Goal: Task Accomplishment & Management: Manage account settings

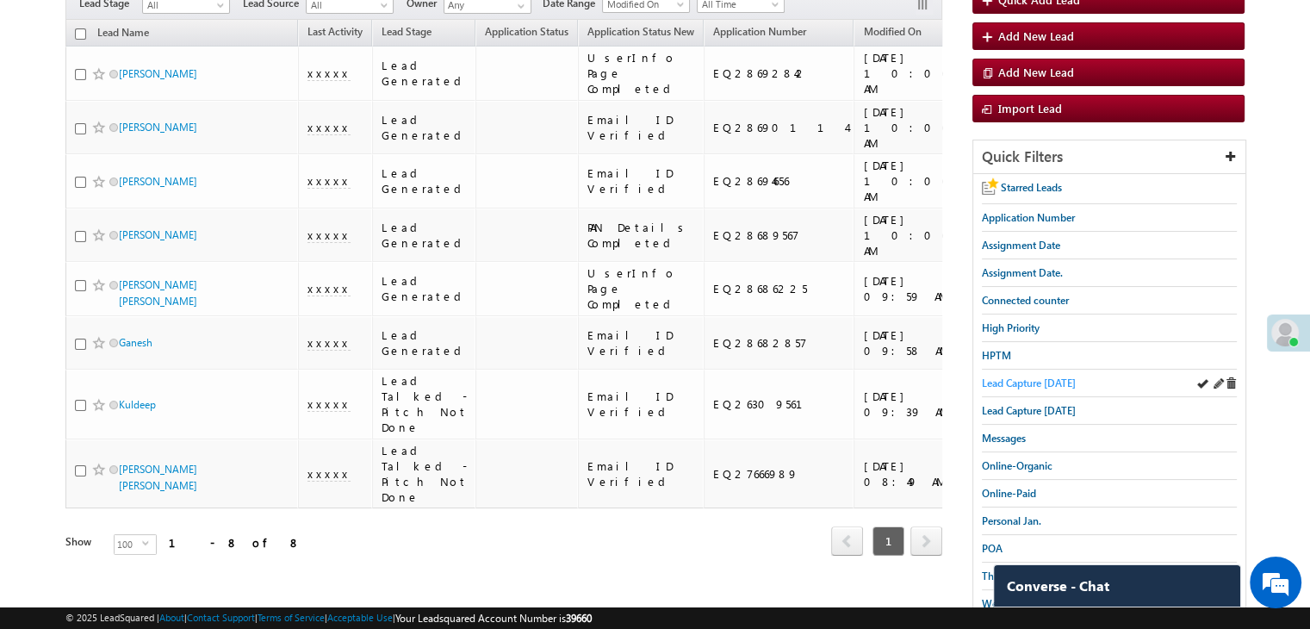
click at [1028, 380] on span "Lead Capture [DATE]" at bounding box center [1029, 382] width 94 height 13
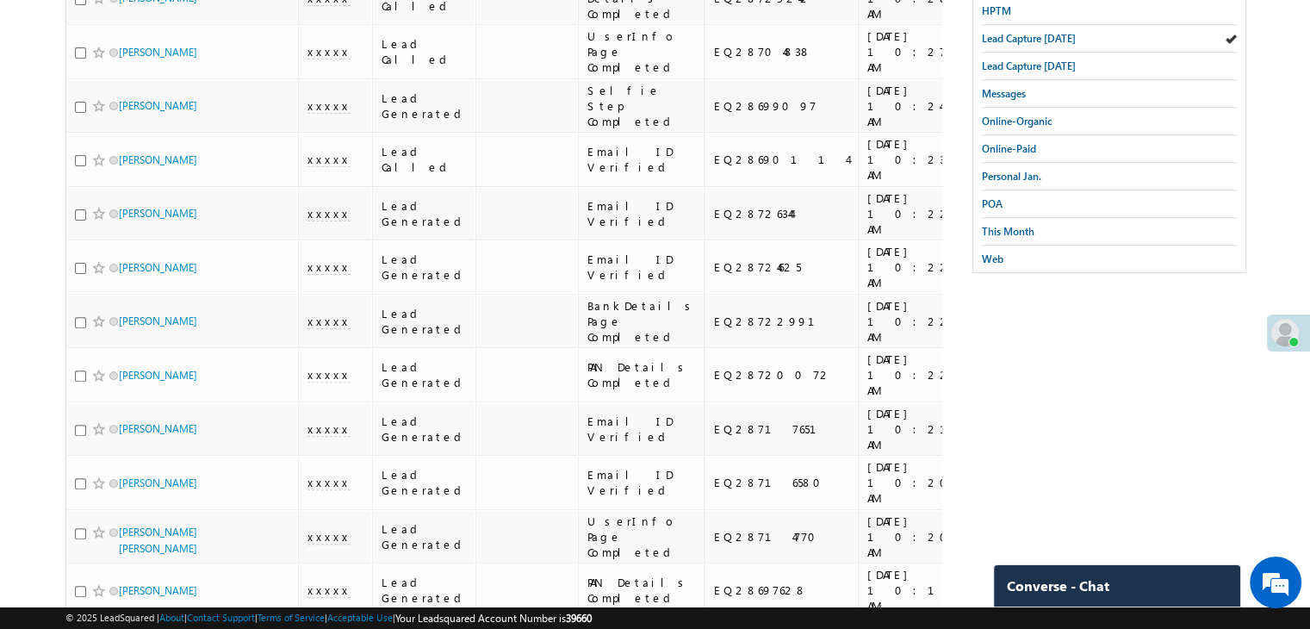
scroll to position [258, 0]
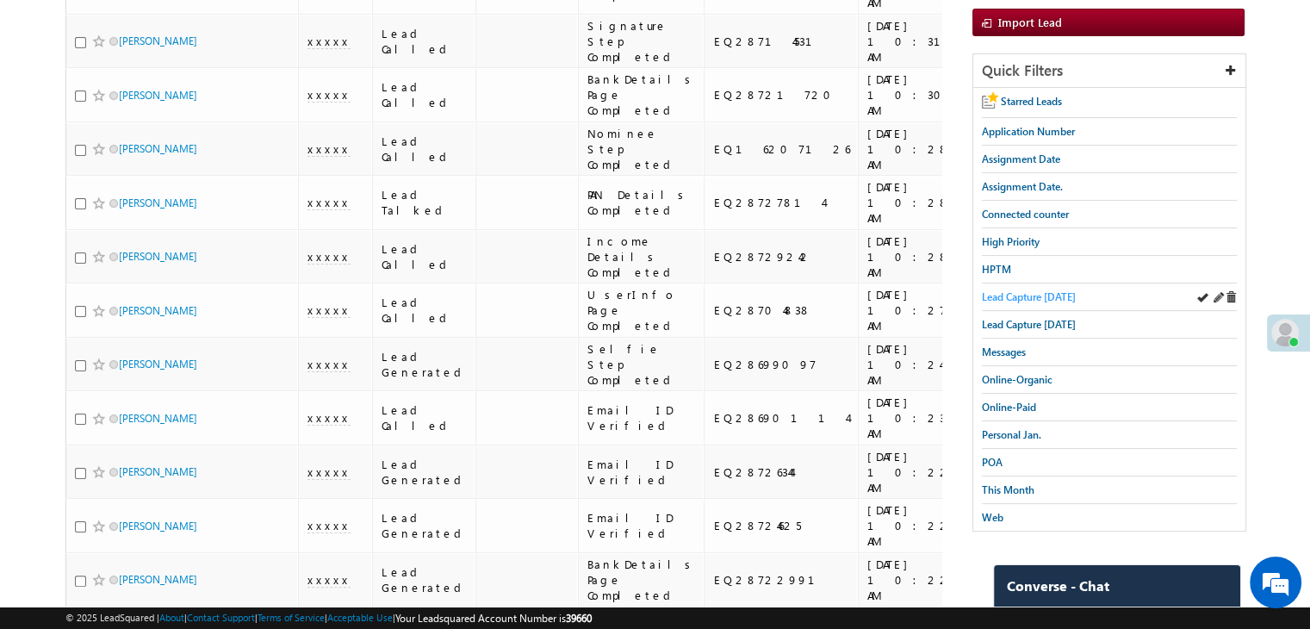
click at [1047, 290] on span "Lead Capture [DATE]" at bounding box center [1029, 296] width 94 height 13
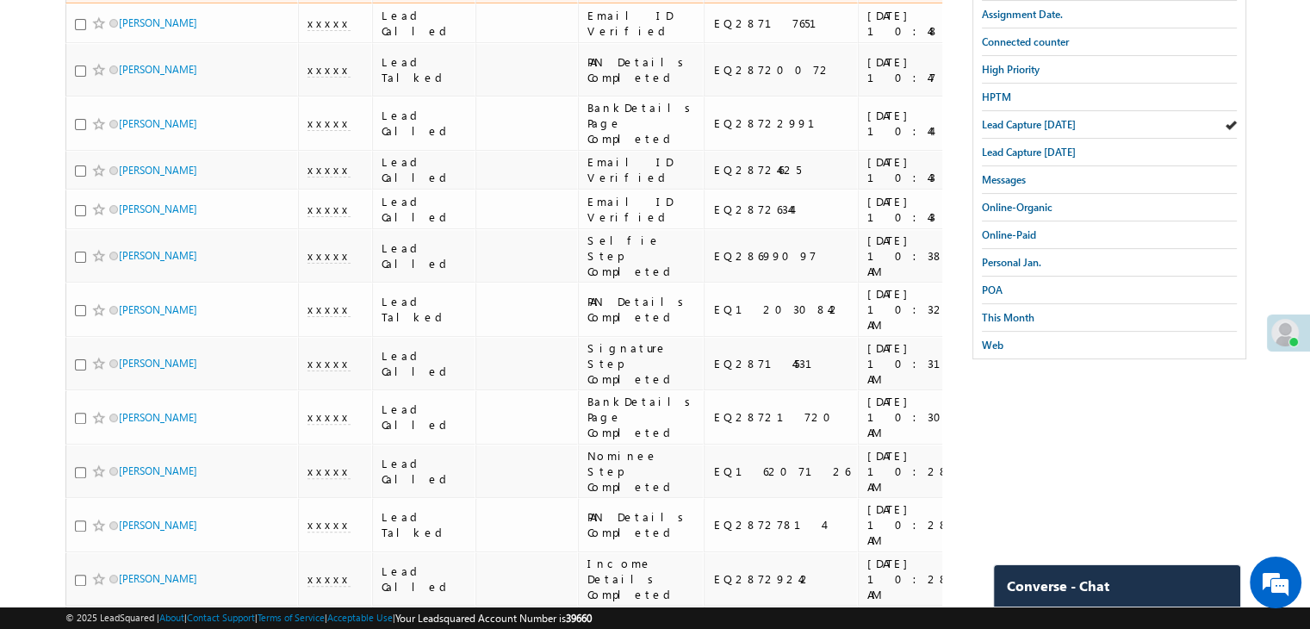
scroll to position [0, 0]
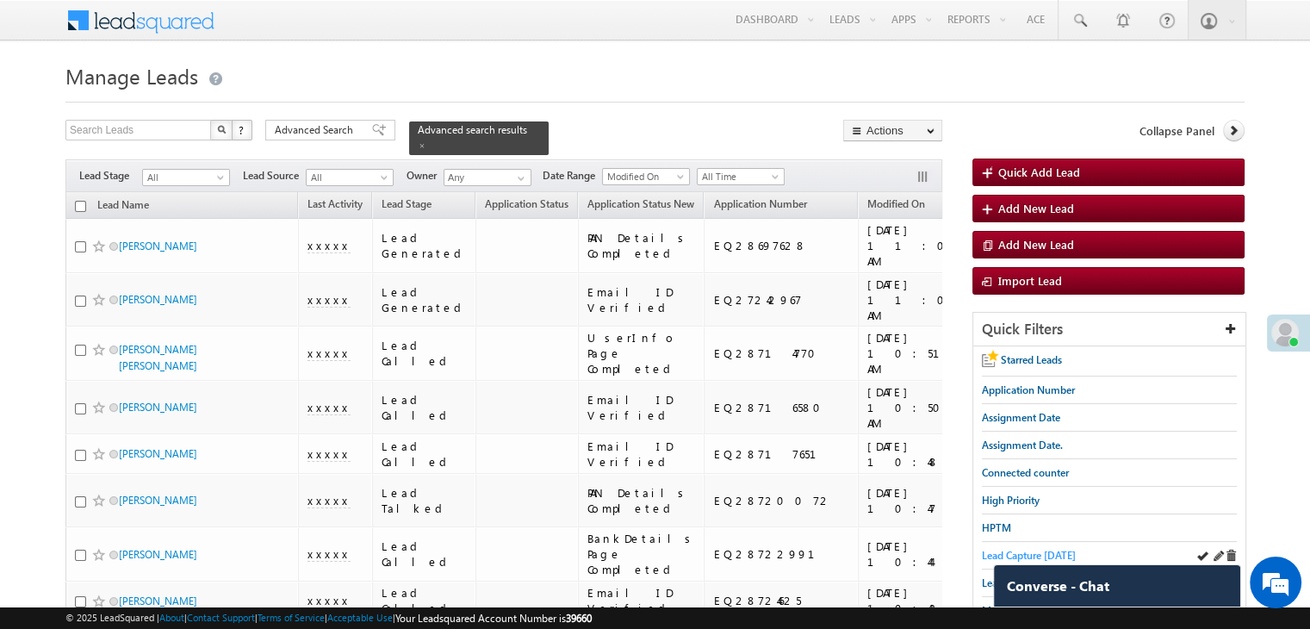
click at [1019, 549] on span "Lead Capture [DATE]" at bounding box center [1029, 555] width 94 height 13
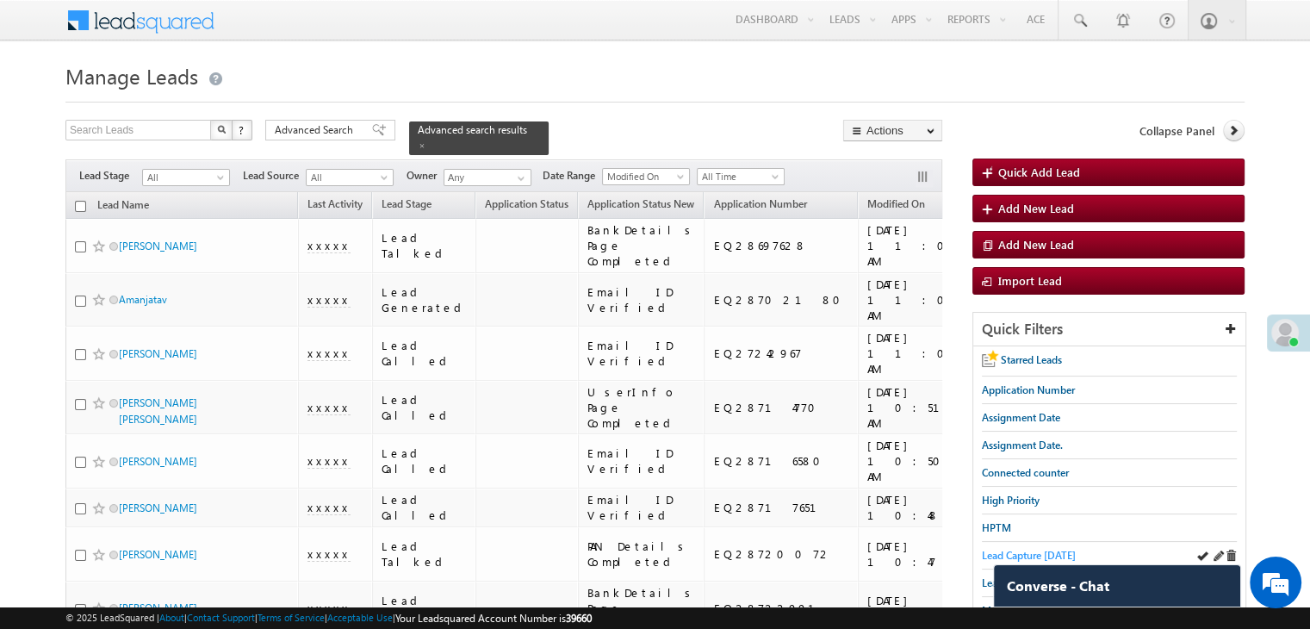
click at [994, 555] on span "Lead Capture [DATE]" at bounding box center [1029, 555] width 94 height 13
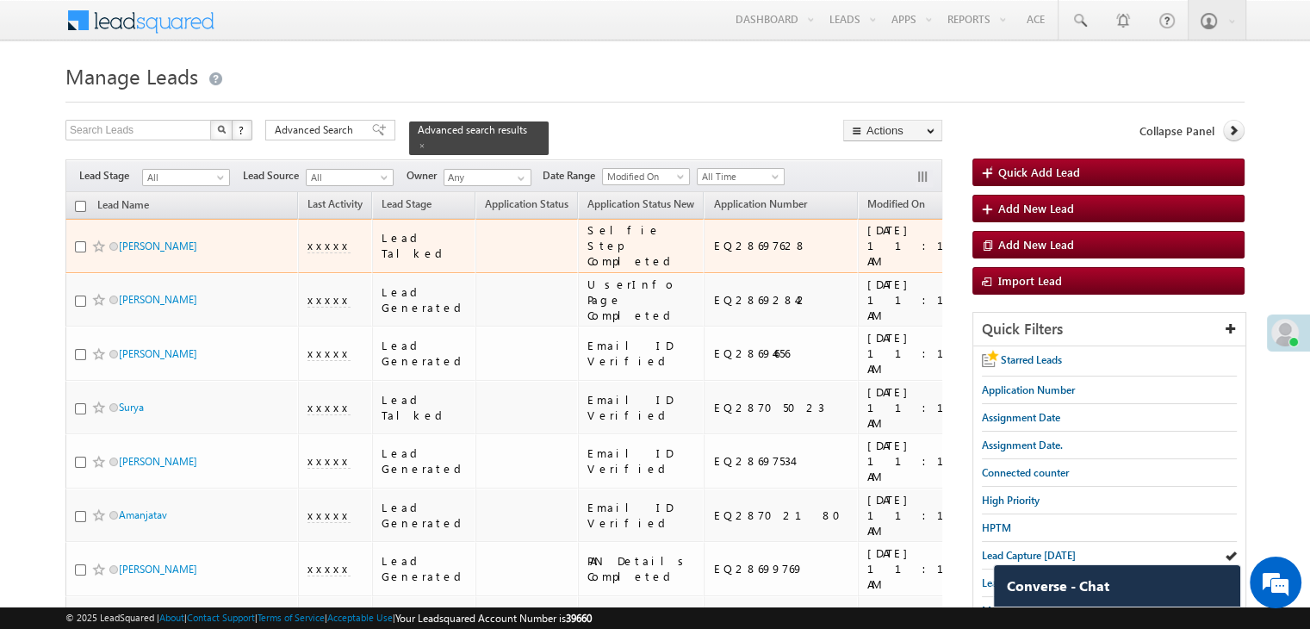
click at [93, 253] on span at bounding box center [99, 246] width 14 height 14
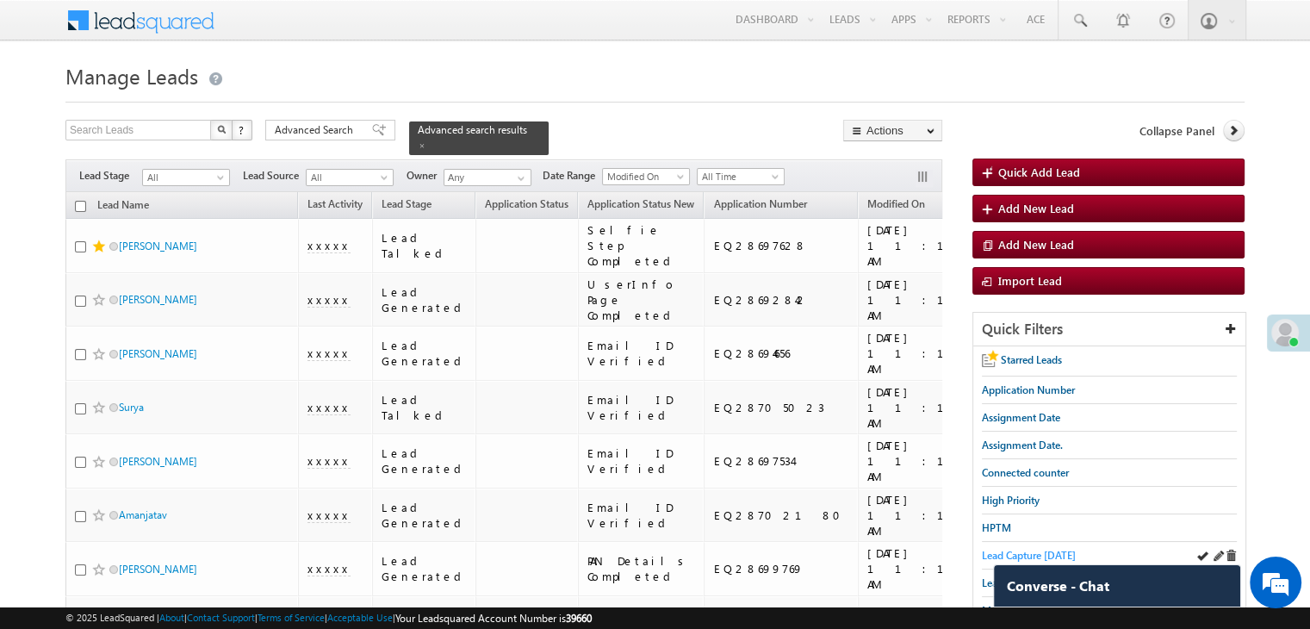
click at [1036, 552] on span "Lead Capture [DATE]" at bounding box center [1029, 555] width 94 height 13
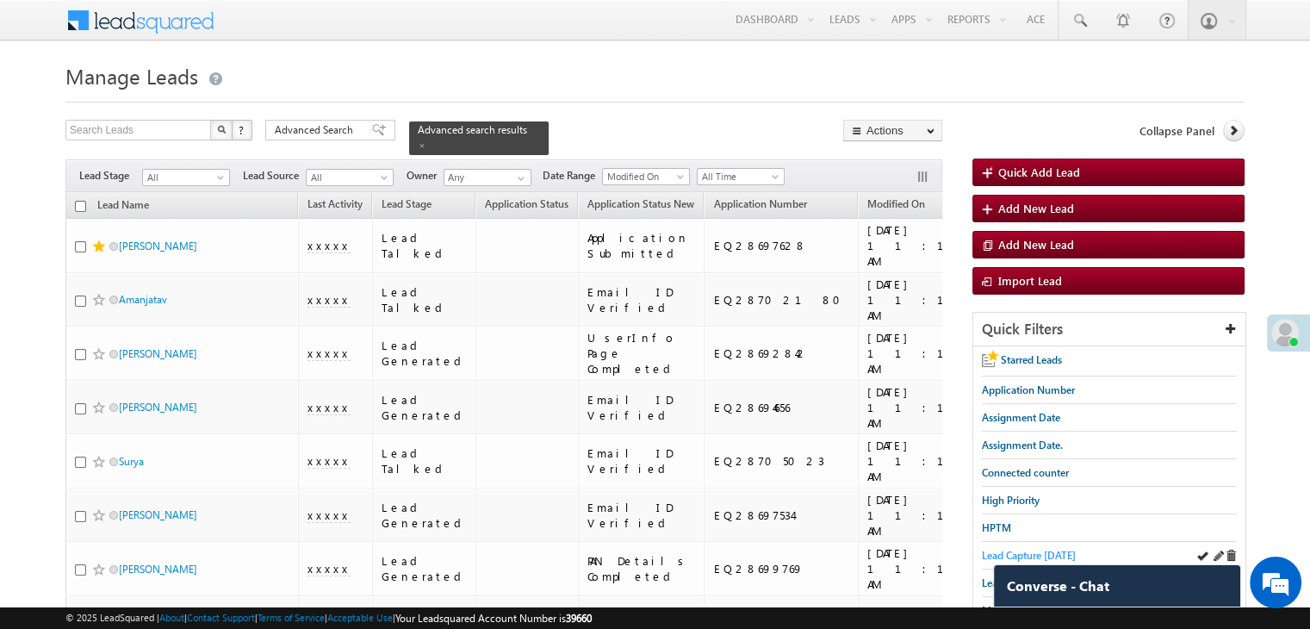
click at [1034, 549] on span "Lead Capture [DATE]" at bounding box center [1029, 555] width 94 height 13
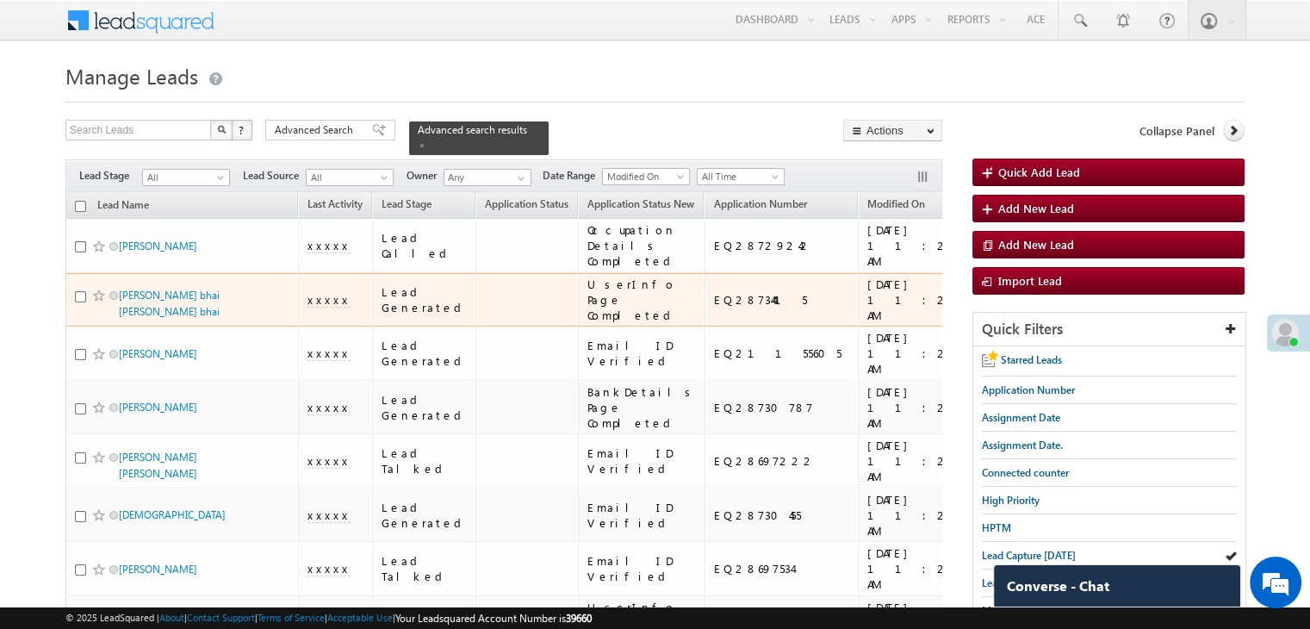
scroll to position [172, 0]
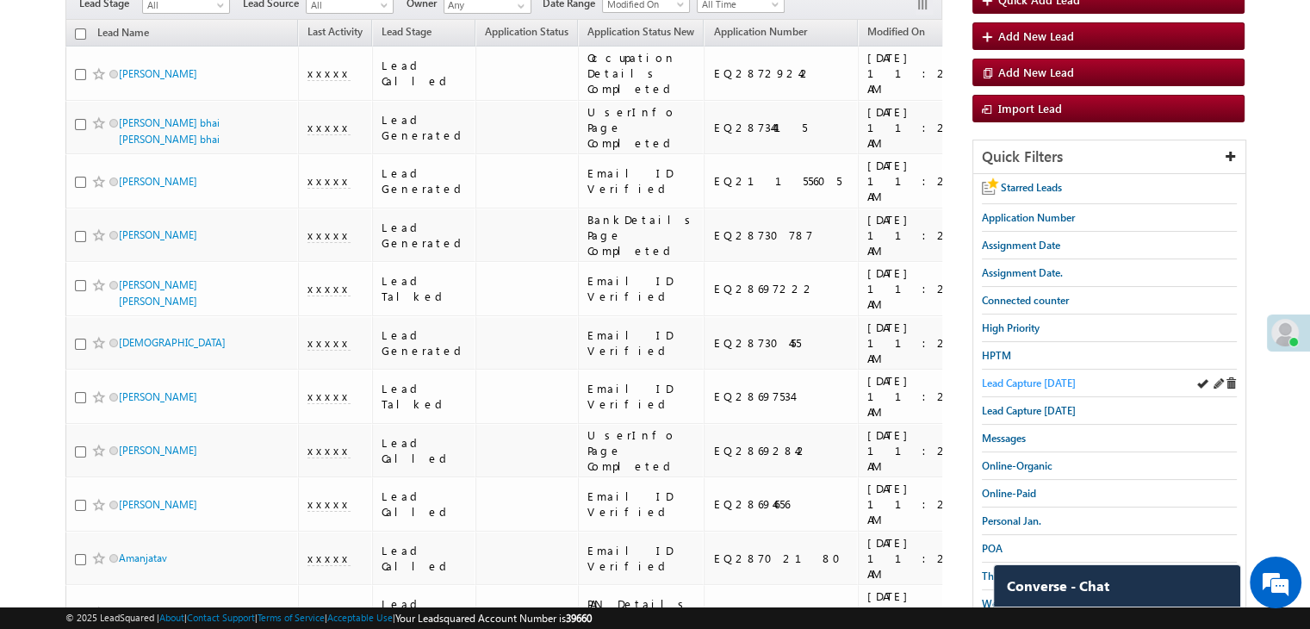
click at [1009, 380] on span "Lead Capture [DATE]" at bounding box center [1029, 382] width 94 height 13
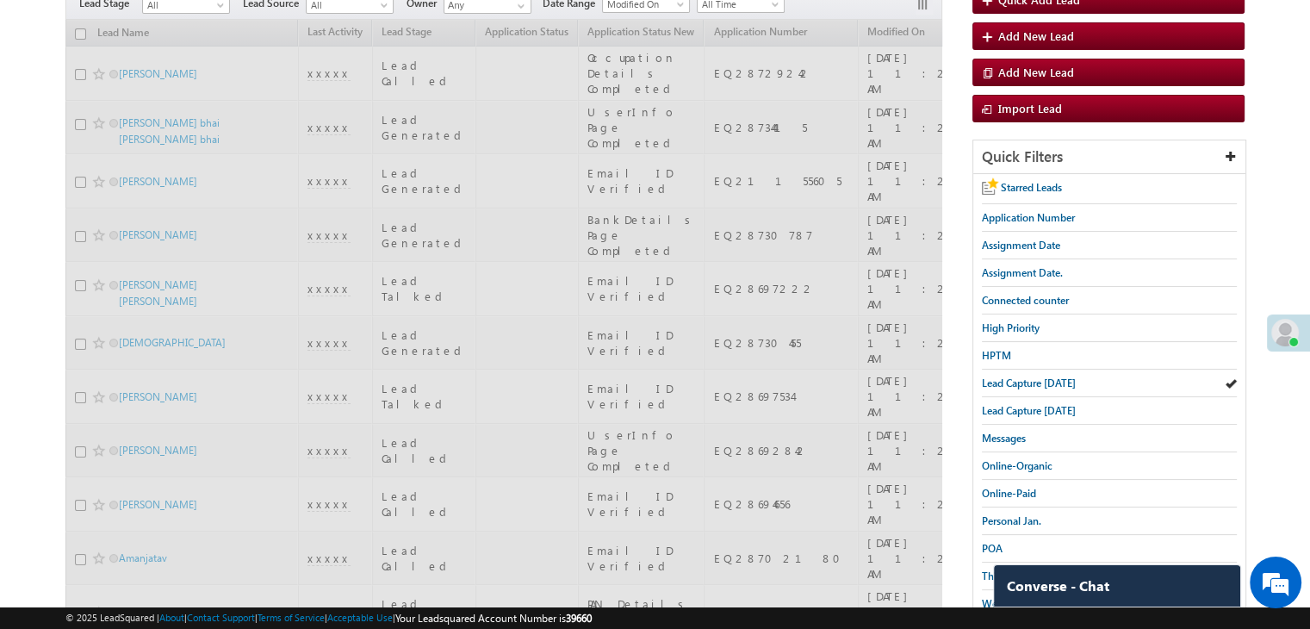
scroll to position [0, 0]
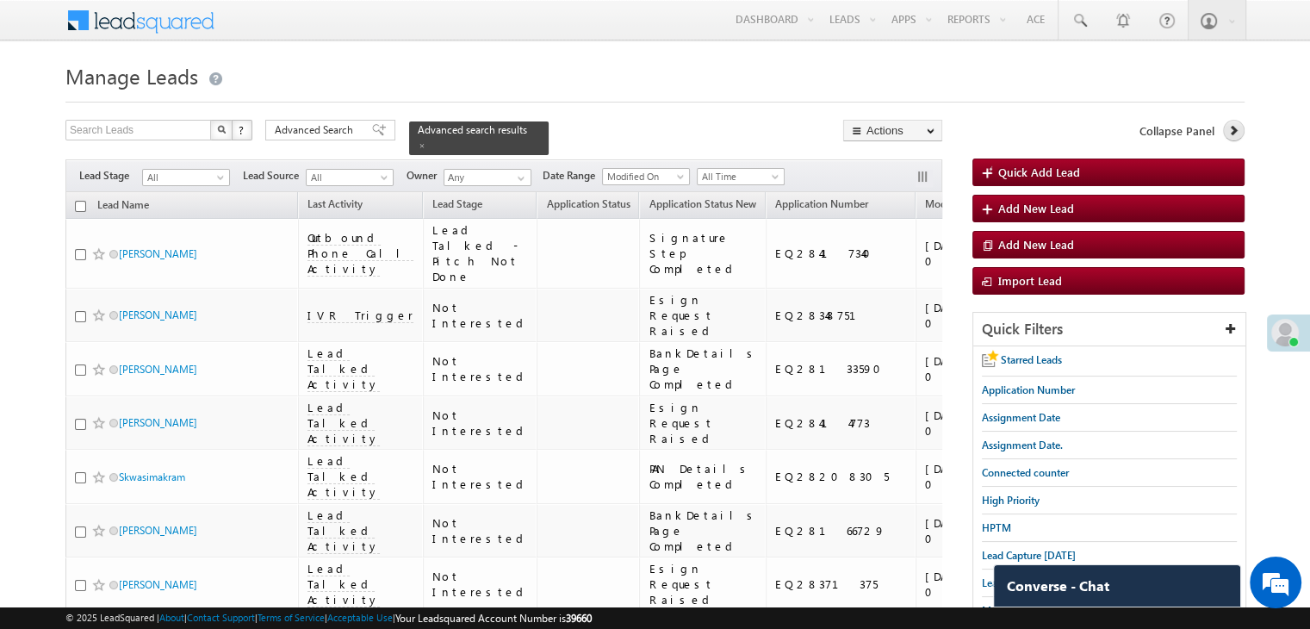
click at [1235, 128] on icon at bounding box center [1233, 130] width 12 height 12
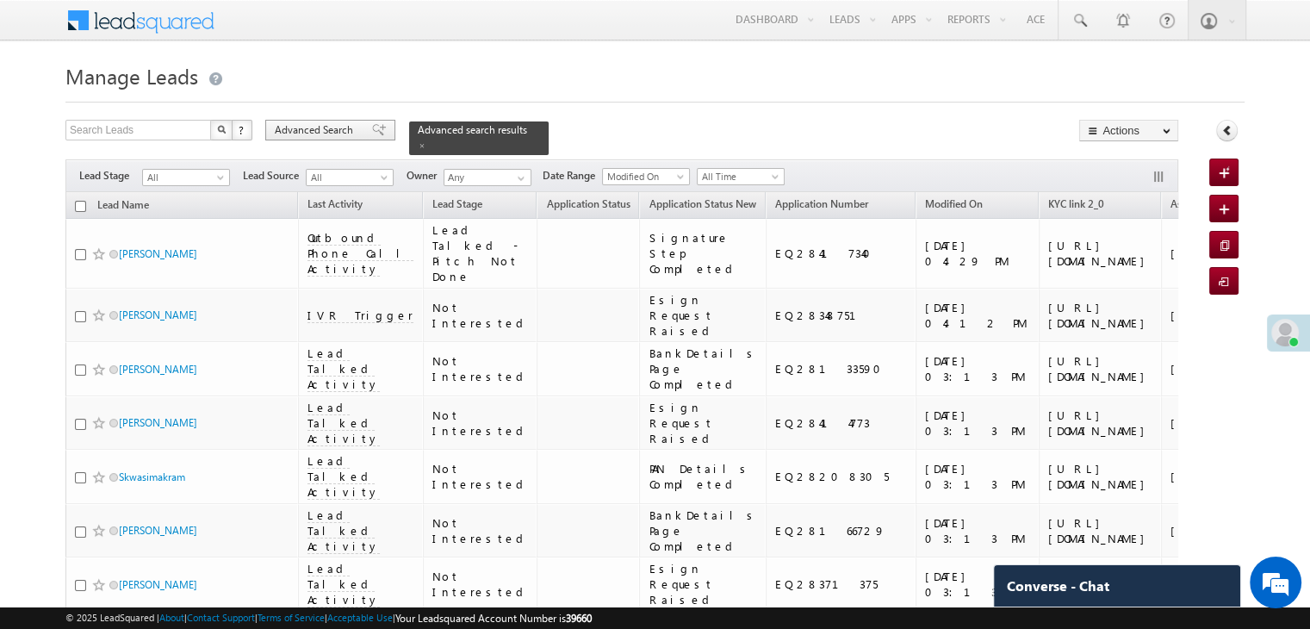
click at [345, 124] on span "Advanced Search" at bounding box center [317, 130] width 84 height 16
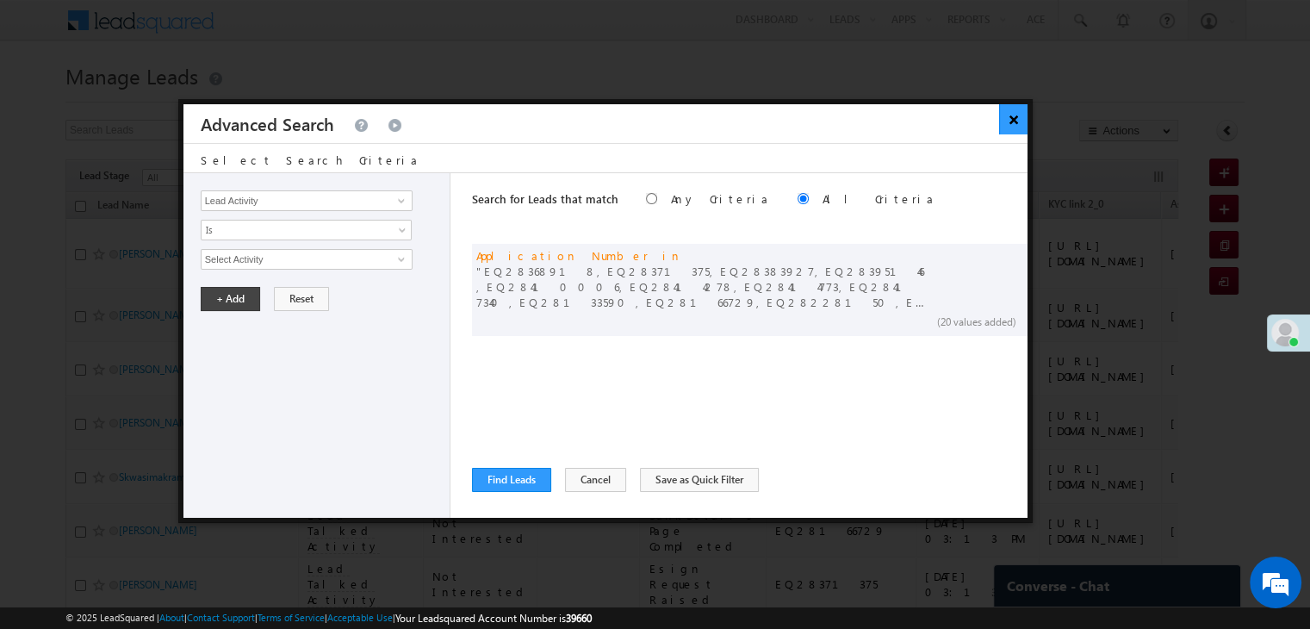
click at [1009, 122] on button "×" at bounding box center [1013, 119] width 28 height 30
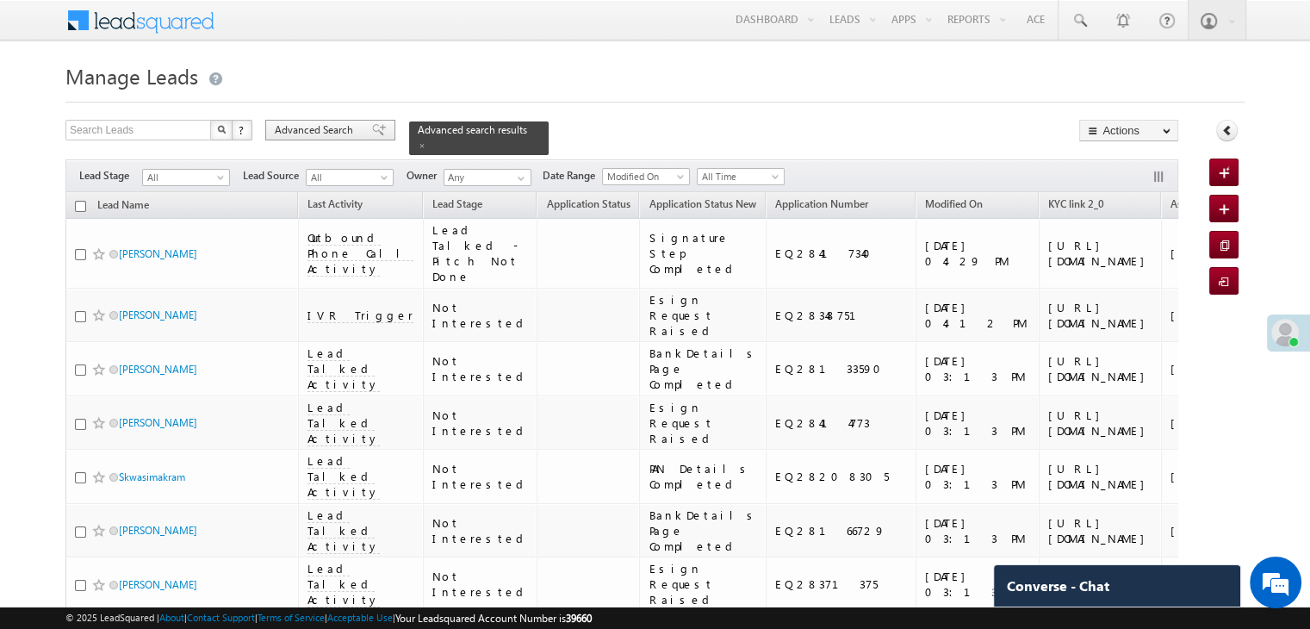
click at [332, 132] on span "Advanced Search" at bounding box center [317, 130] width 84 height 16
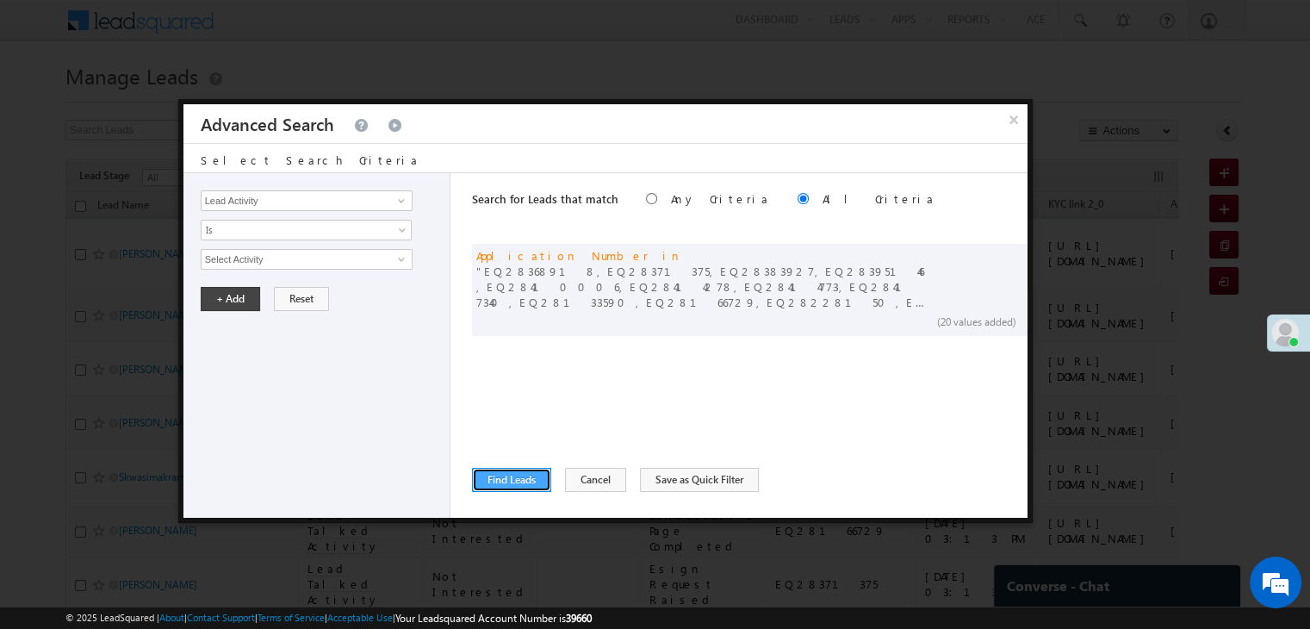
click at [498, 482] on button "Find Leads" at bounding box center [511, 480] width 79 height 24
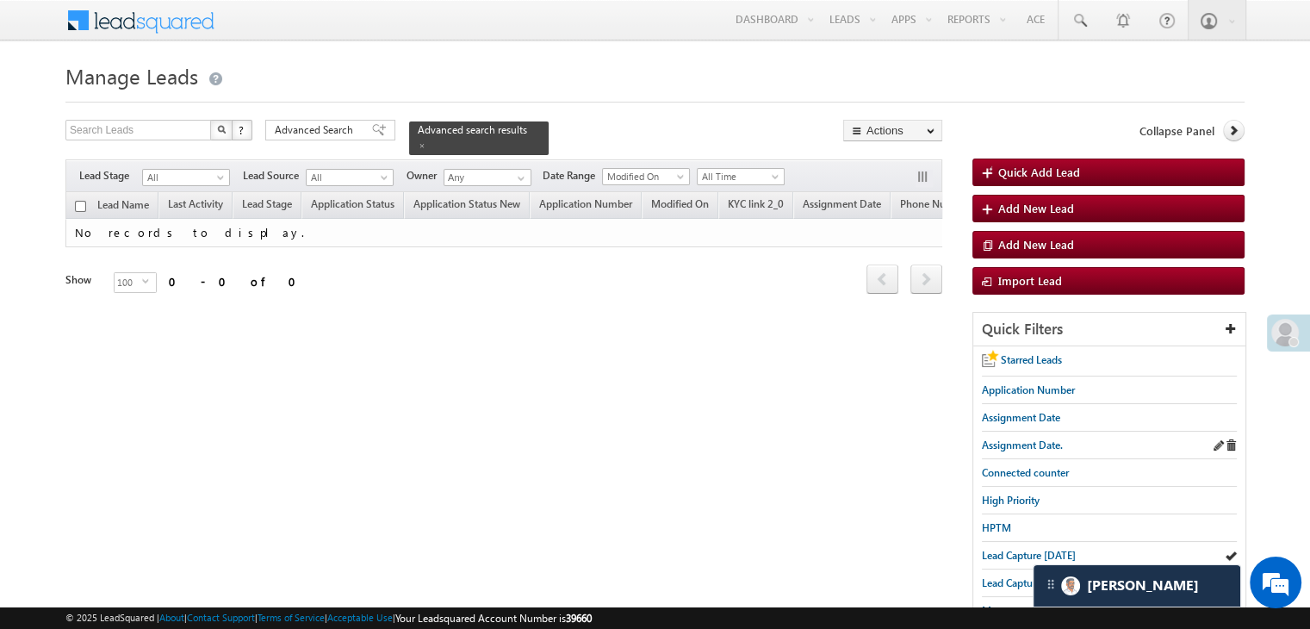
scroll to position [86, 0]
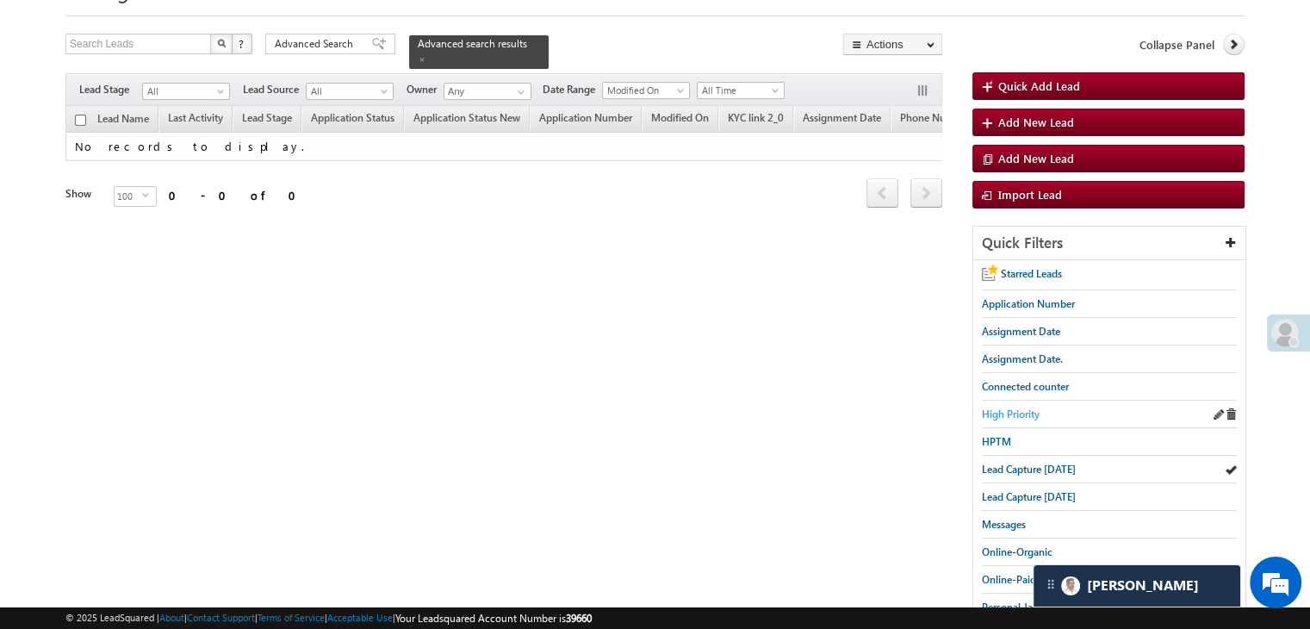
click at [1010, 407] on span "High Priority" at bounding box center [1011, 413] width 58 height 13
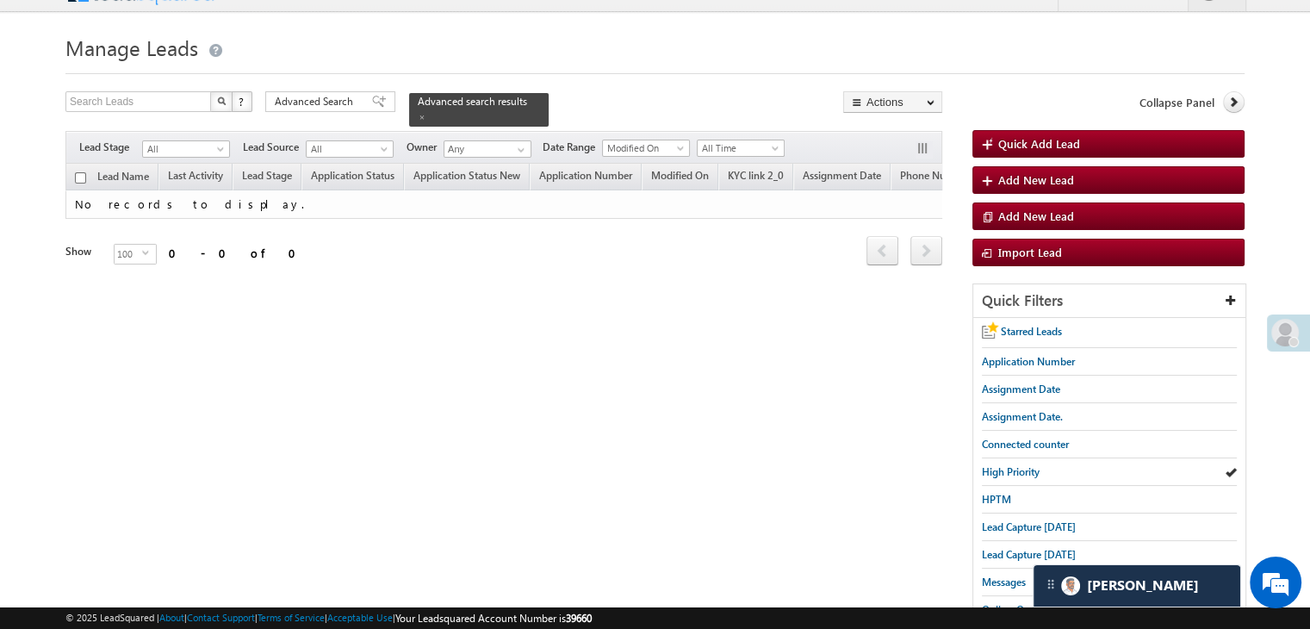
scroll to position [0, 0]
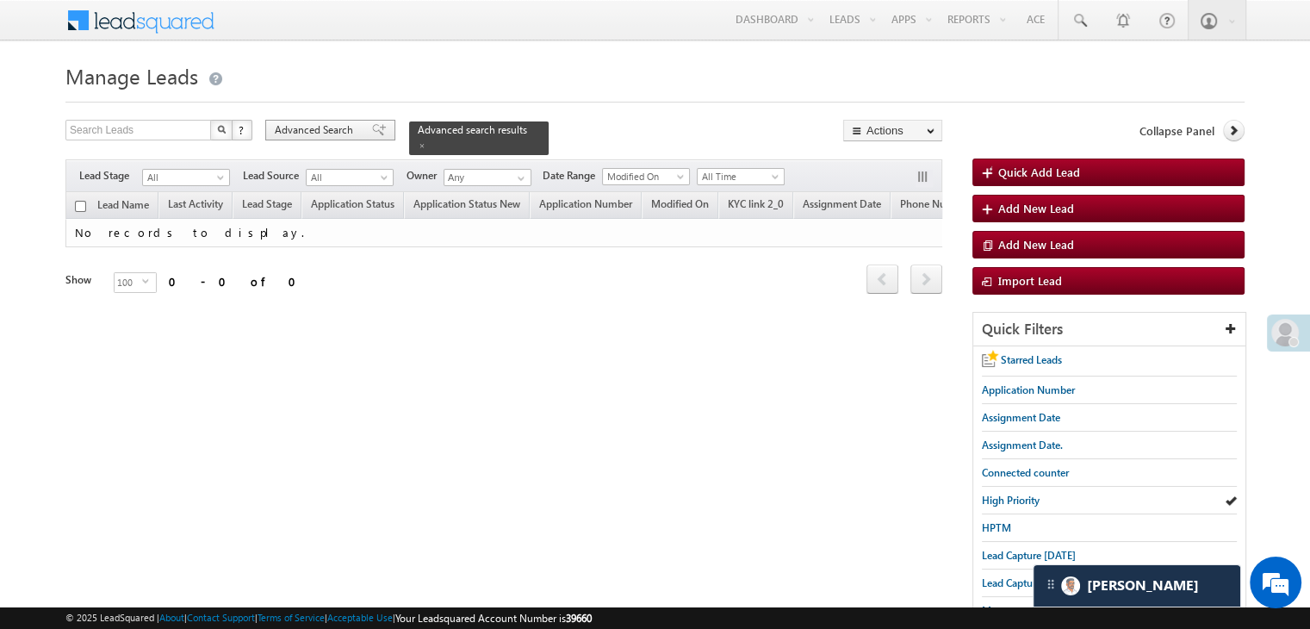
click at [347, 133] on span "Advanced Search" at bounding box center [317, 130] width 84 height 16
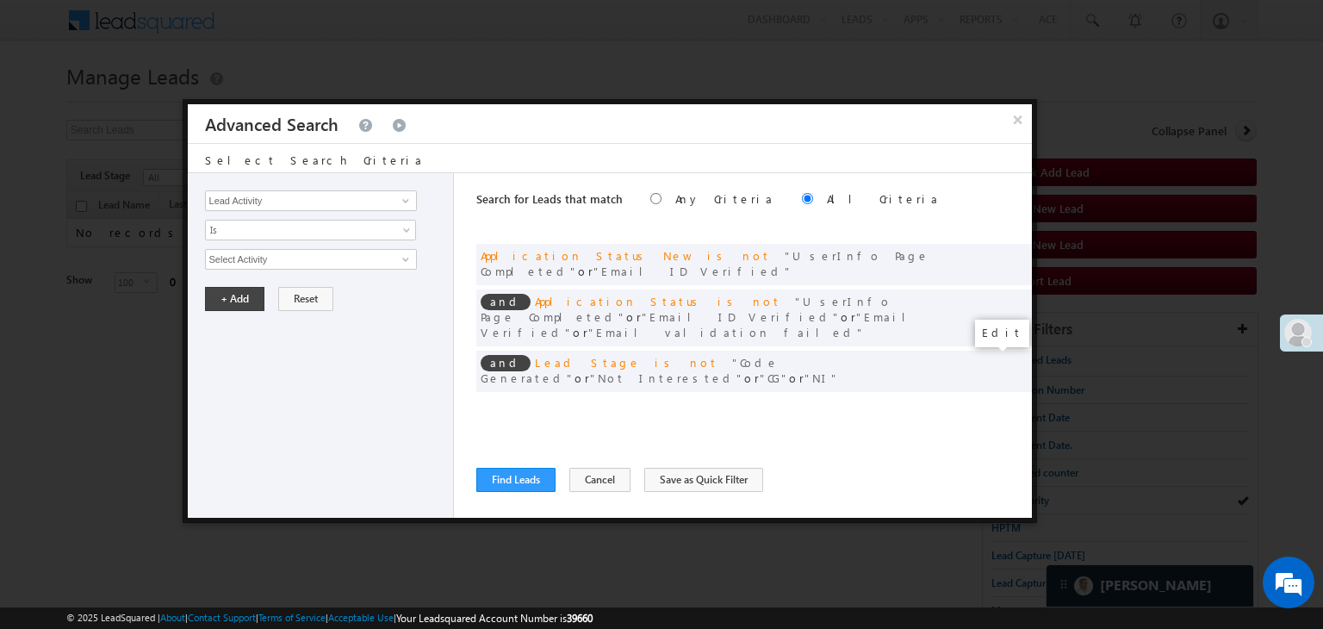
click at [989, 400] on span at bounding box center [992, 406] width 12 height 12
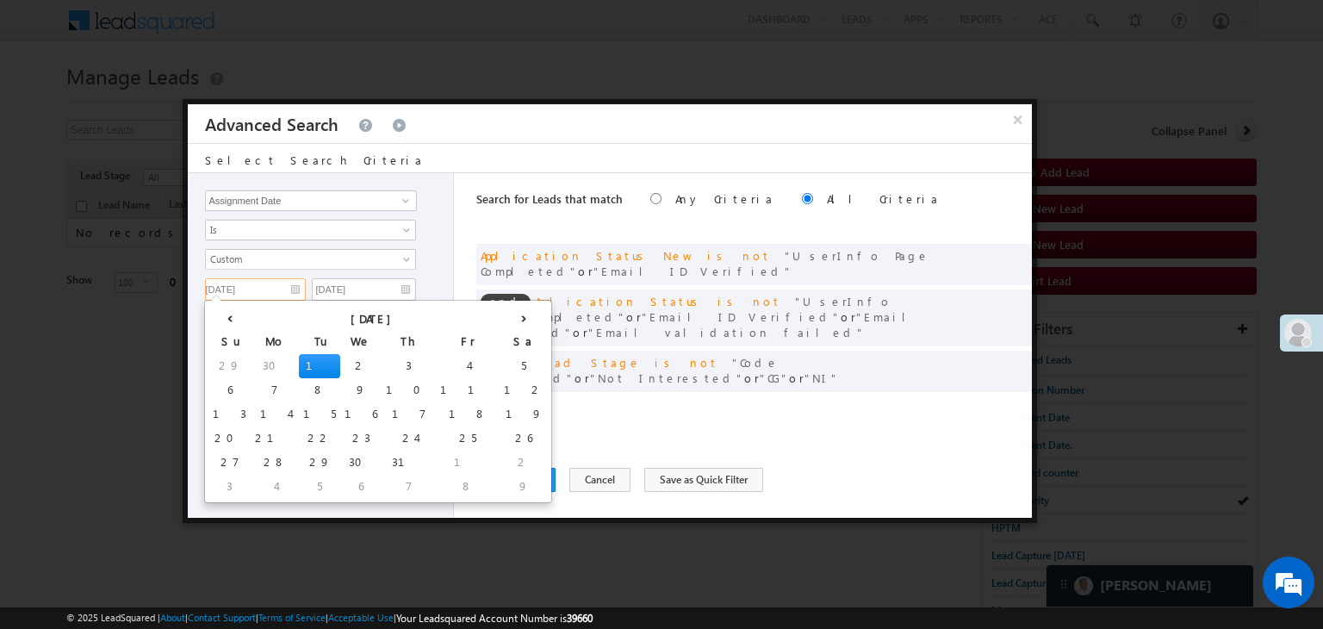
click at [285, 278] on input "[DATE]" at bounding box center [255, 289] width 101 height 22
click at [499, 319] on th "›" at bounding box center [523, 317] width 48 height 26
click at [506, 319] on th "›" at bounding box center [526, 317] width 41 height 26
click at [228, 383] on td "7" at bounding box center [232, 390] width 48 height 24
type input "[DATE]"
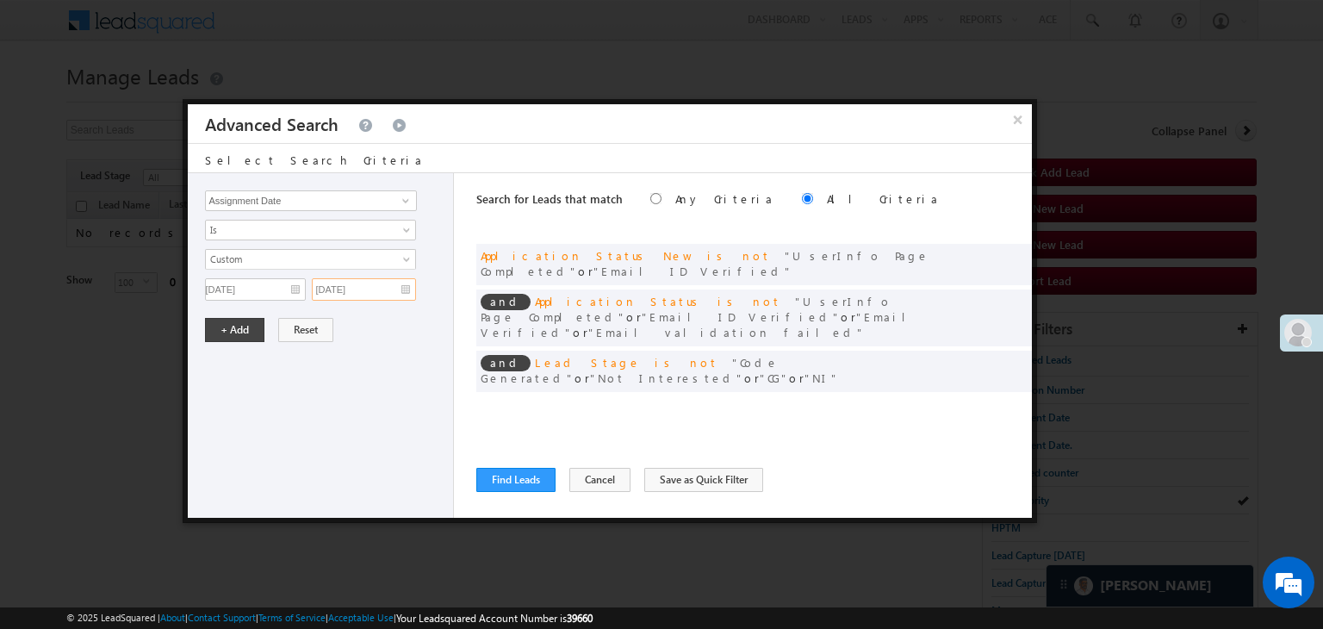
click at [393, 288] on input "[DATE]" at bounding box center [364, 289] width 104 height 22
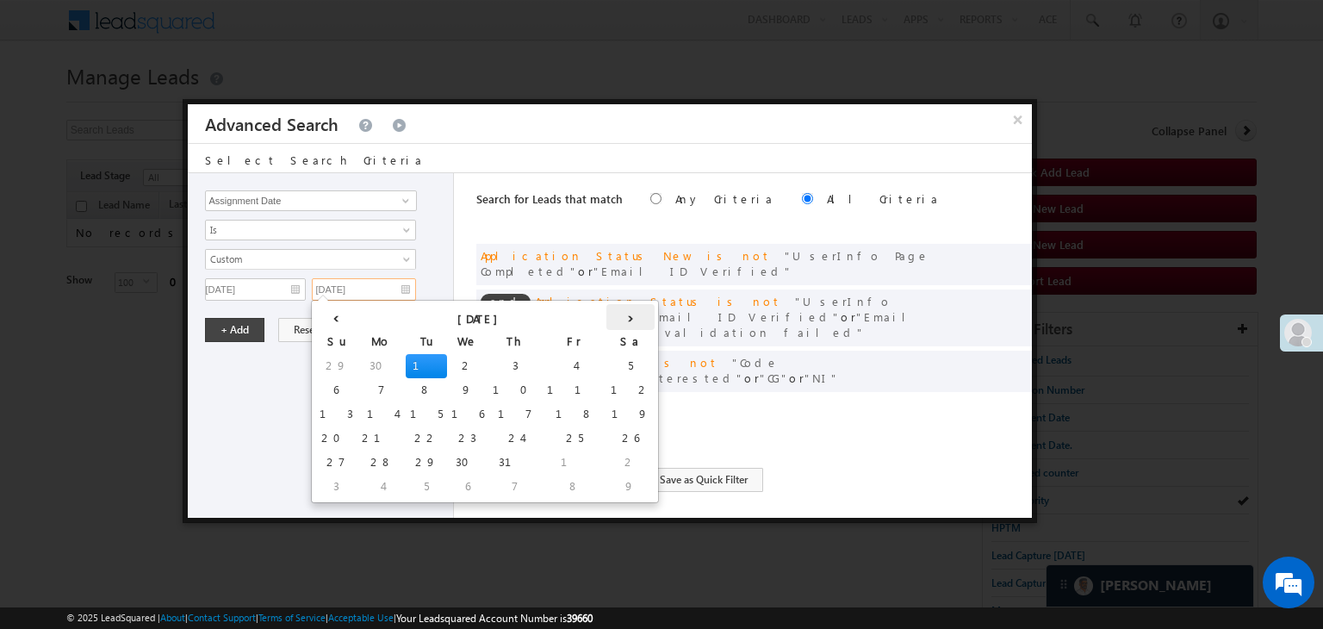
click at [606, 318] on th "›" at bounding box center [630, 317] width 48 height 26
click at [613, 318] on th "›" at bounding box center [633, 317] width 41 height 26
click at [363, 381] on td "8" at bounding box center [383, 390] width 41 height 24
type input "[DATE]"
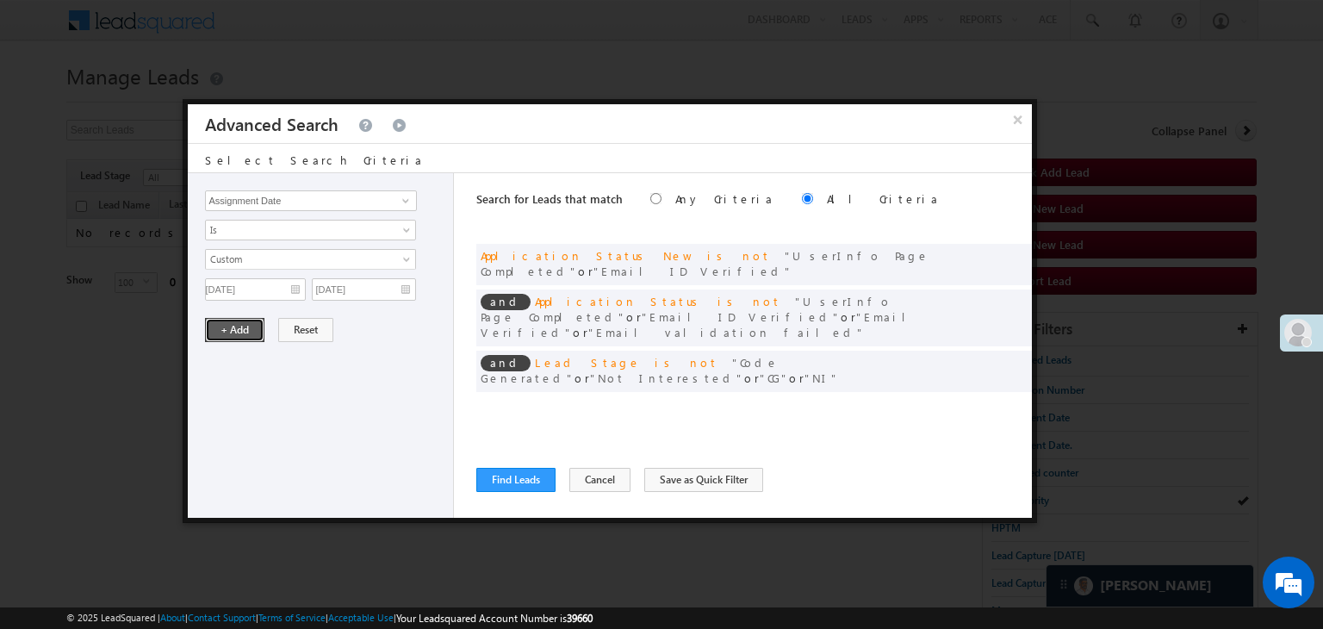
click at [222, 333] on button "+ Add" at bounding box center [234, 330] width 59 height 24
click at [513, 474] on button "Find Leads" at bounding box center [515, 480] width 79 height 24
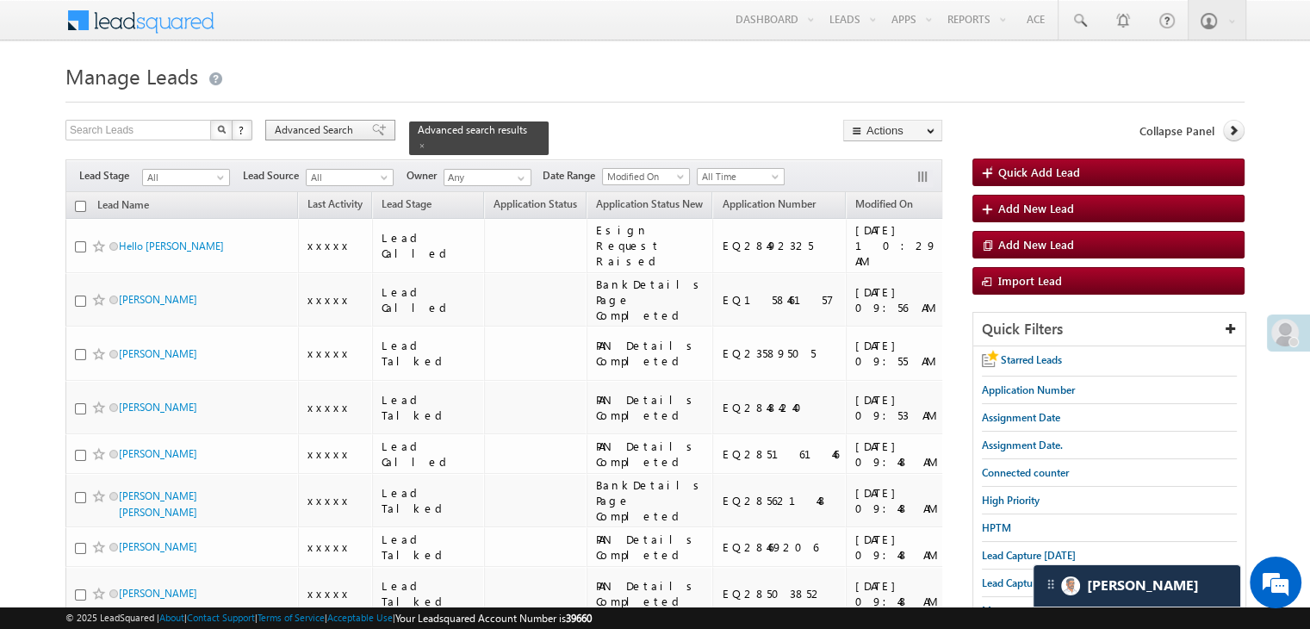
click at [334, 133] on span "Advanced Search" at bounding box center [317, 130] width 84 height 16
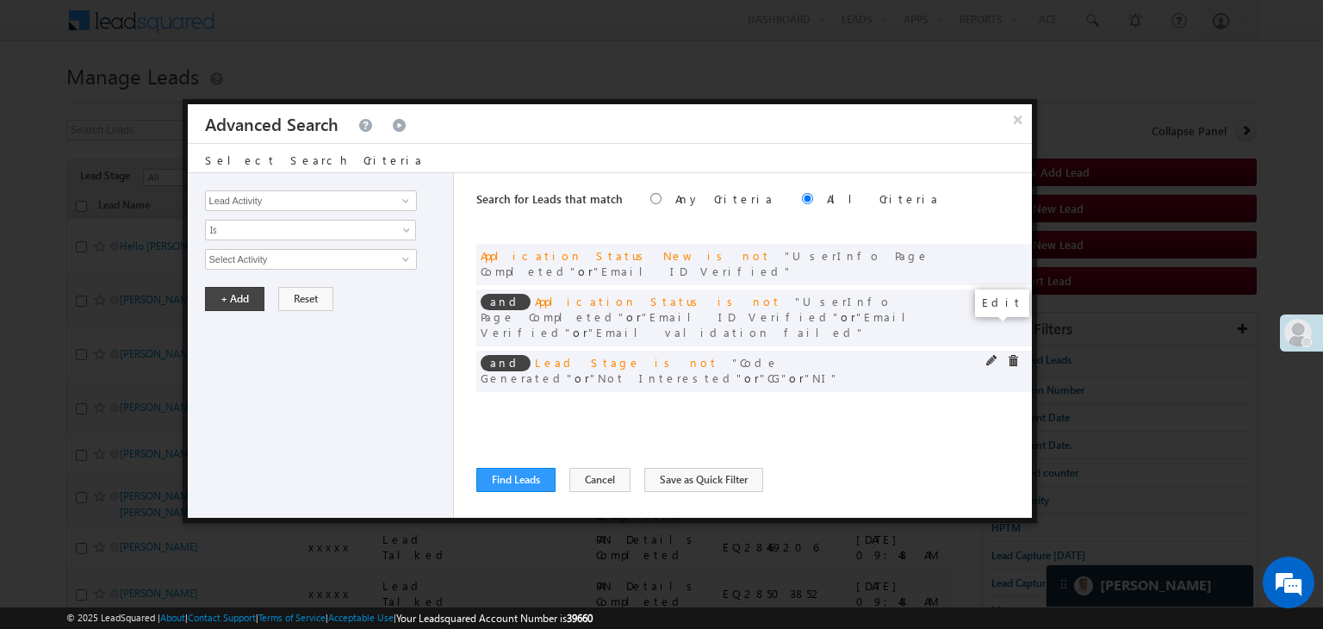
click at [989, 355] on span at bounding box center [992, 361] width 12 height 12
click at [294, 265] on span "4 selected" at bounding box center [303, 259] width 195 height 19
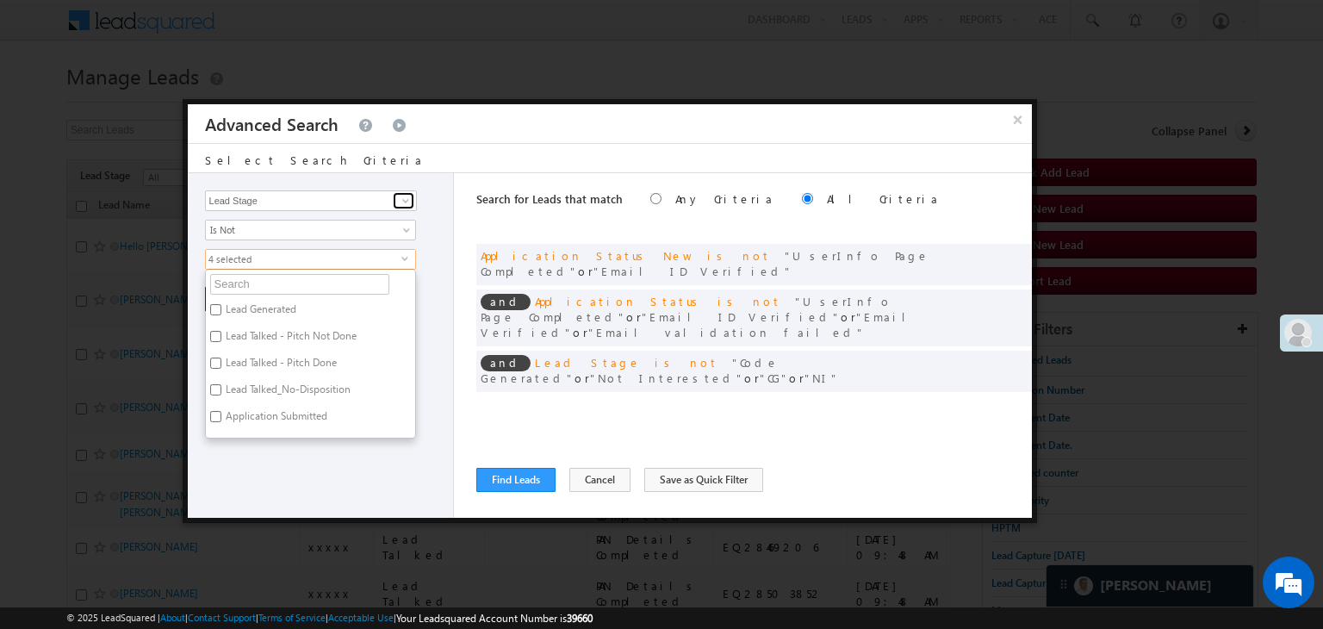
drag, startPoint x: 400, startPoint y: 201, endPoint x: 391, endPoint y: 208, distance: 12.2
click at [400, 201] on span at bounding box center [406, 201] width 14 height 14
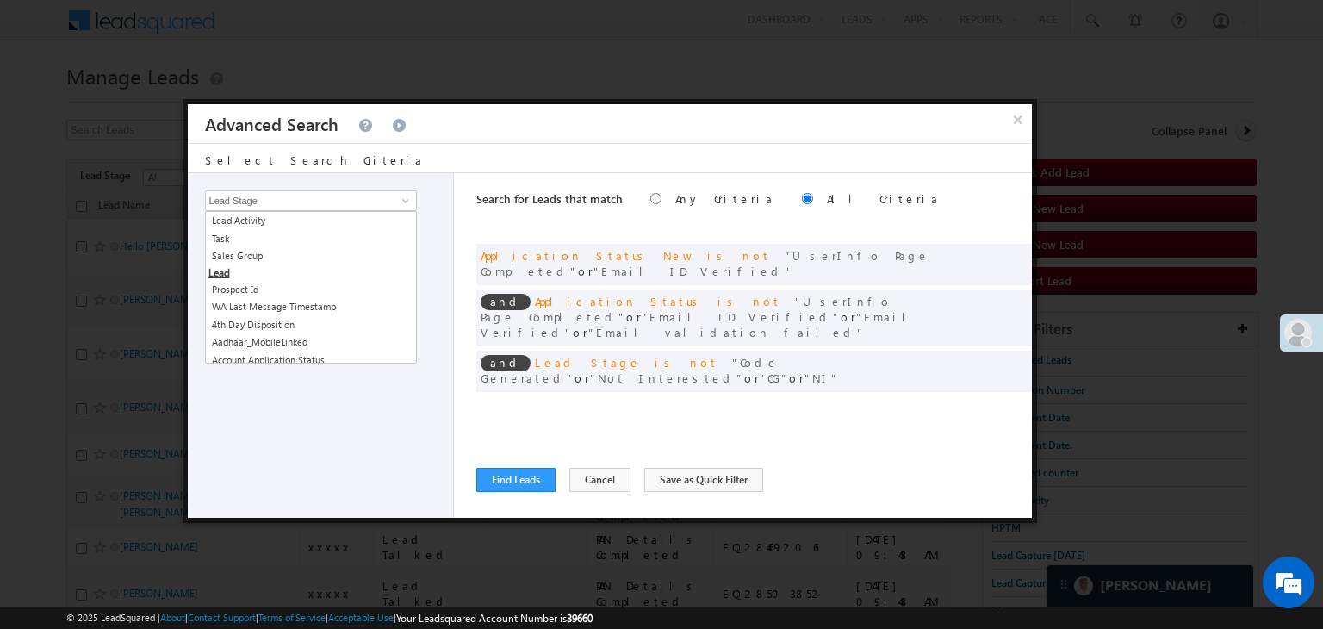
click at [359, 474] on div "Lead Activity Task Sales Group Prospect Id WA Last Message Timestamp 4th Day Di…" at bounding box center [321, 345] width 267 height 344
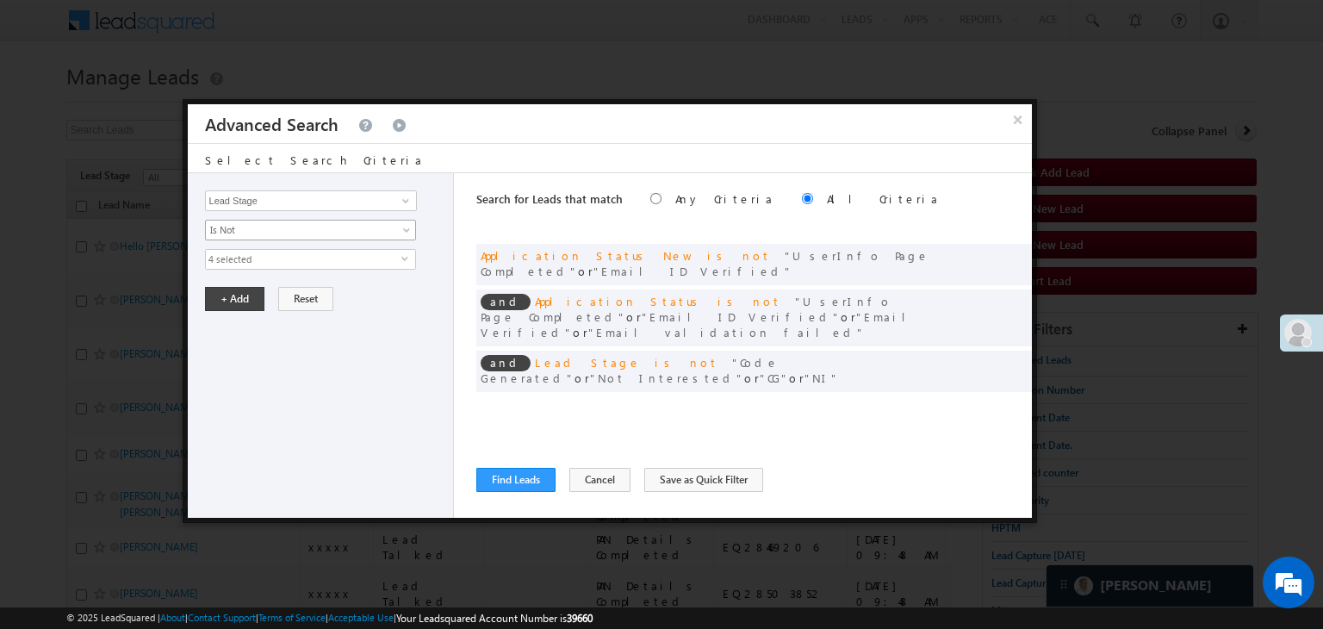
click at [361, 235] on span "Is Not" at bounding box center [299, 230] width 187 height 16
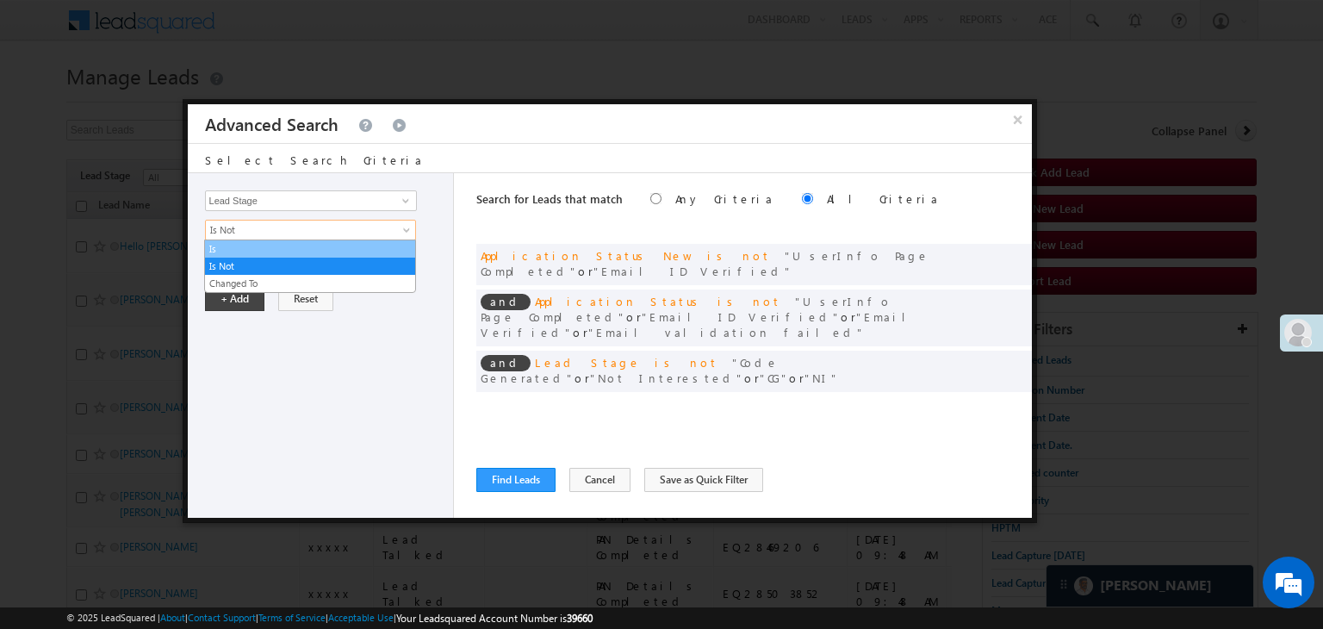
click at [338, 249] on link "Is" at bounding box center [310, 249] width 210 height 16
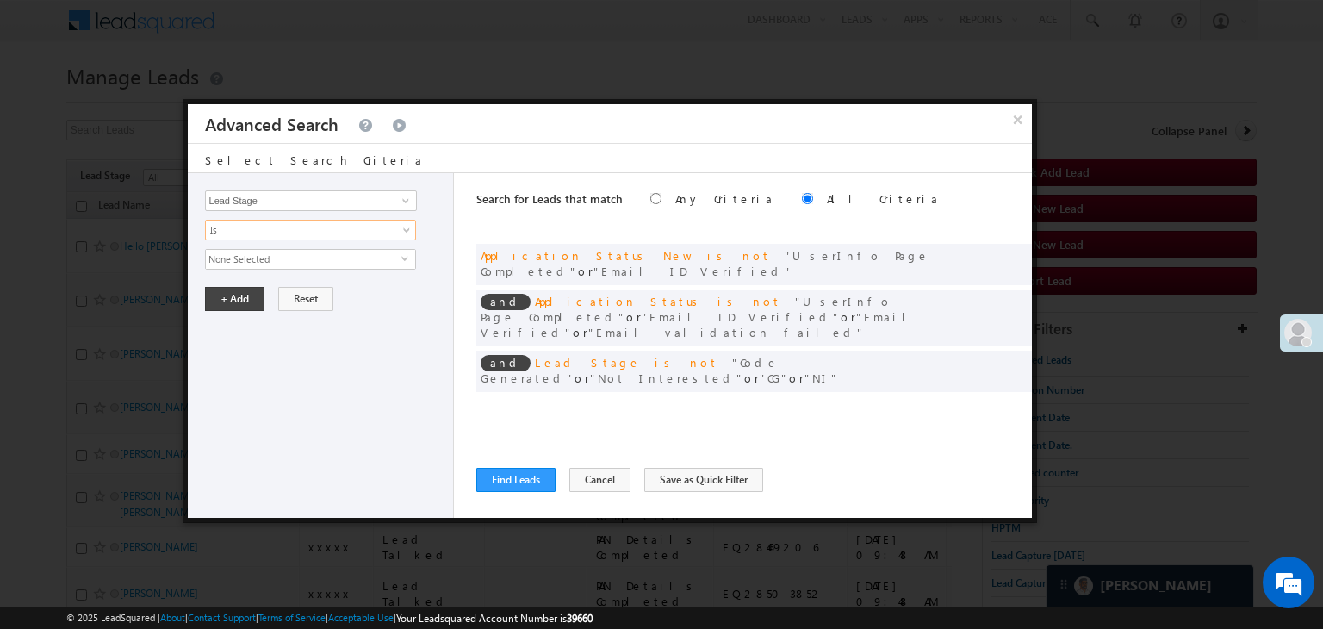
click at [333, 264] on span "None Selected" at bounding box center [303, 259] width 195 height 19
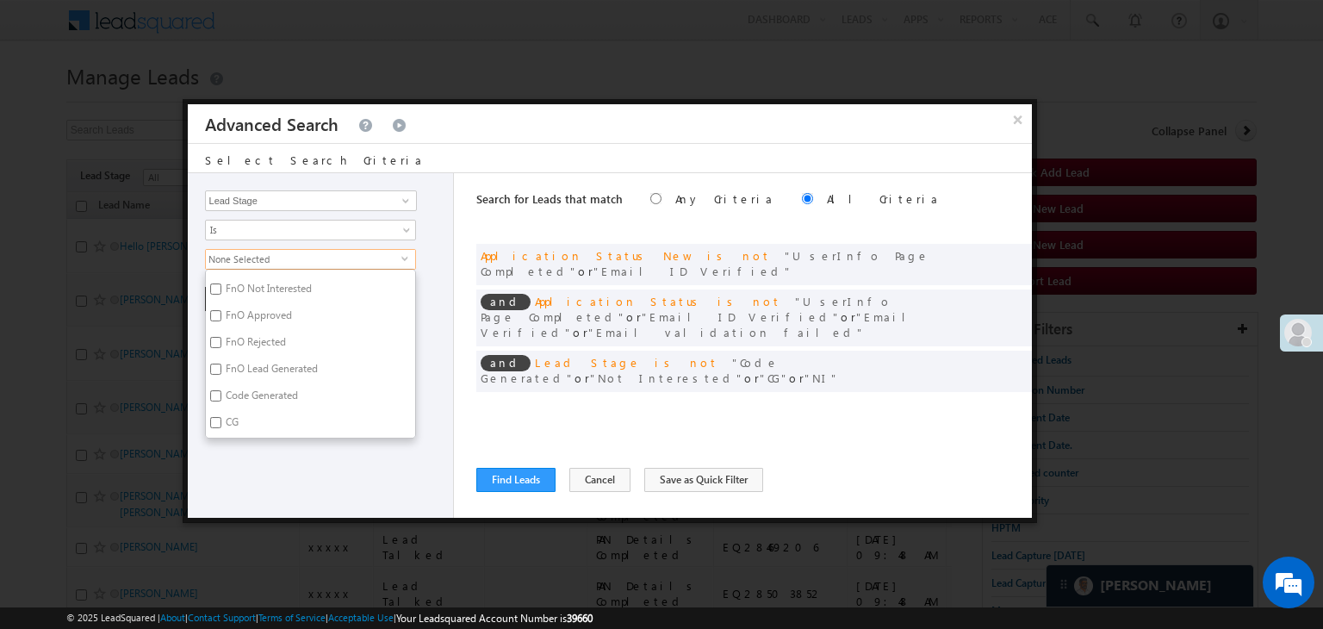
scroll to position [421, 0]
click at [226, 415] on label "NI" at bounding box center [229, 425] width 47 height 27
click at [221, 417] on input "NI" at bounding box center [215, 422] width 11 height 11
checkbox input "true"
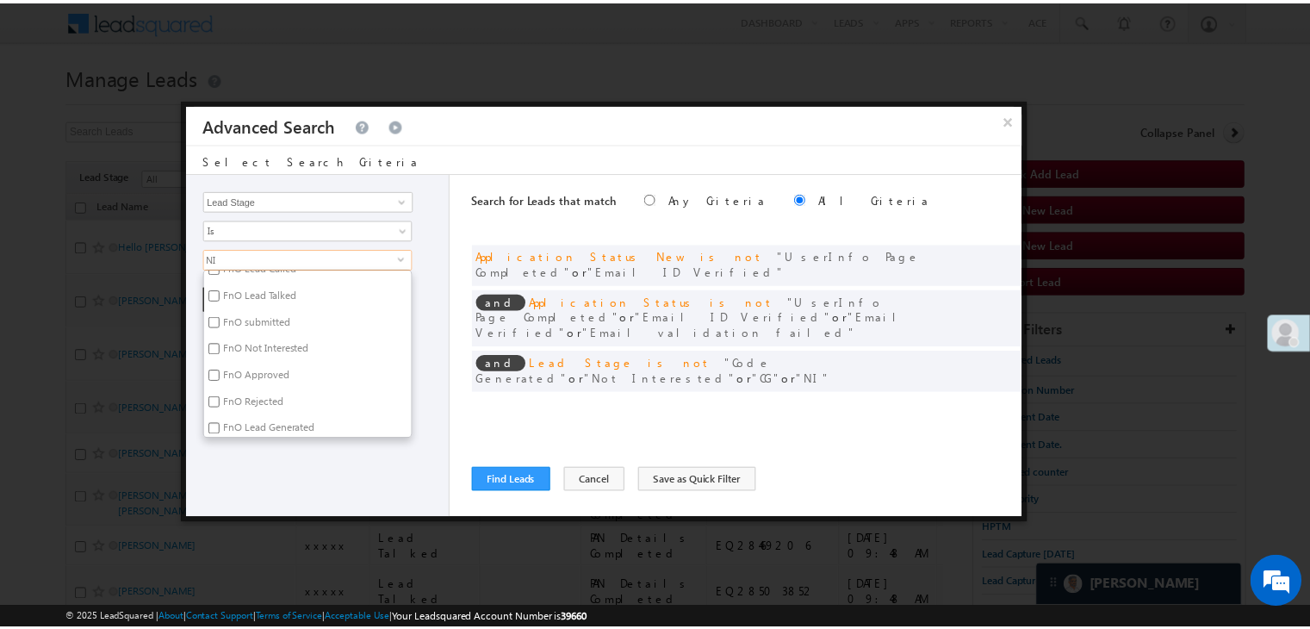
scroll to position [249, 0]
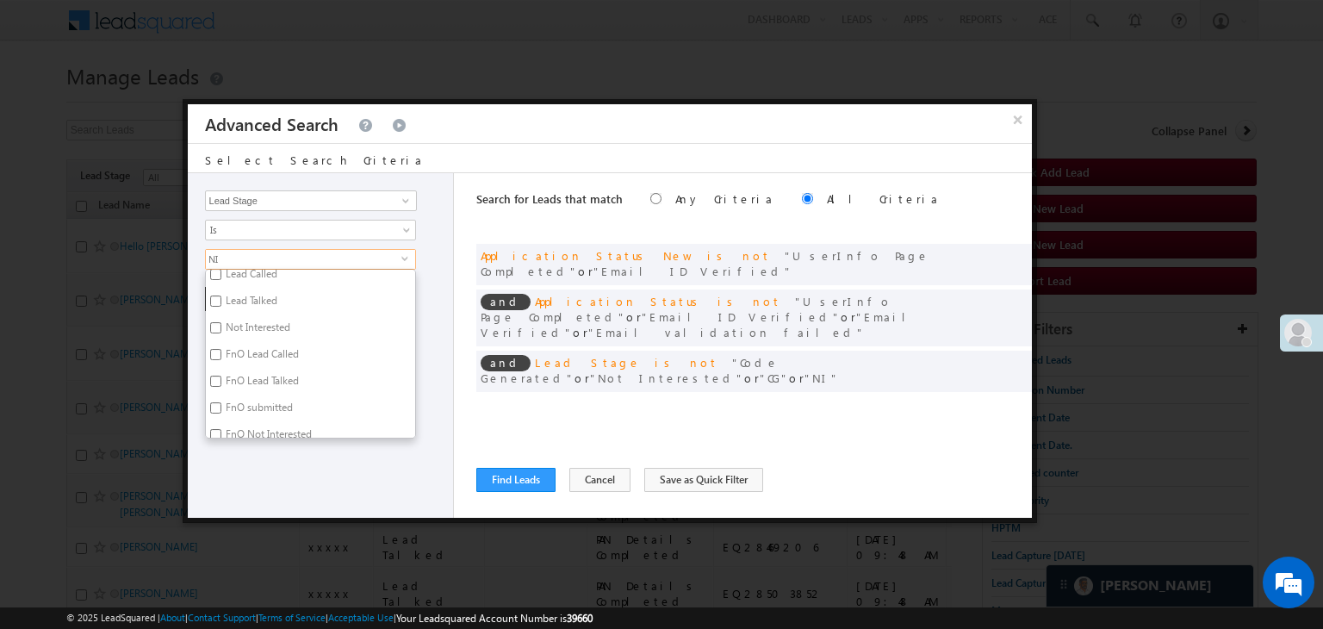
click at [253, 318] on label "Not Interested" at bounding box center [257, 330] width 102 height 27
click at [221, 322] on input "Not Interested" at bounding box center [215, 327] width 11 height 11
checkbox input "true"
click at [240, 483] on div "Lead Activity Task Sales Group Prospect Id WA Last Message Timestamp 4th Day Di…" at bounding box center [321, 345] width 267 height 344
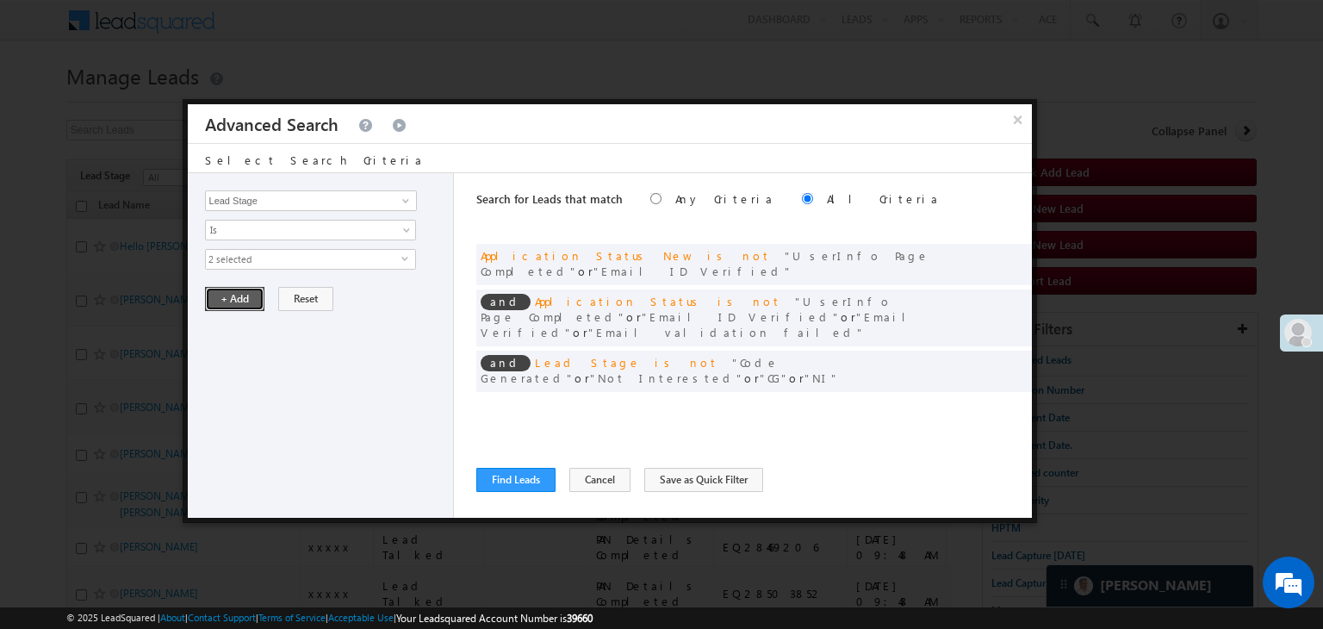
click at [225, 301] on button "+ Add" at bounding box center [234, 299] width 59 height 24
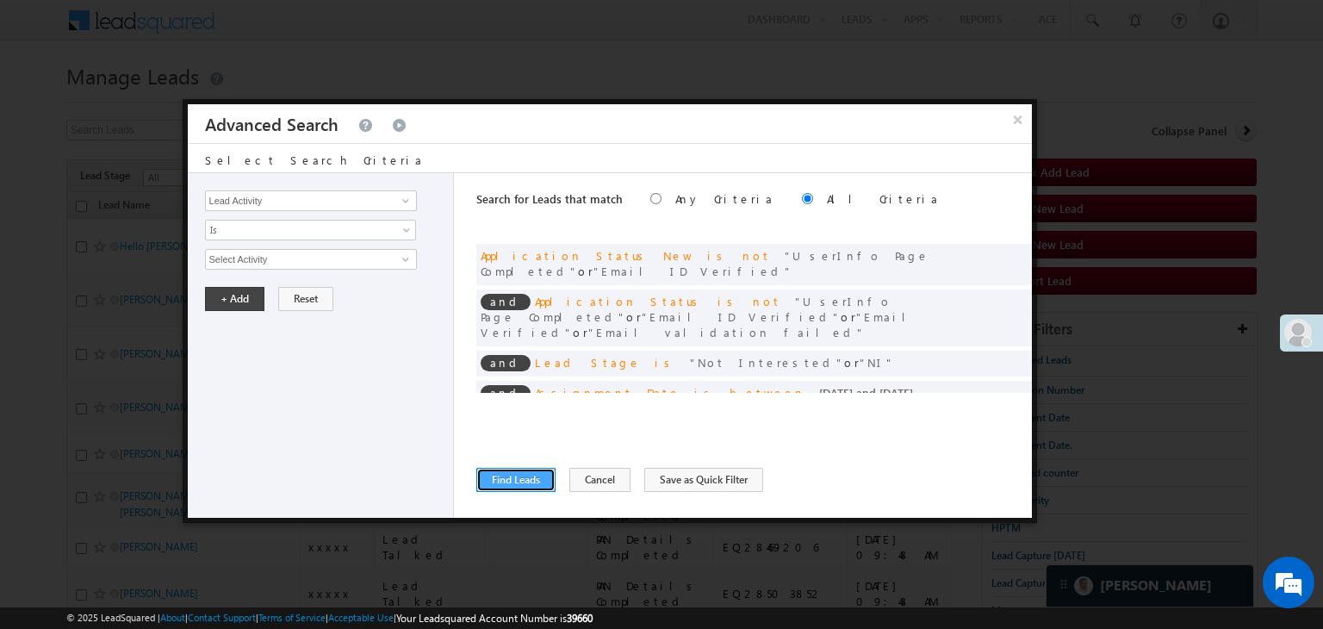
click at [513, 481] on button "Find Leads" at bounding box center [515, 480] width 79 height 24
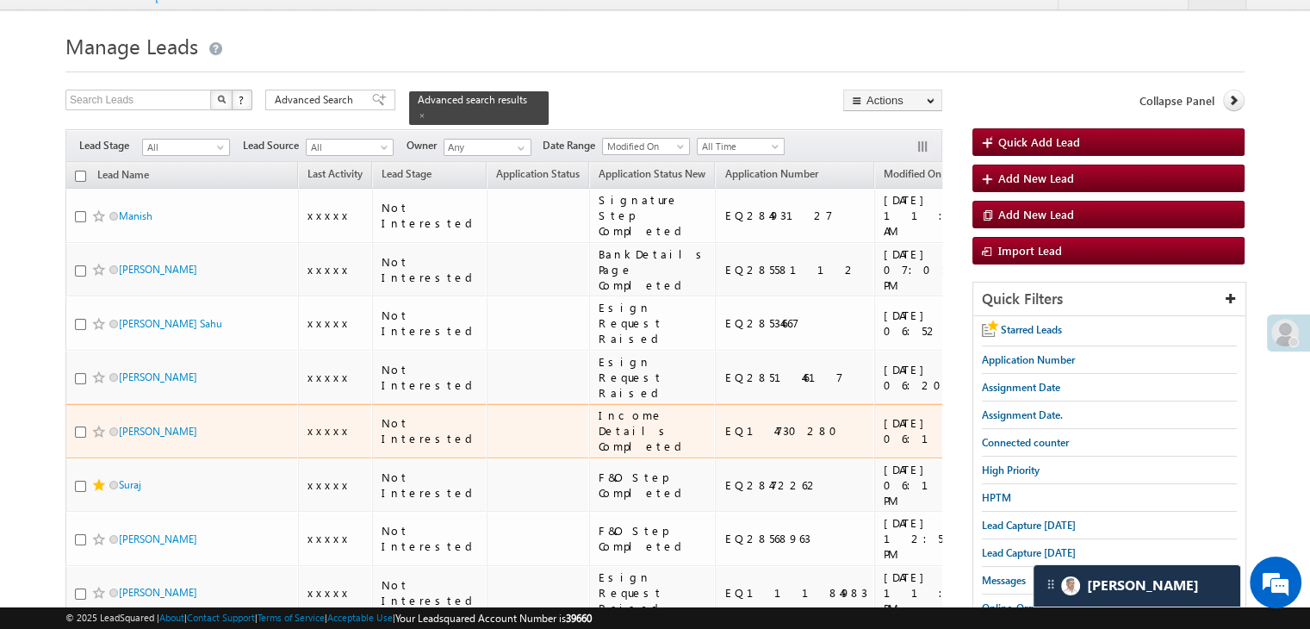
scroll to position [0, 0]
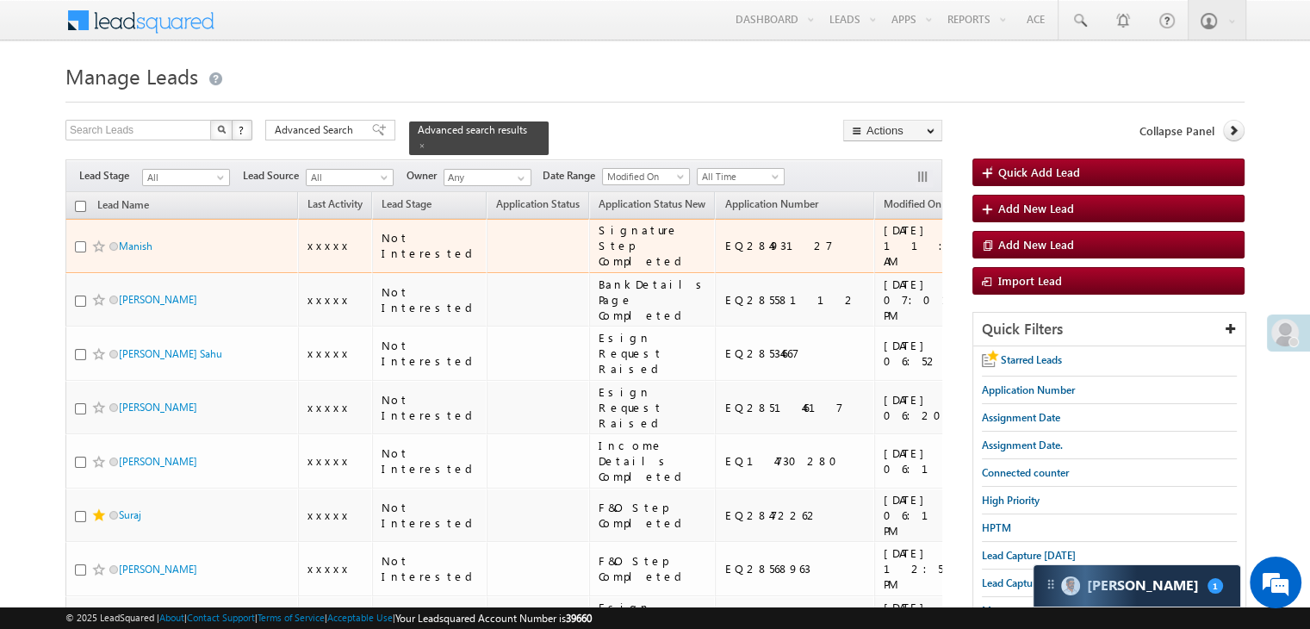
click at [81, 252] on input "checkbox" at bounding box center [80, 246] width 11 height 11
checkbox input "true"
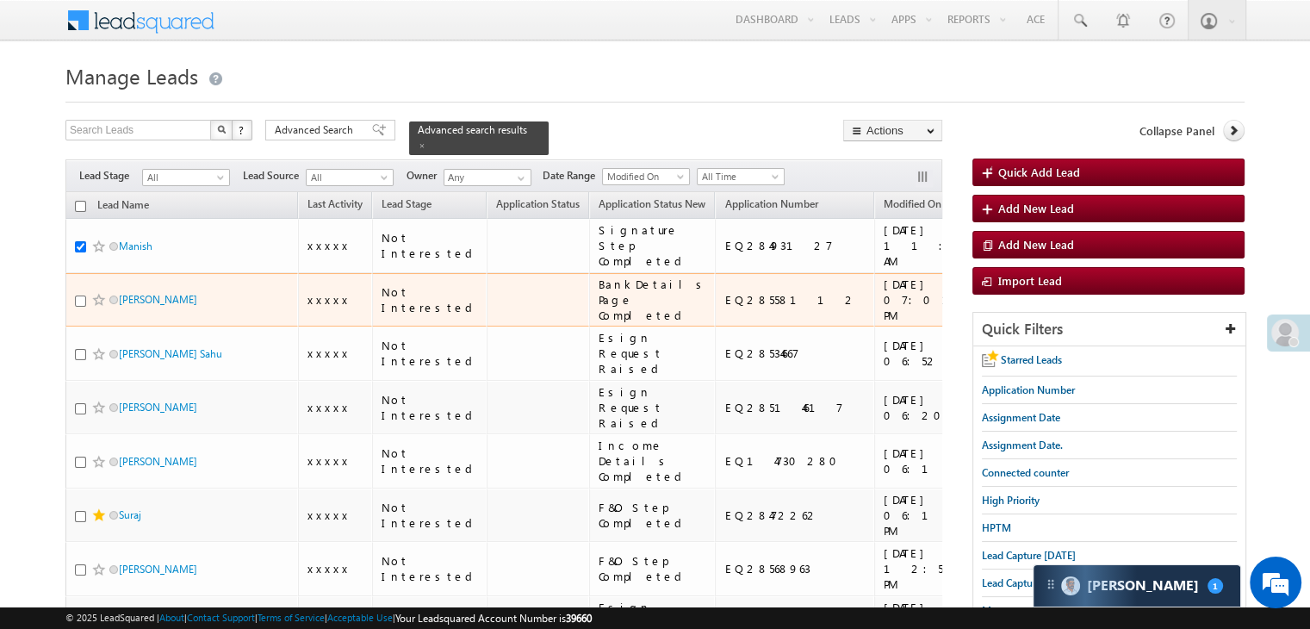
click at [79, 307] on input "checkbox" at bounding box center [80, 300] width 11 height 11
checkbox input "true"
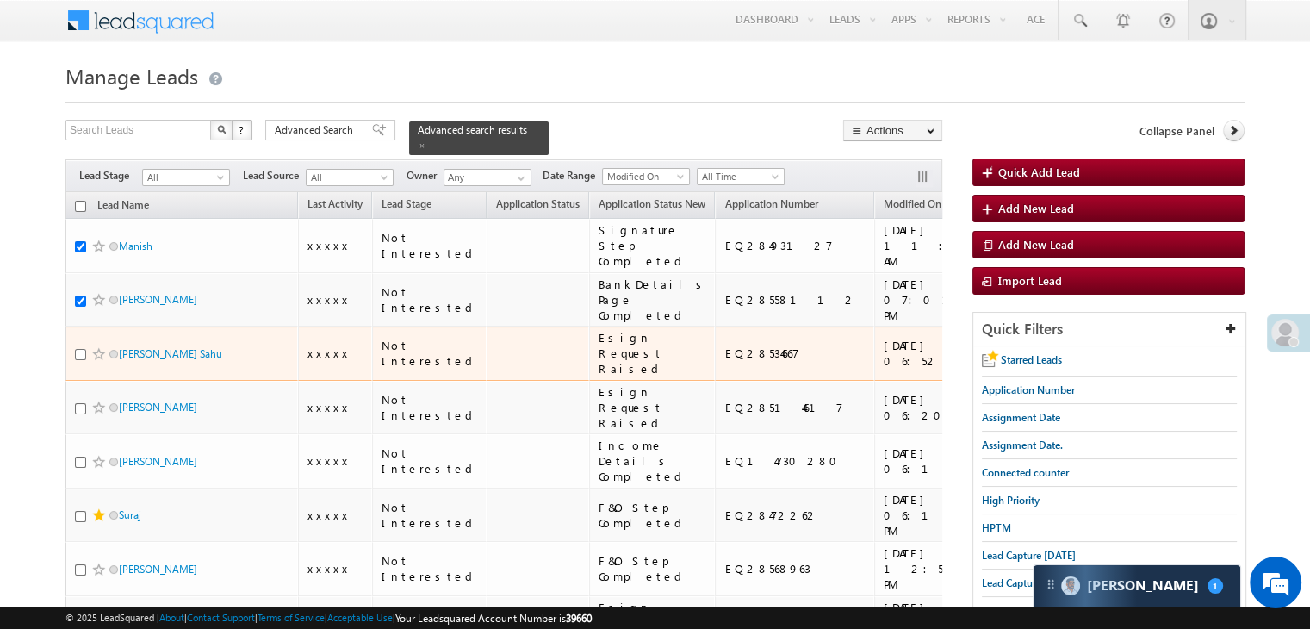
click at [83, 360] on input "checkbox" at bounding box center [80, 354] width 11 height 11
checkbox input "true"
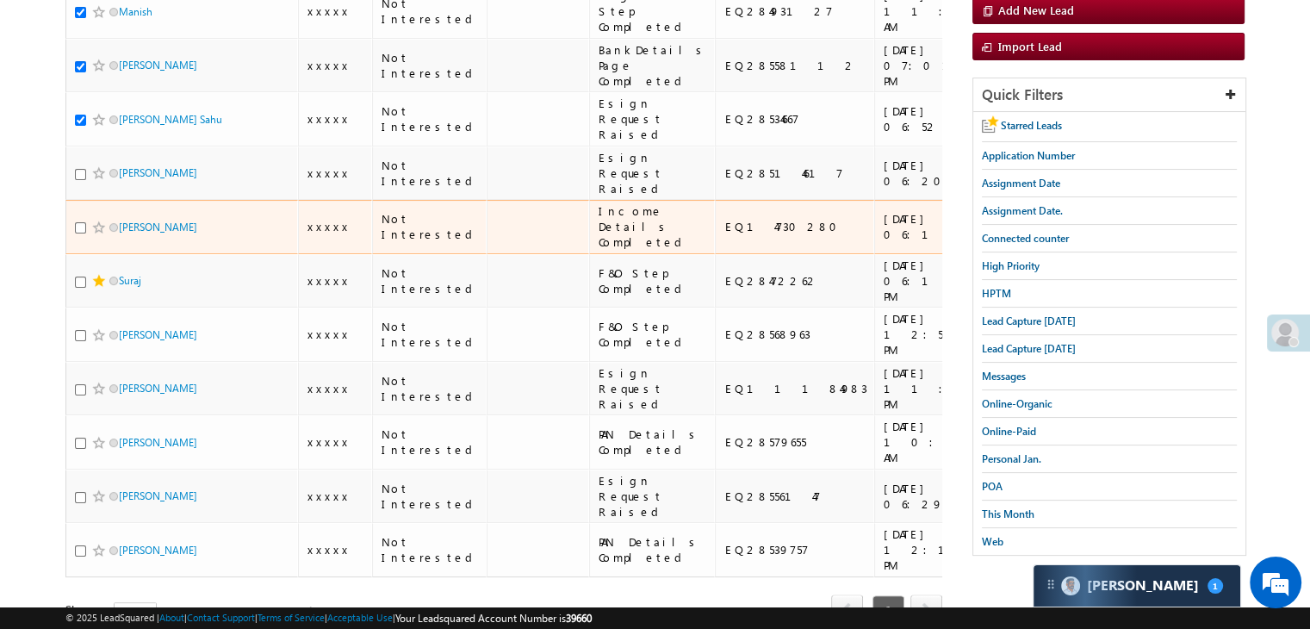
scroll to position [258, 0]
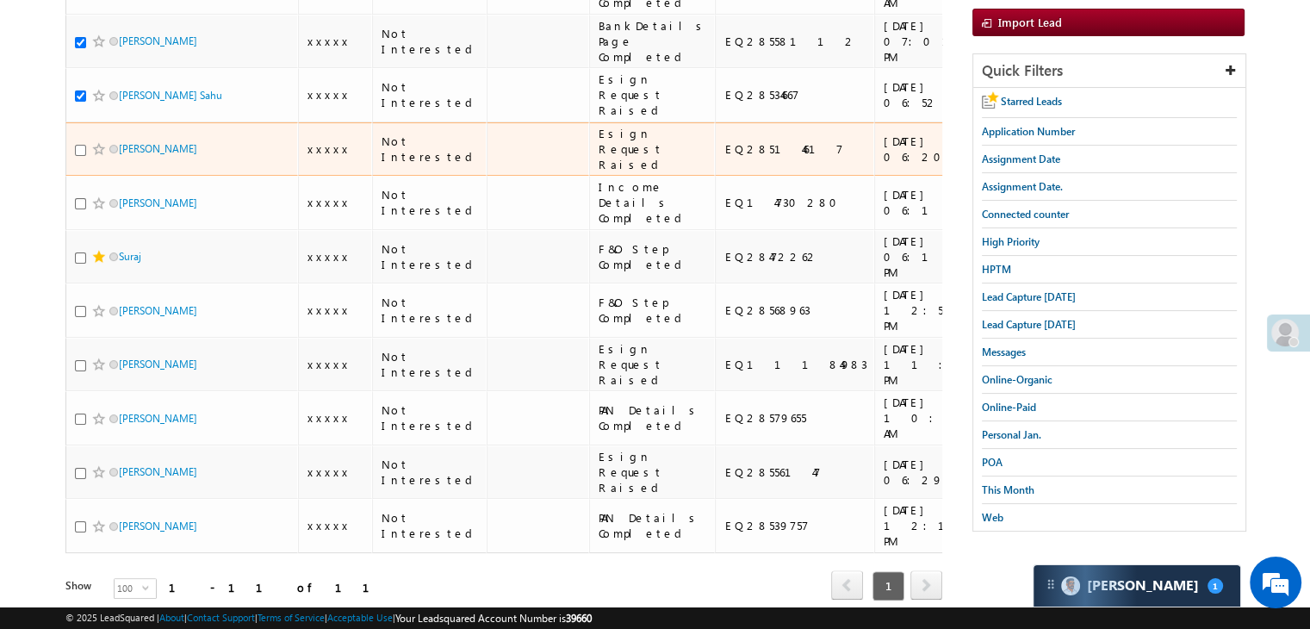
click at [81, 156] on input "checkbox" at bounding box center [80, 150] width 11 height 11
checkbox input "true"
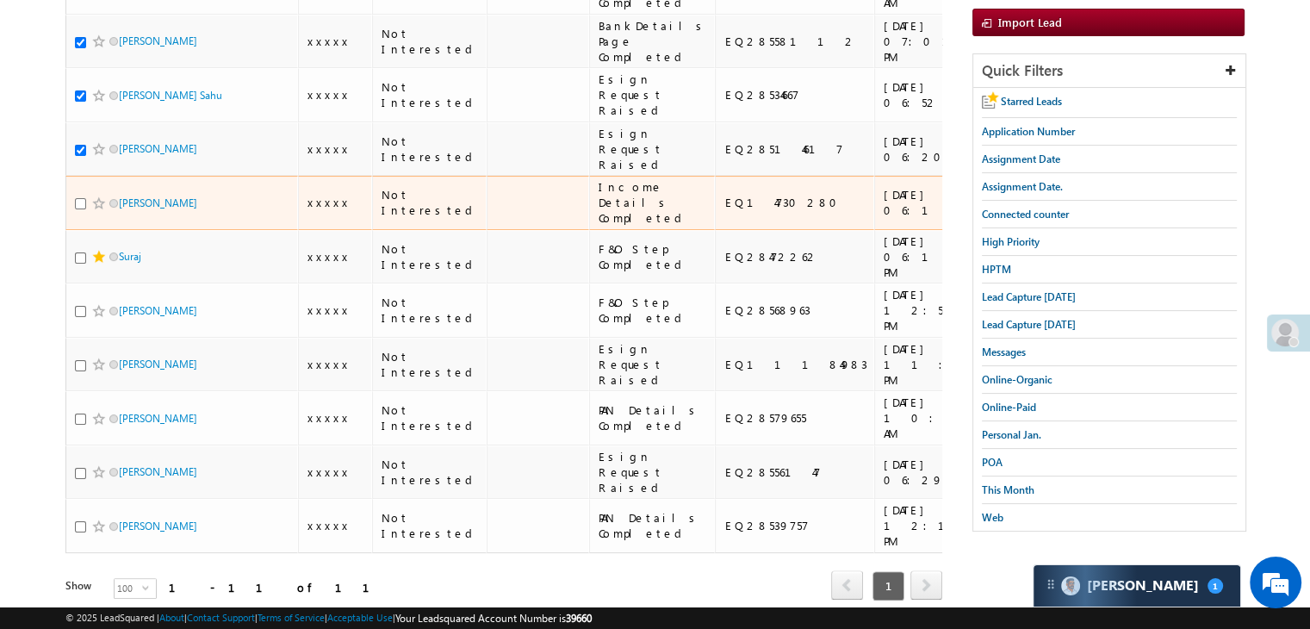
click at [79, 209] on input "checkbox" at bounding box center [80, 203] width 11 height 11
checkbox input "true"
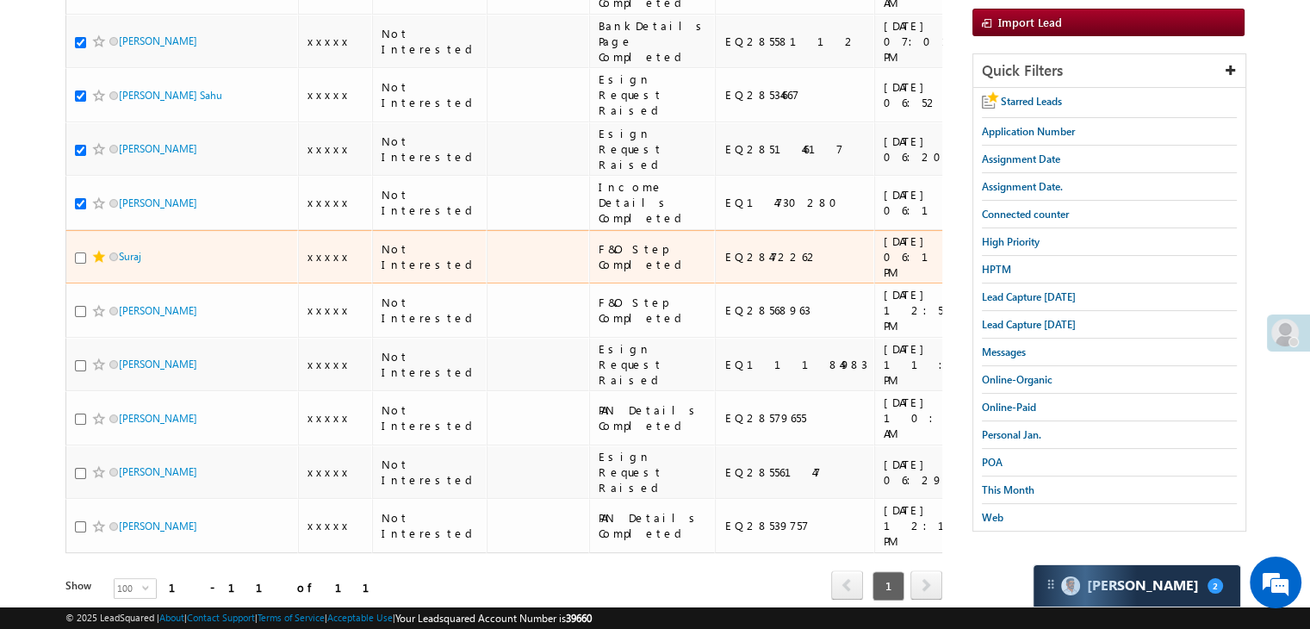
click at [79, 264] on input "checkbox" at bounding box center [80, 257] width 11 height 11
checkbox input "true"
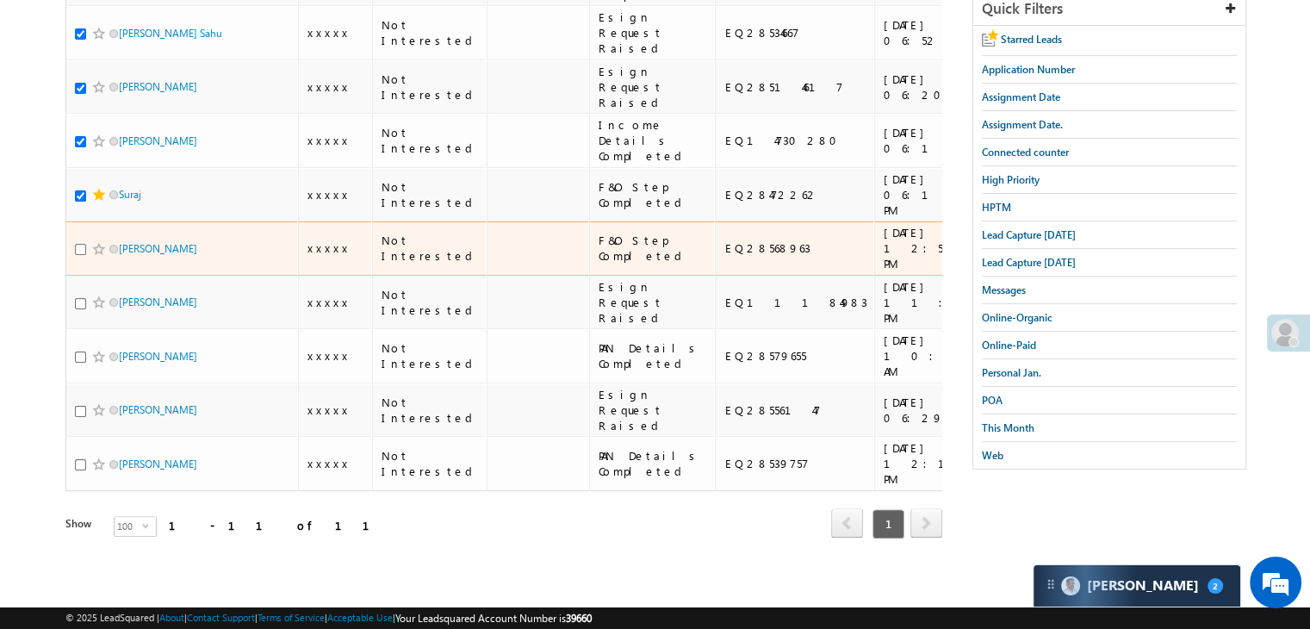
click at [79, 255] on input "checkbox" at bounding box center [80, 249] width 11 height 11
checkbox input "true"
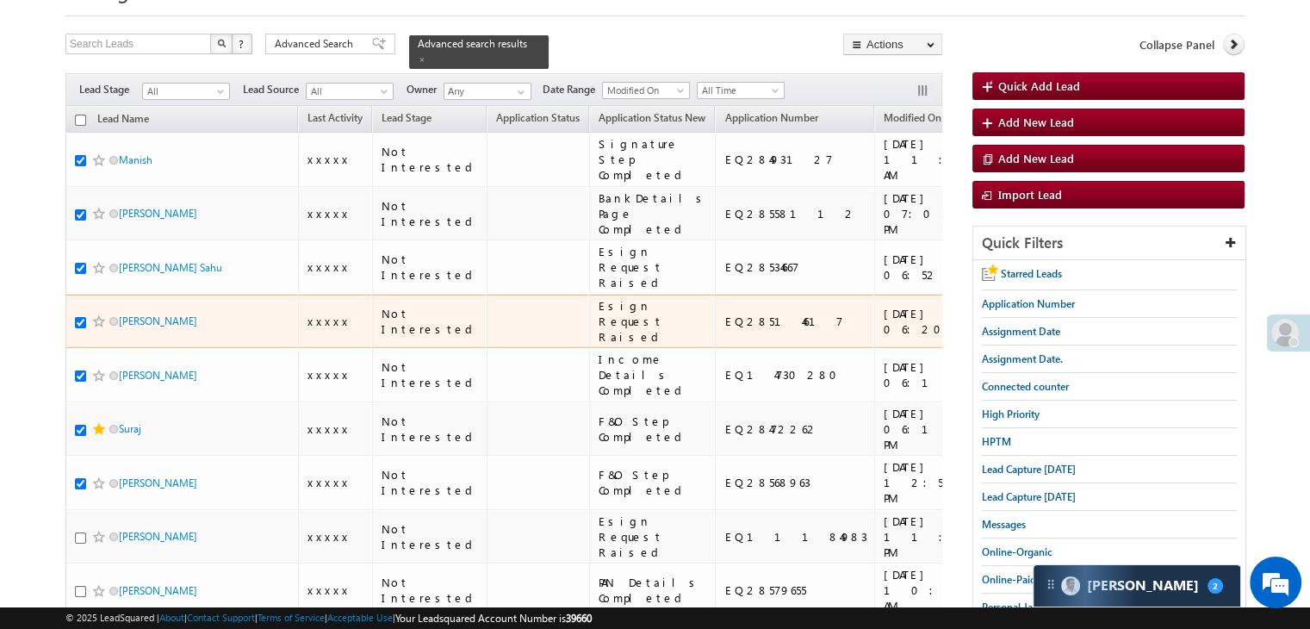
scroll to position [0, 0]
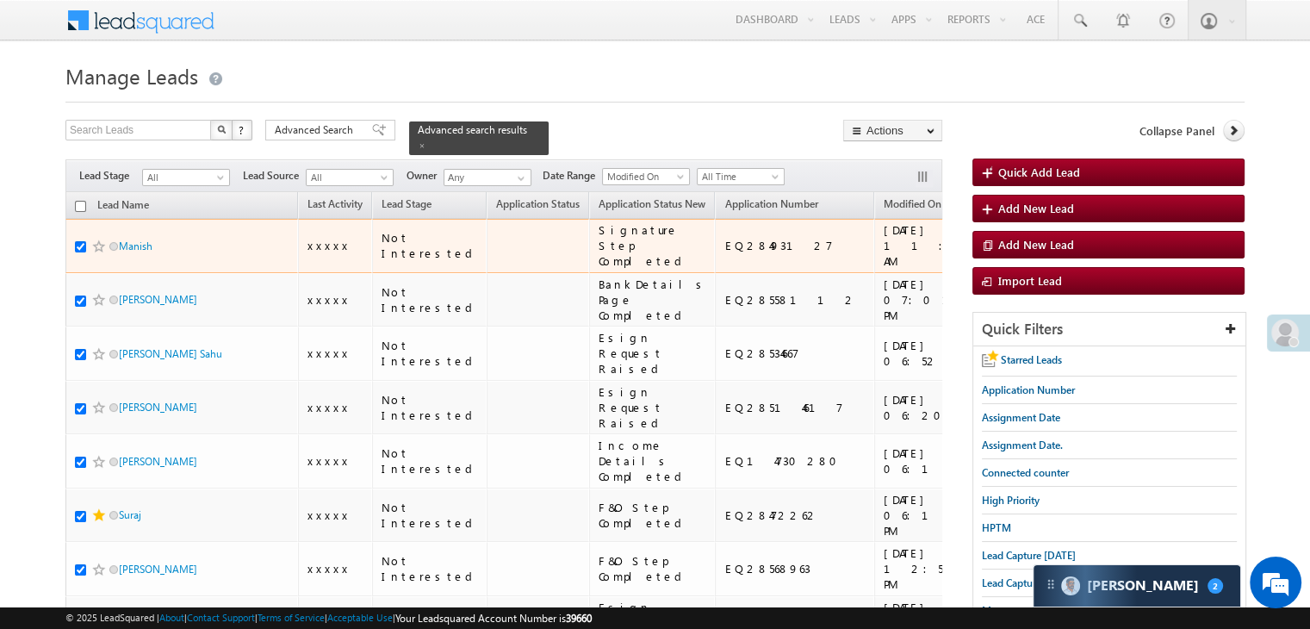
click at [724, 253] on div "EQ28493127" at bounding box center [795, 246] width 142 height 16
copy div "EQ28493127"
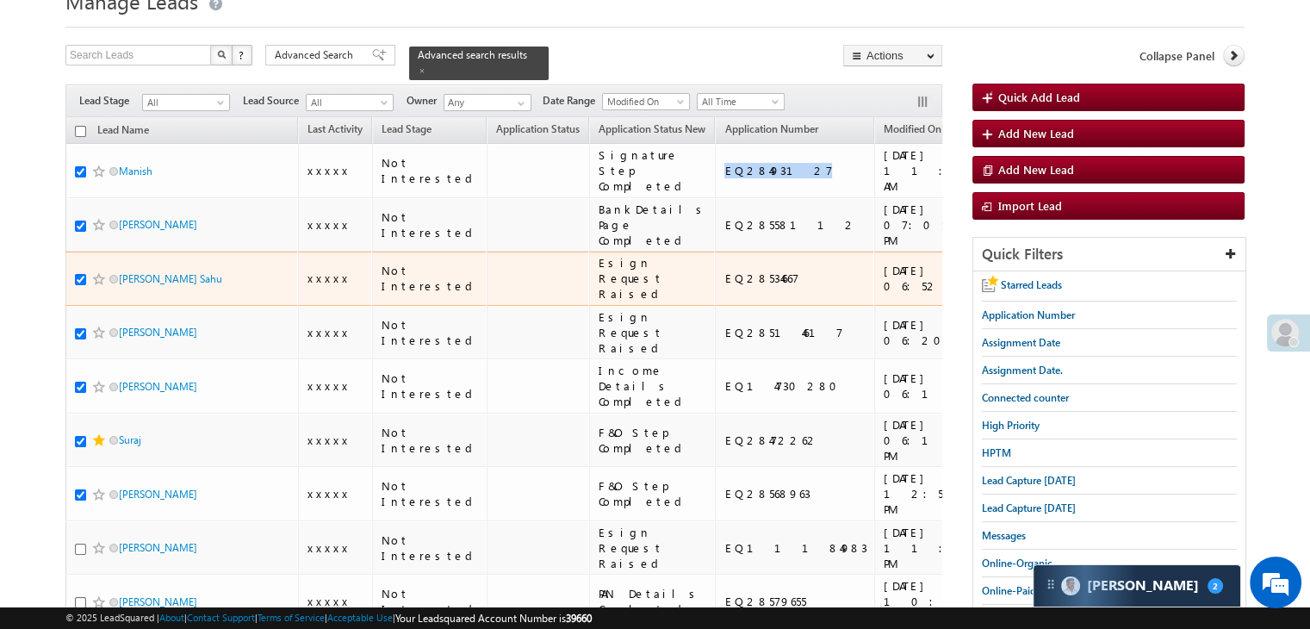
scroll to position [172, 0]
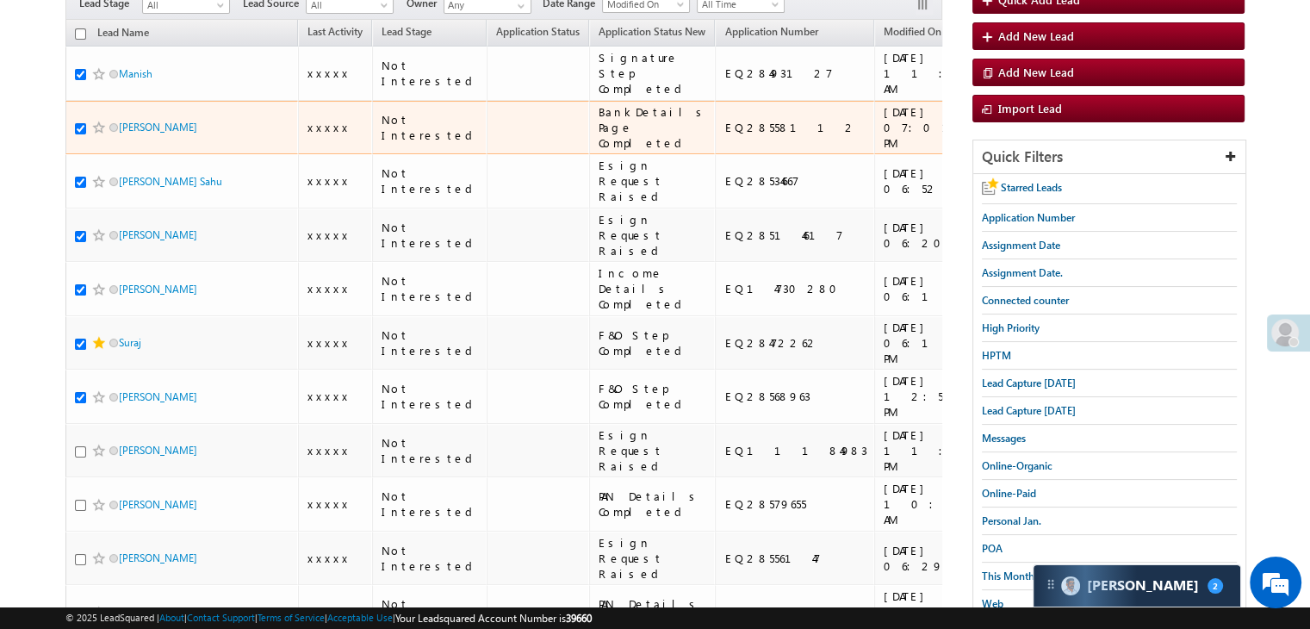
click at [724, 135] on div "EQ28558112" at bounding box center [795, 128] width 142 height 16
copy div "EQ28558112"
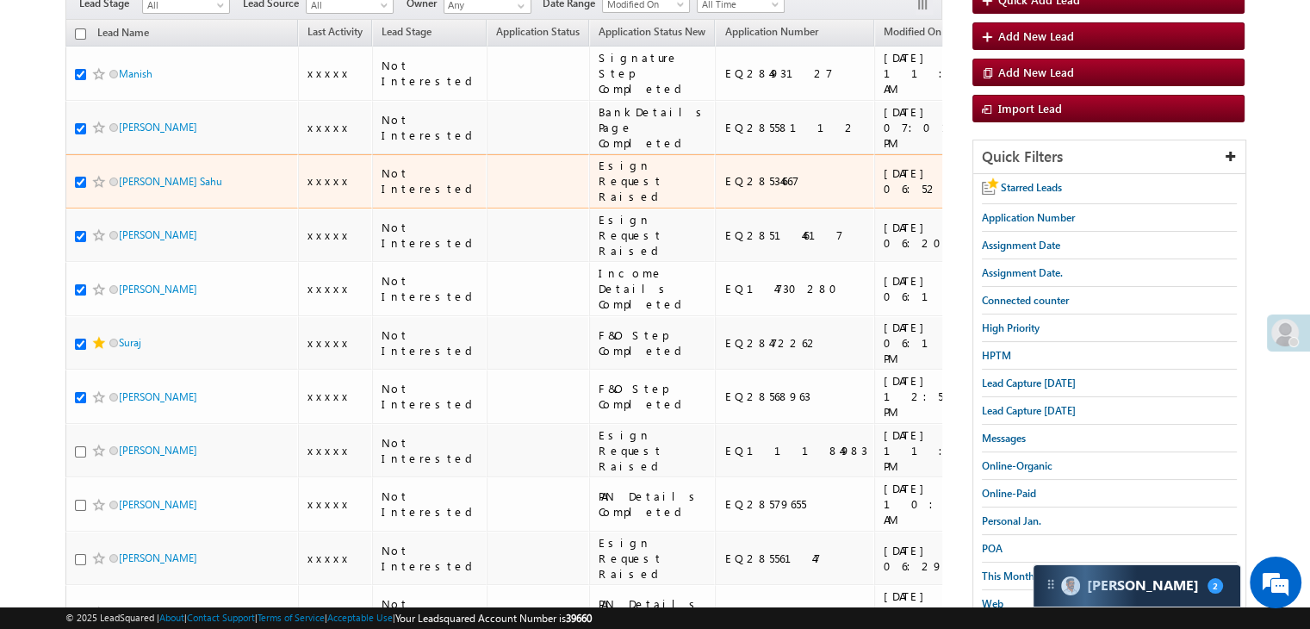
click at [724, 189] on div "EQ28534667" at bounding box center [795, 181] width 142 height 16
copy div "EQ28534667"
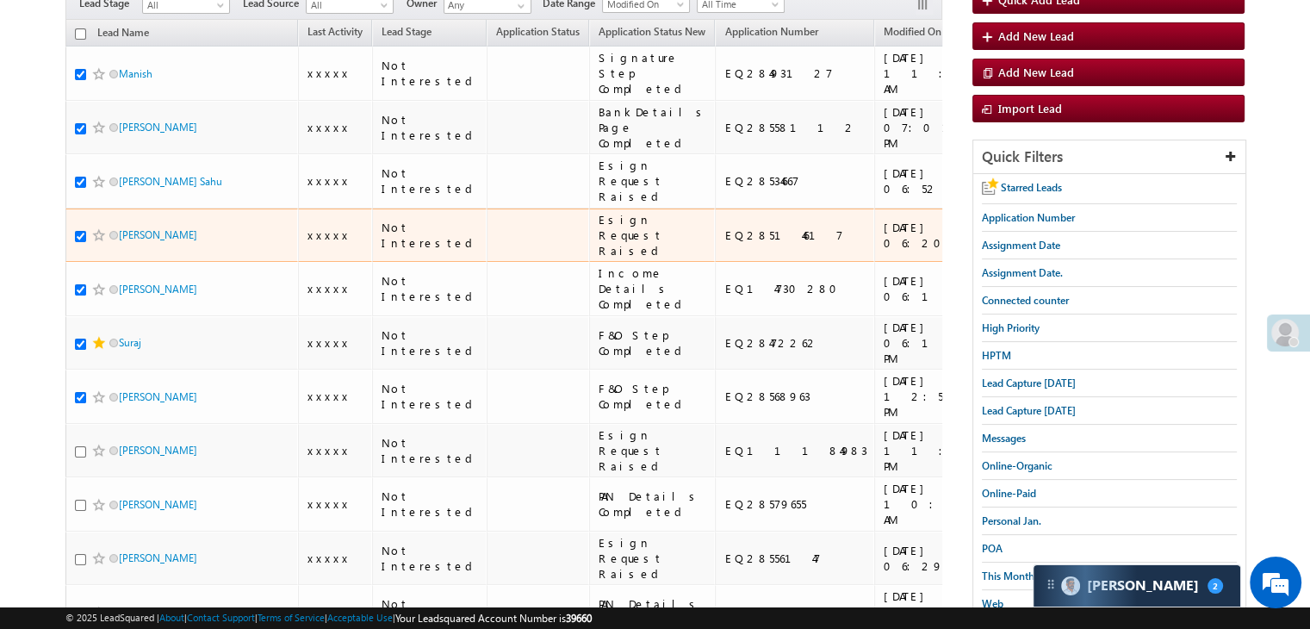
click at [731, 243] on div "EQ28514617" at bounding box center [795, 235] width 142 height 16
copy div "EQ28514617"
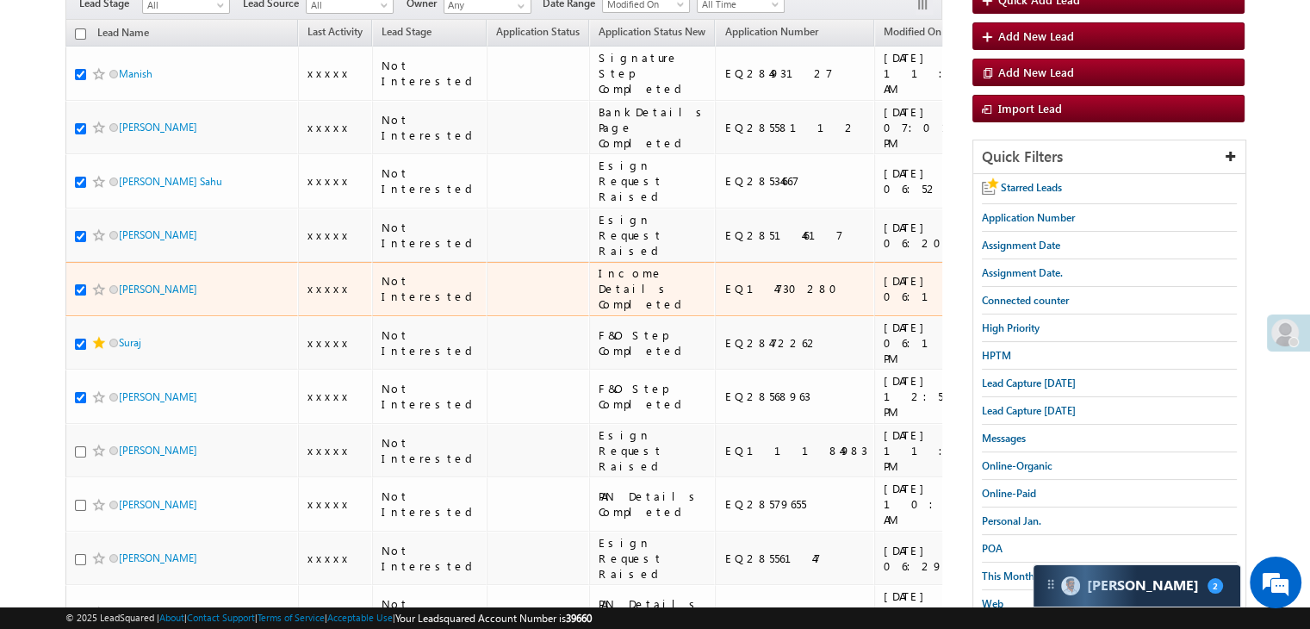
click at [724, 296] on div "EQ14730280" at bounding box center [795, 289] width 142 height 16
copy div "EQ14730280"
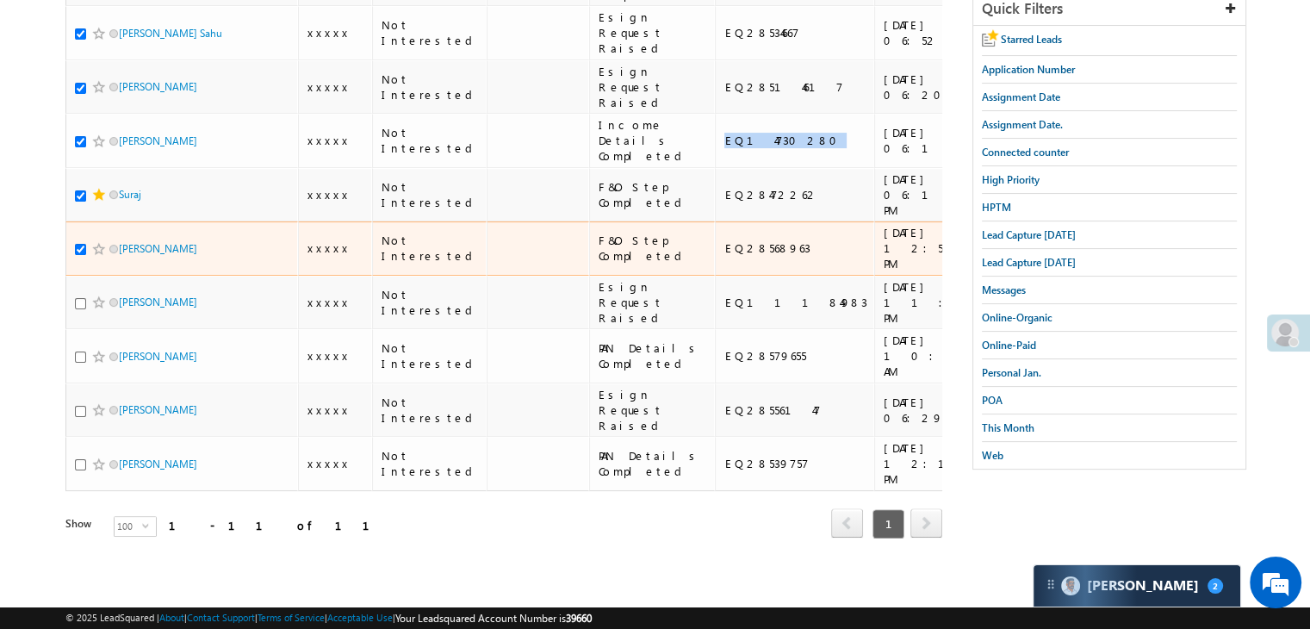
scroll to position [517, 0]
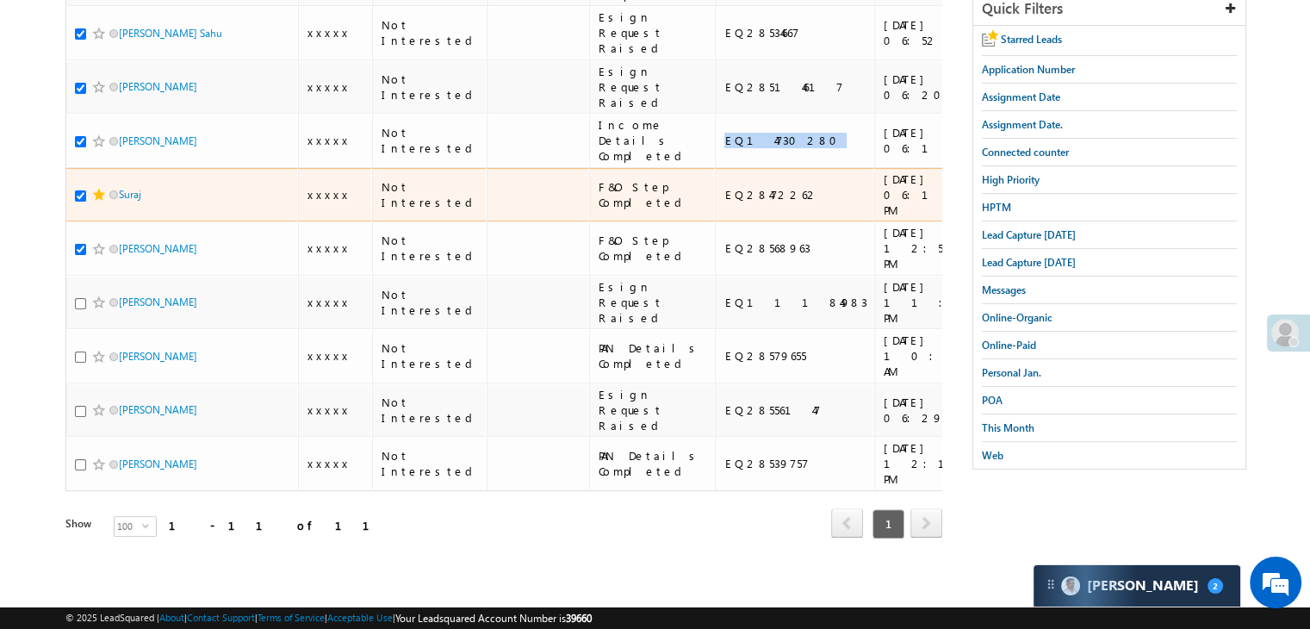
click at [724, 202] on div "EQ28472262" at bounding box center [795, 195] width 142 height 16
copy div "EQ28472262"
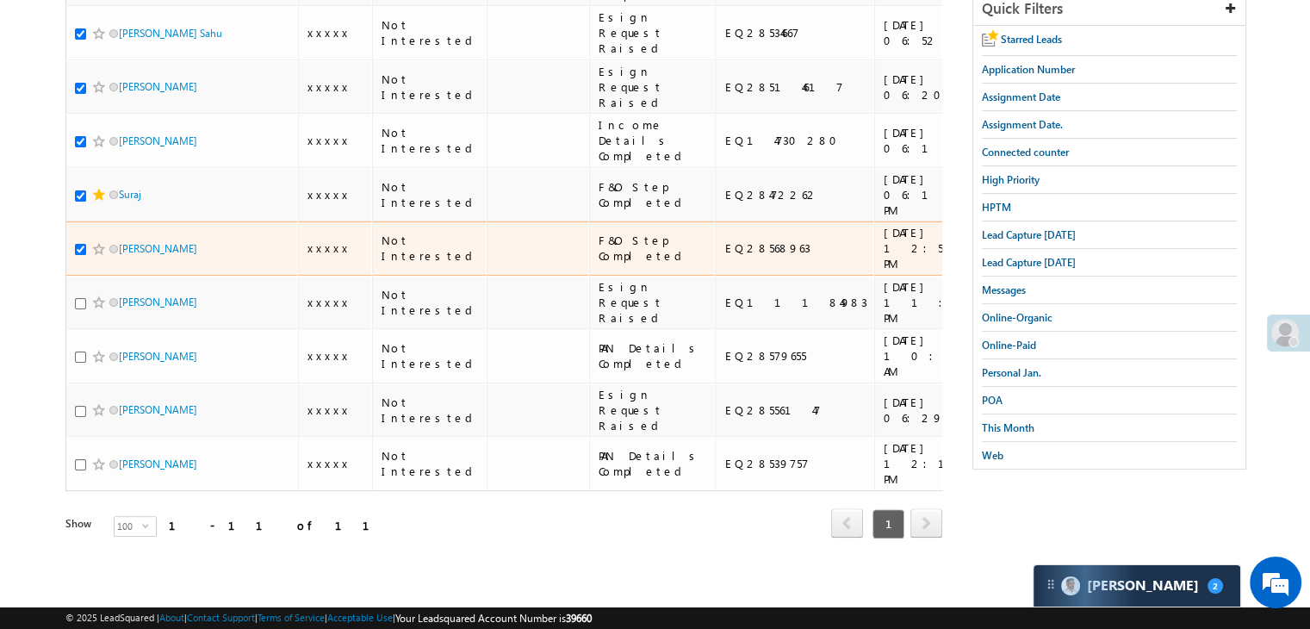
click at [724, 256] on div "EQ28568963" at bounding box center [795, 248] width 142 height 16
copy div "EQ28568963"
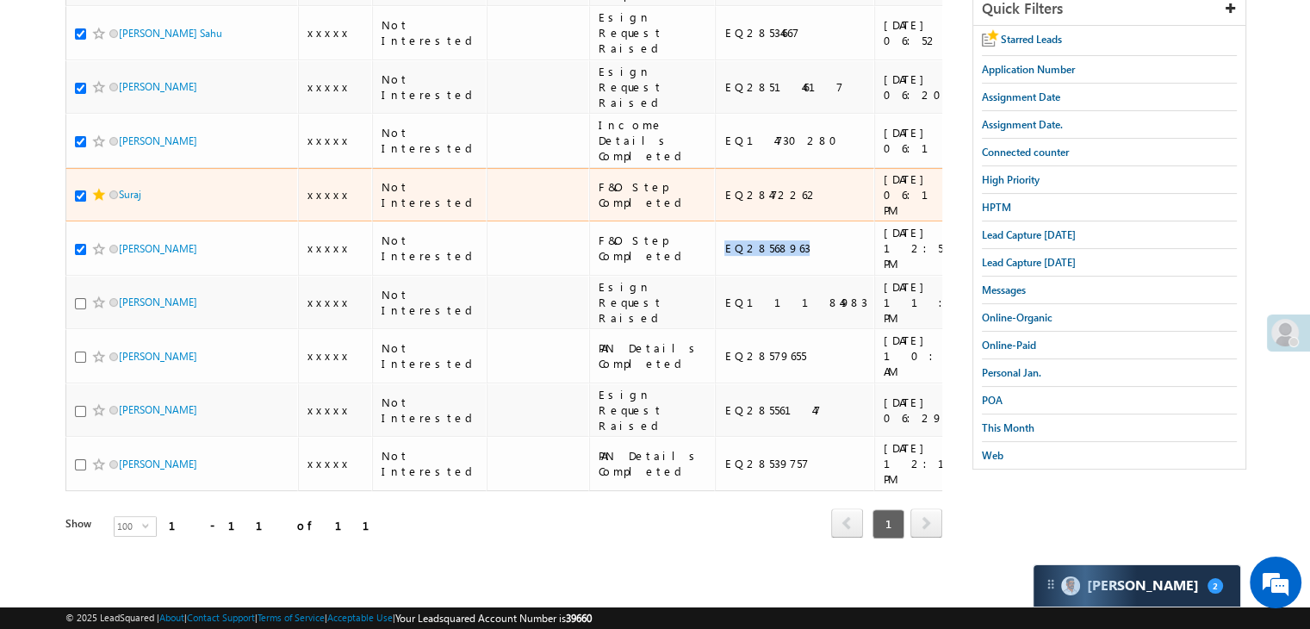
scroll to position [0, 0]
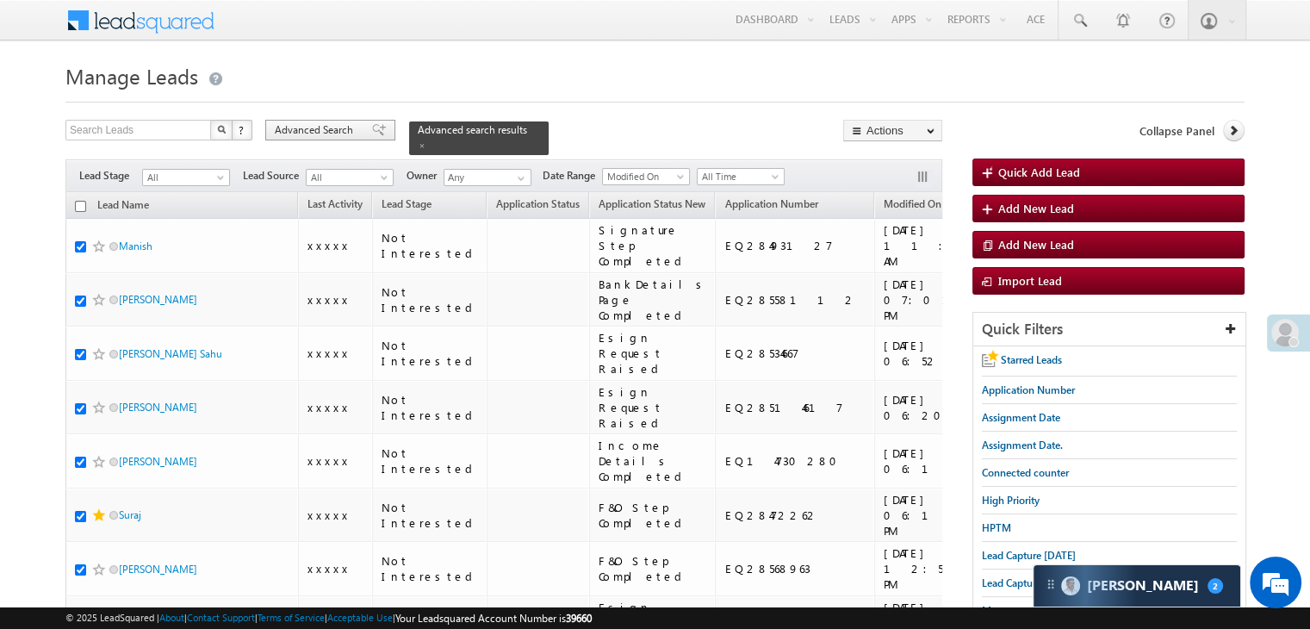
click at [331, 135] on span "Advanced Search" at bounding box center [317, 130] width 84 height 16
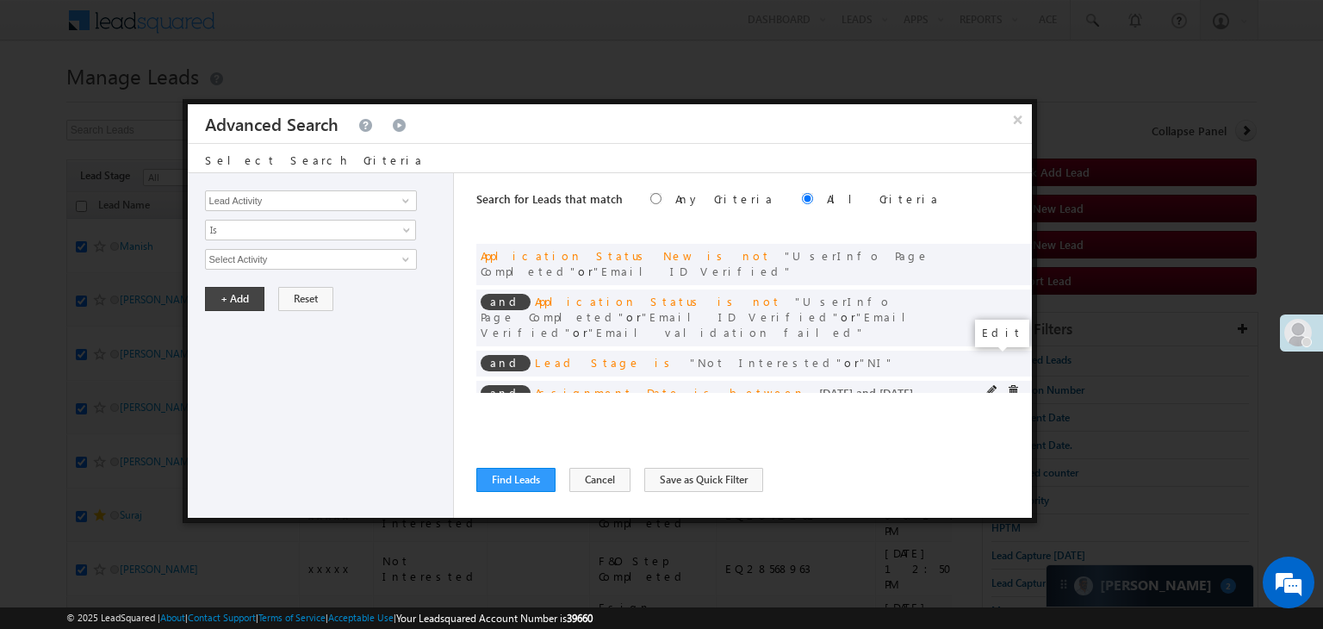
click at [991, 385] on span at bounding box center [992, 391] width 12 height 12
click at [282, 280] on input "09/07/25" at bounding box center [255, 289] width 101 height 22
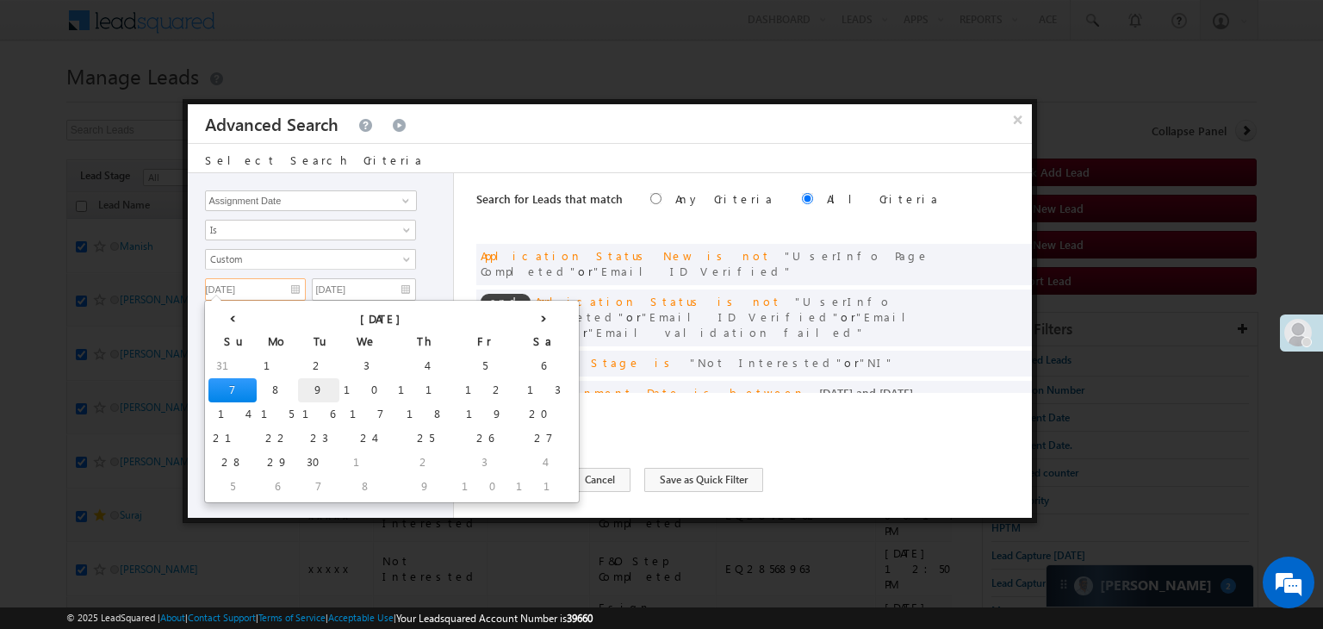
click at [298, 388] on td "9" at bounding box center [318, 390] width 41 height 24
type input "09/09/25"
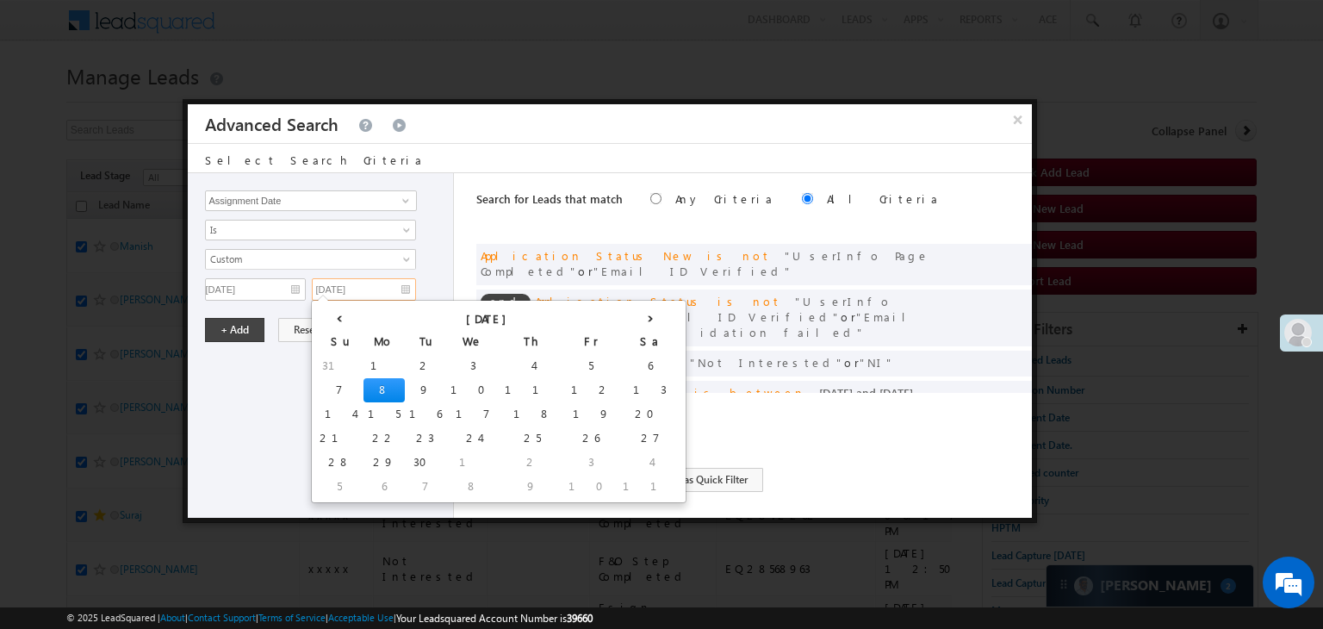
click at [382, 287] on input "09/08/25" at bounding box center [364, 289] width 104 height 22
click at [446, 386] on td "10" at bounding box center [473, 390] width 54 height 24
type input "09/10/25"
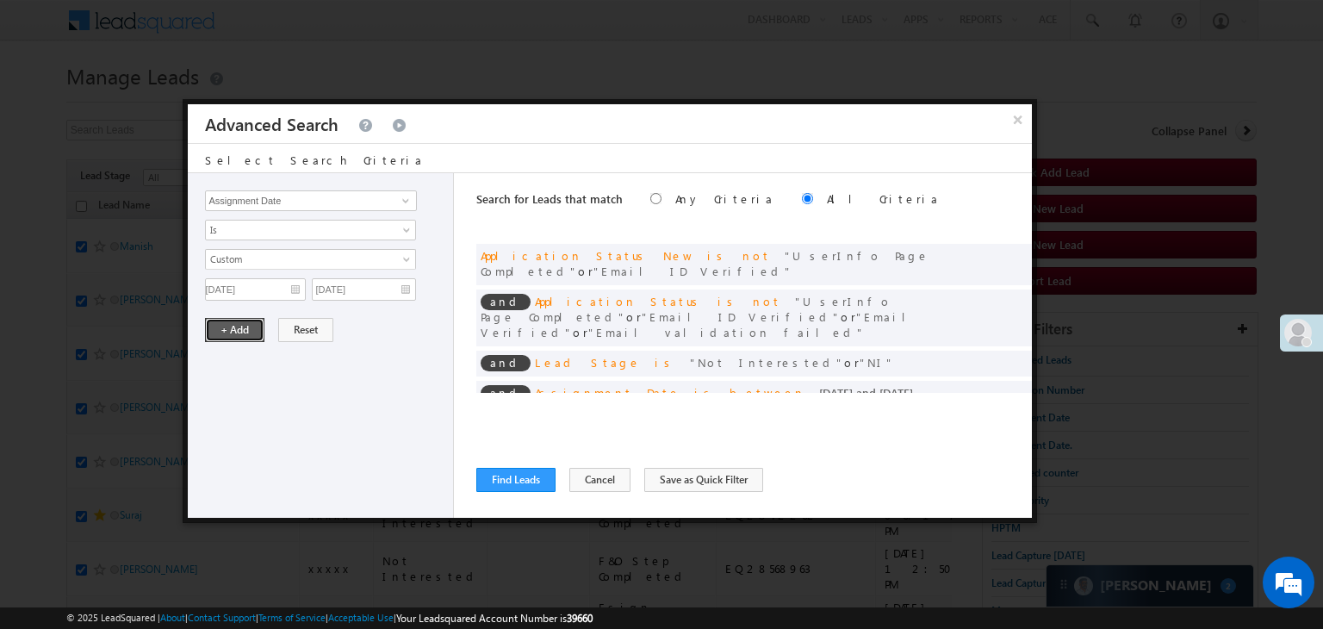
click at [227, 335] on button "+ Add" at bounding box center [234, 330] width 59 height 24
click at [507, 462] on div "Search for Leads that match Any Criteria All Criteria Note that the current tri…" at bounding box center [753, 345] width 555 height 344
click at [506, 474] on button "Find Leads" at bounding box center [515, 480] width 79 height 24
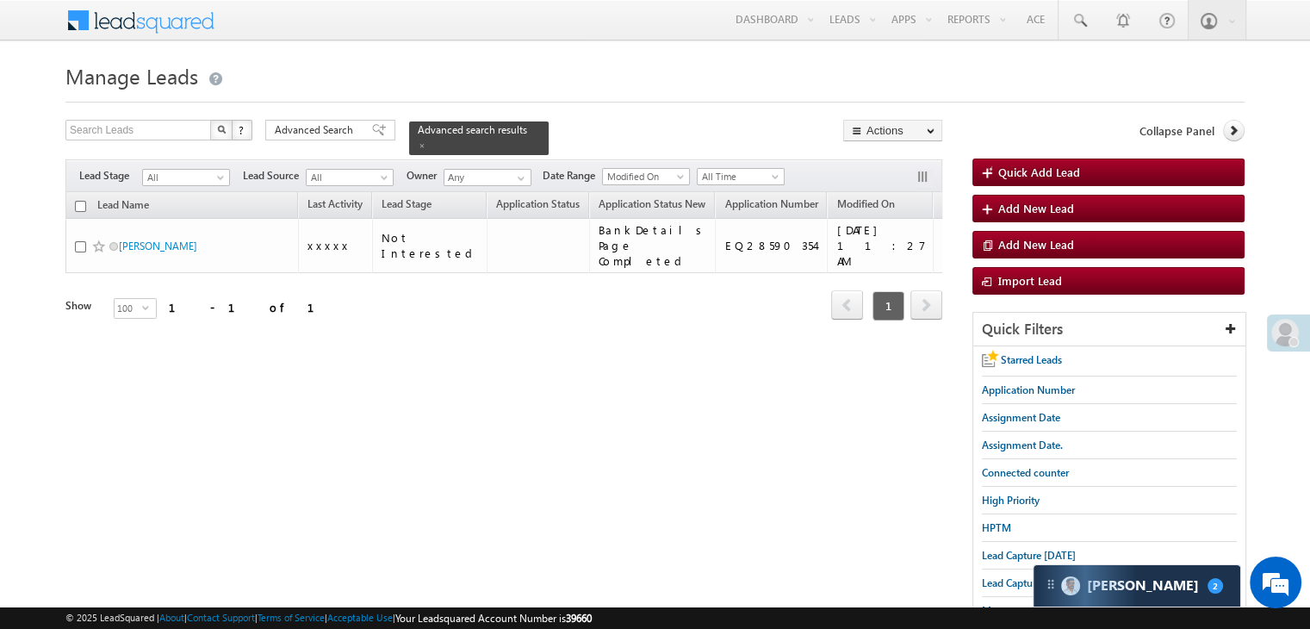
drag, startPoint x: 353, startPoint y: 124, endPoint x: 355, endPoint y: 137, distance: 13.0
click at [353, 124] on span "Advanced Search" at bounding box center [317, 130] width 84 height 16
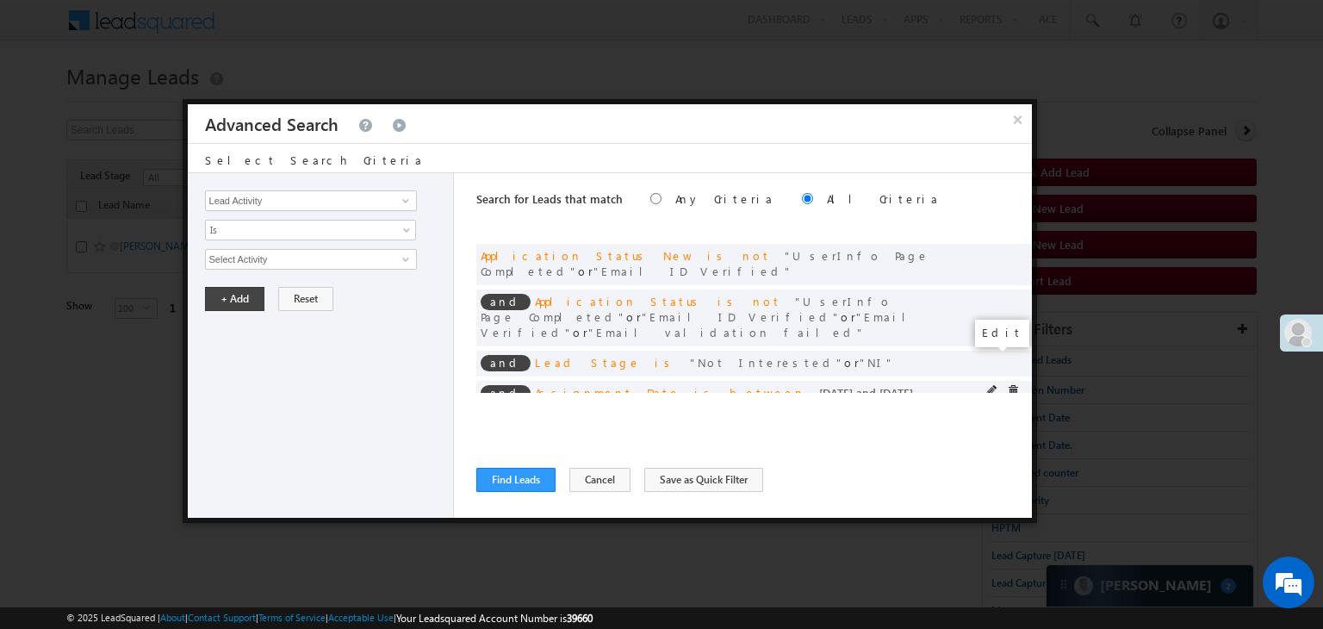
click at [989, 385] on span at bounding box center [992, 391] width 12 height 12
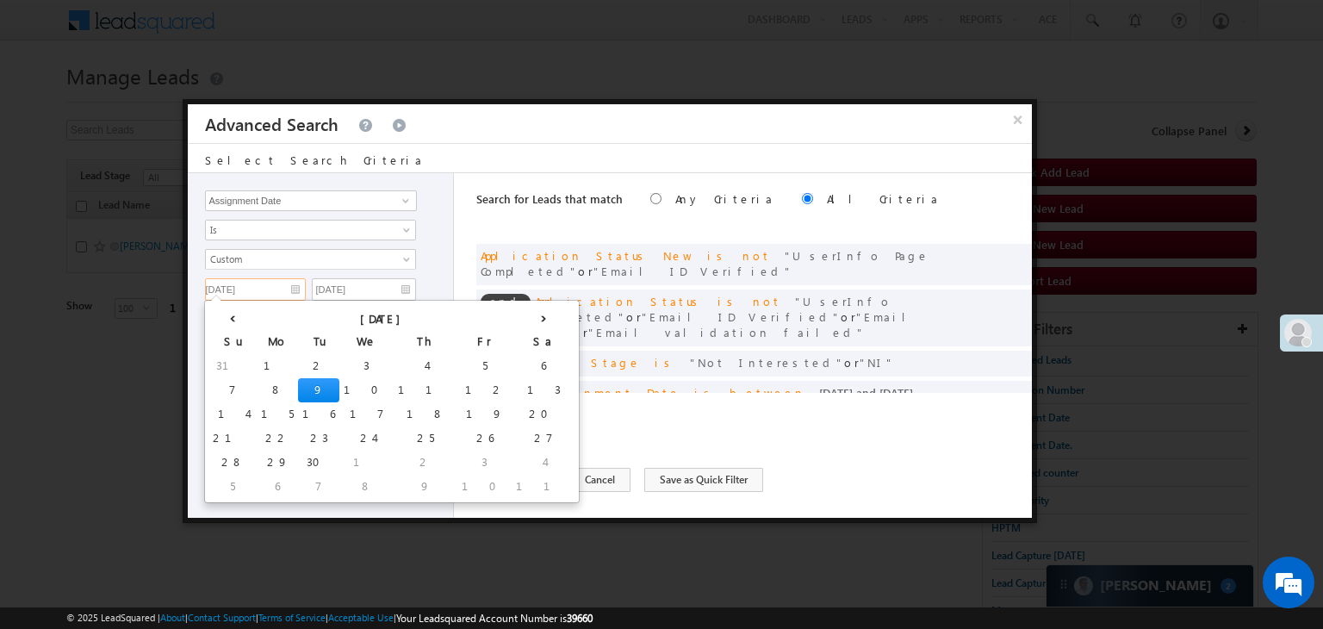
click at [266, 287] on input "09/09/25" at bounding box center [255, 289] width 101 height 22
click at [457, 363] on td "5" at bounding box center [484, 366] width 54 height 24
type input "[DATE]"
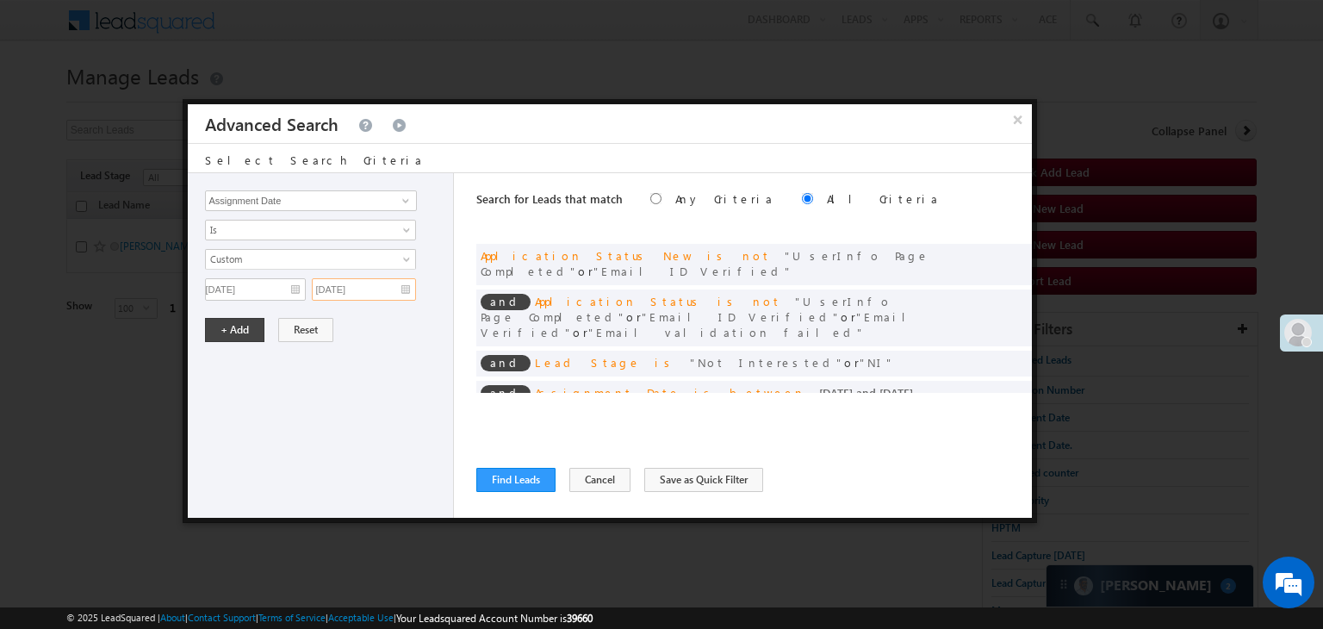
click at [382, 282] on input "09/10/25" at bounding box center [364, 289] width 104 height 22
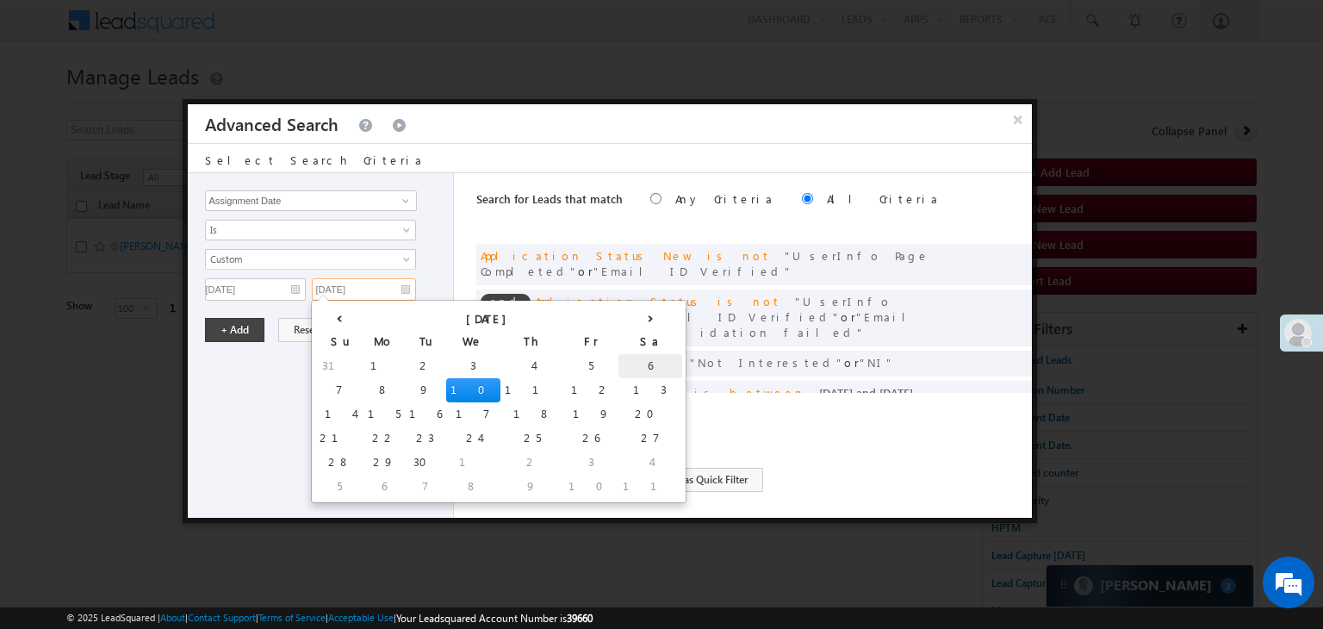
click at [618, 357] on td "6" at bounding box center [650, 366] width 64 height 24
type input "09/06/25"
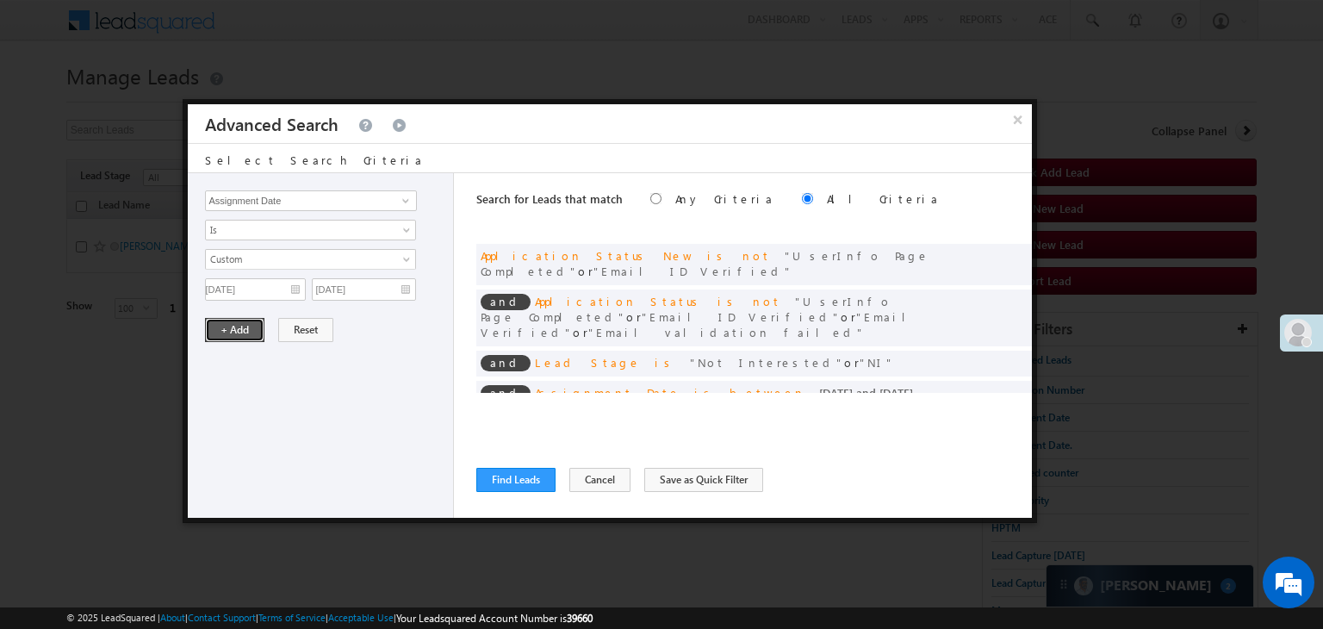
click at [240, 327] on button "+ Add" at bounding box center [234, 330] width 59 height 24
click at [500, 474] on button "Find Leads" at bounding box center [515, 480] width 79 height 24
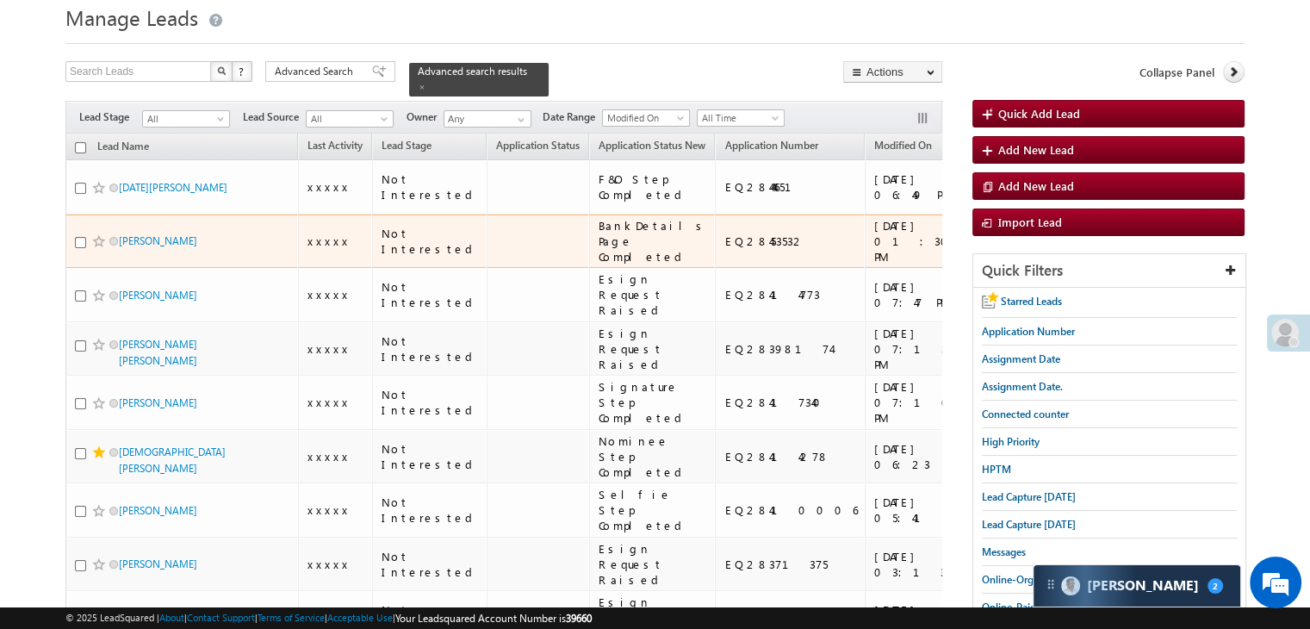
scroll to position [86, 0]
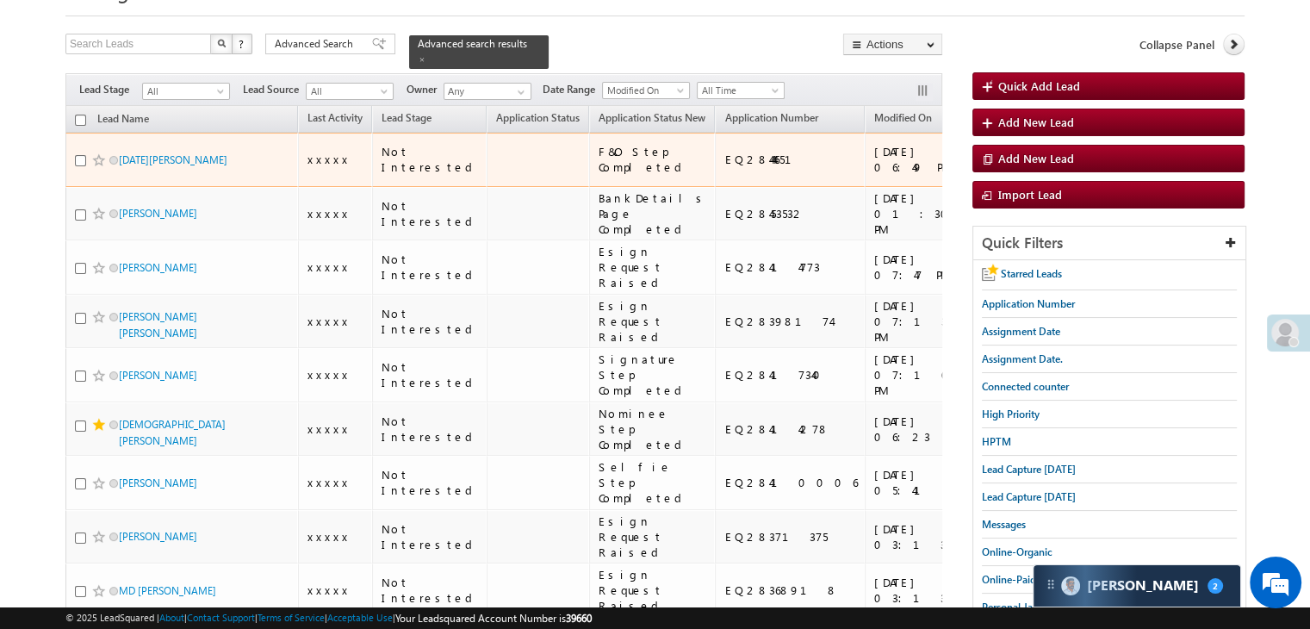
click at [724, 167] on div "EQ28444651" at bounding box center [790, 160] width 133 height 16
copy div "EQ28444651"
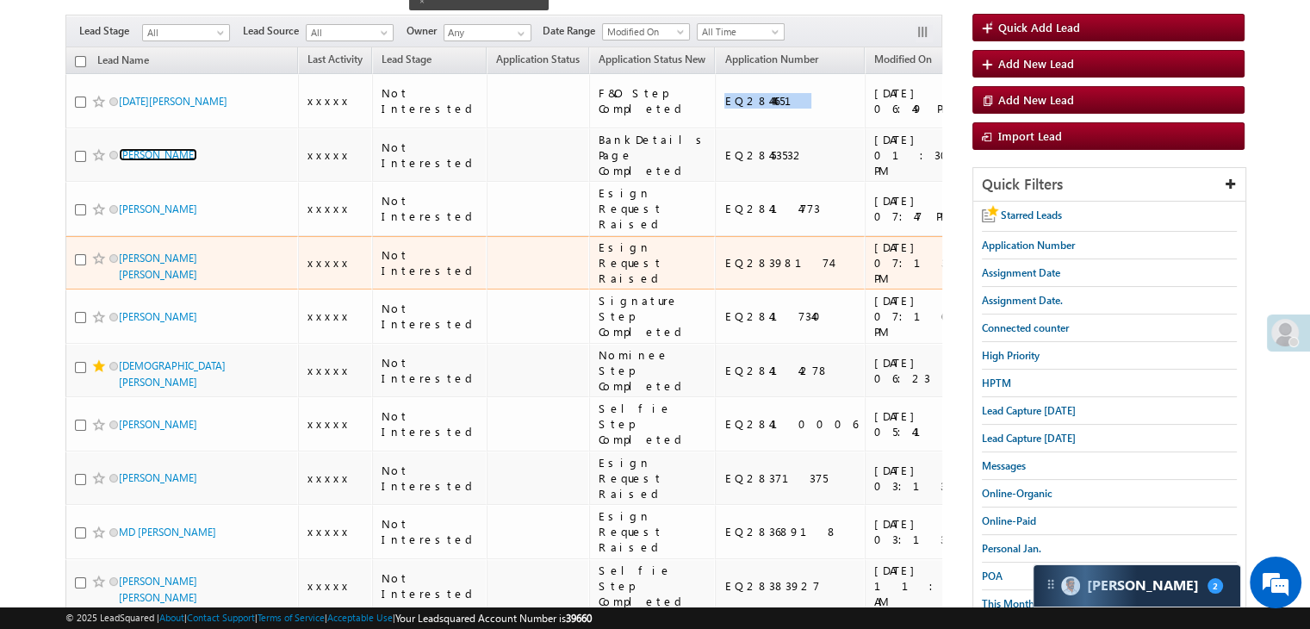
scroll to position [172, 0]
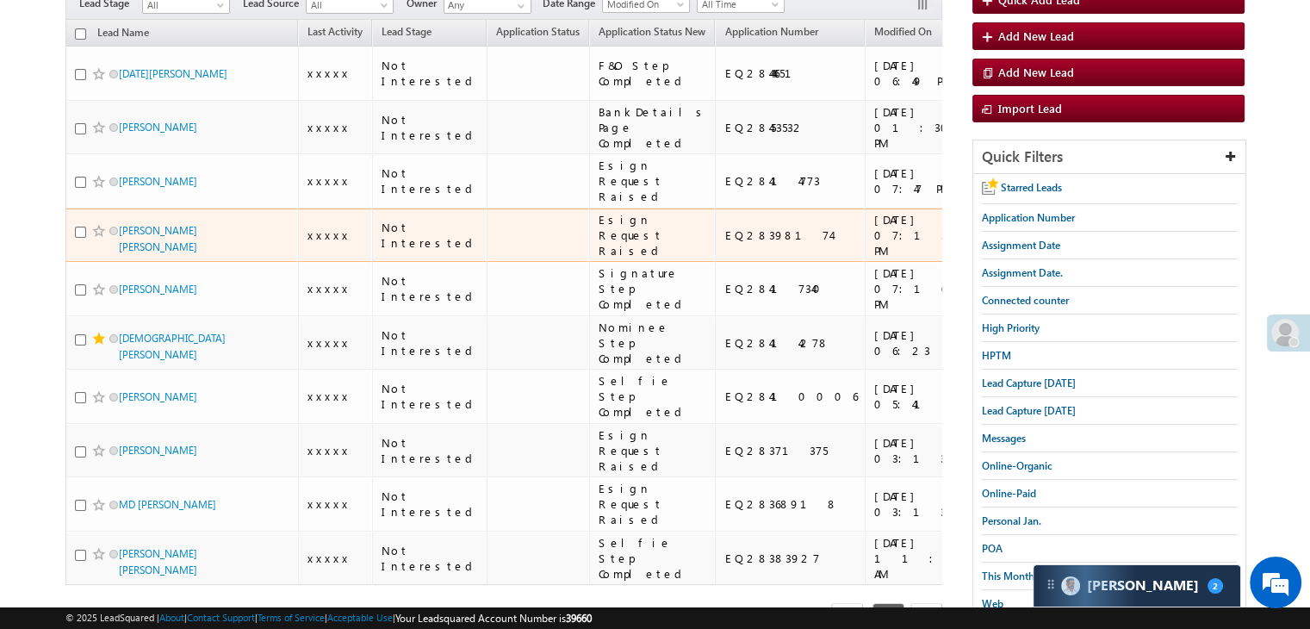
click at [724, 243] on div "EQ28398174" at bounding box center [790, 235] width 133 height 16
copy div "EQ28398174"
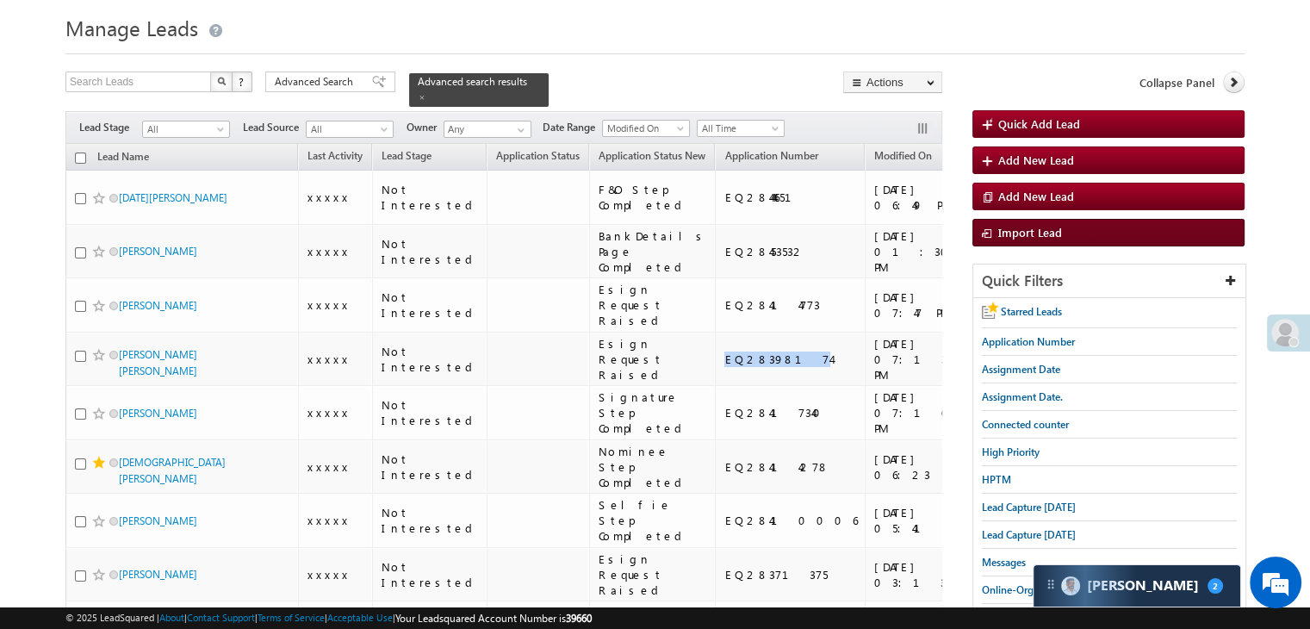
scroll to position [0, 0]
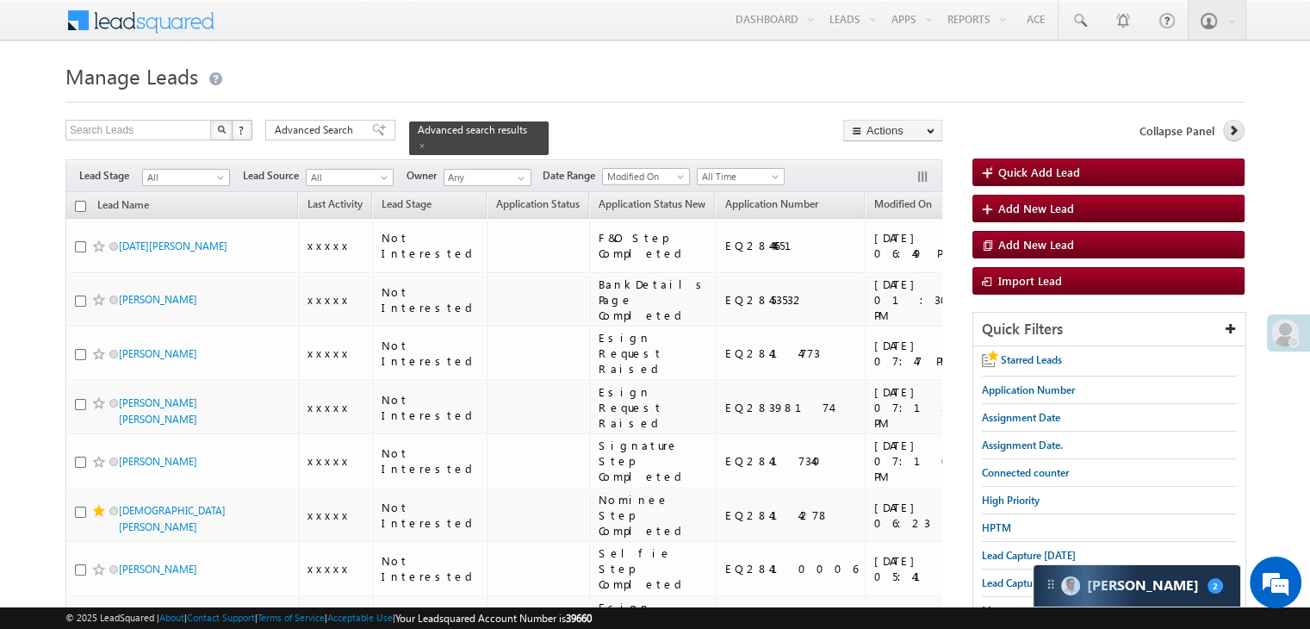
click at [1232, 132] on icon at bounding box center [1233, 130] width 12 height 12
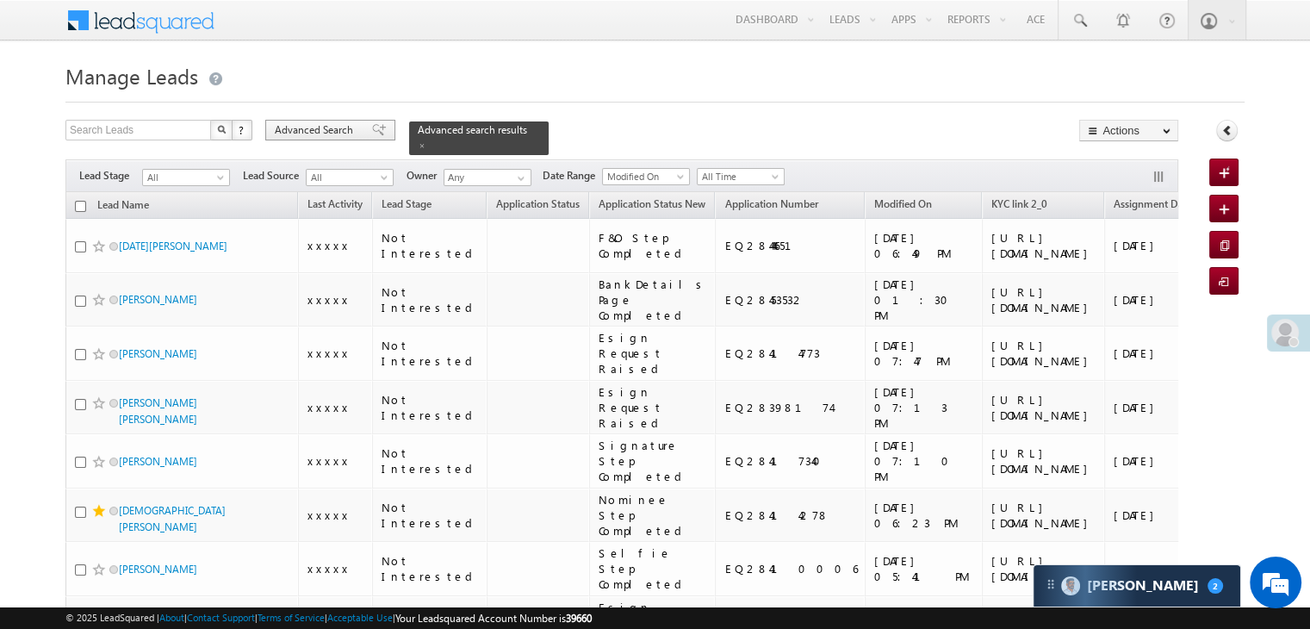
click at [342, 129] on span "Advanced Search" at bounding box center [317, 130] width 84 height 16
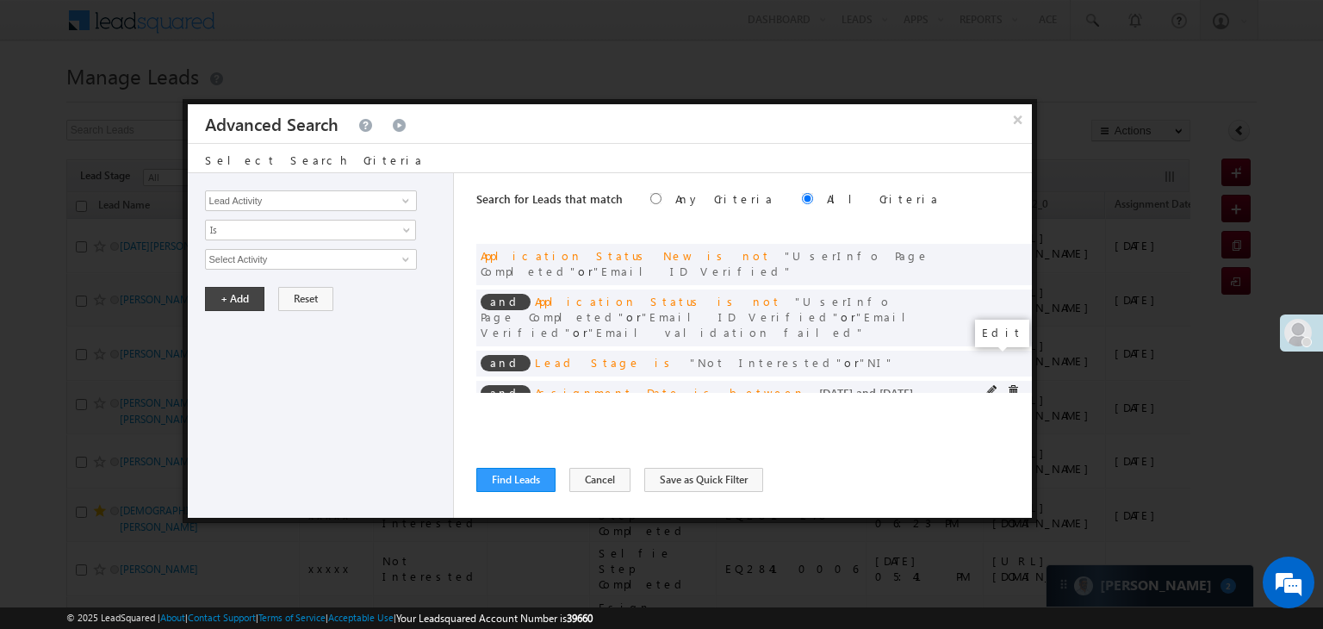
click at [990, 385] on span at bounding box center [992, 391] width 12 height 12
click at [265, 294] on input "[DATE]" at bounding box center [255, 289] width 101 height 22
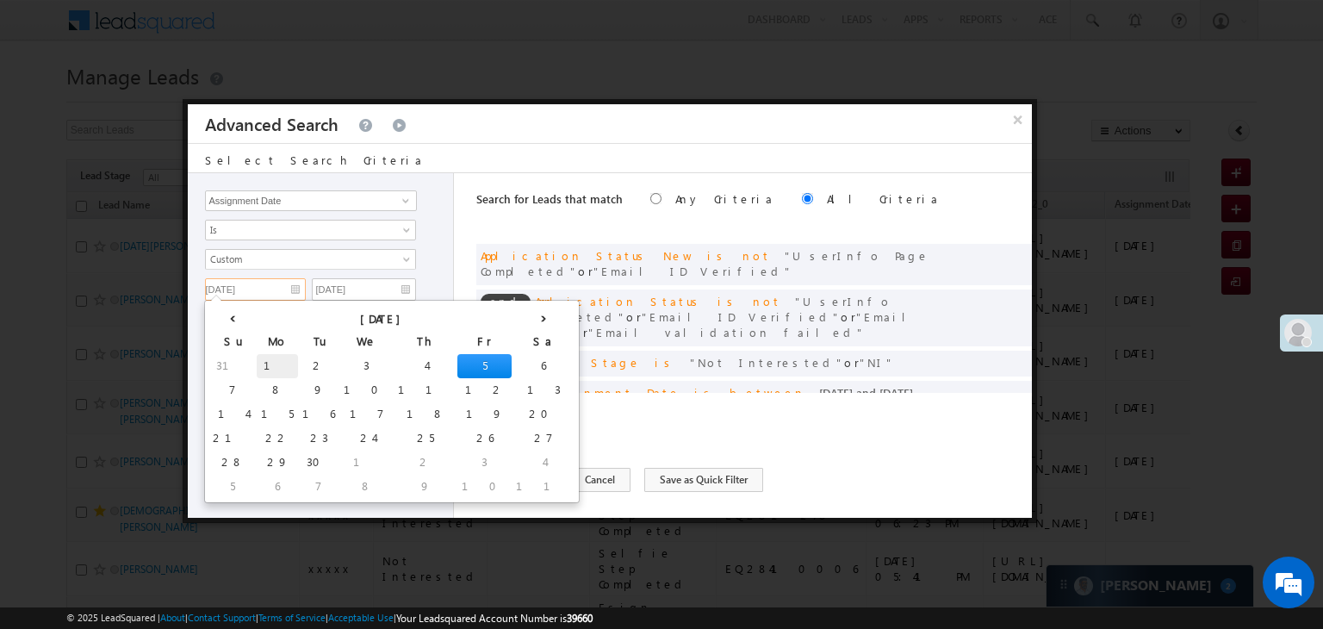
click at [257, 366] on td "1" at bounding box center [277, 366] width 41 height 24
type input "[DATE]"
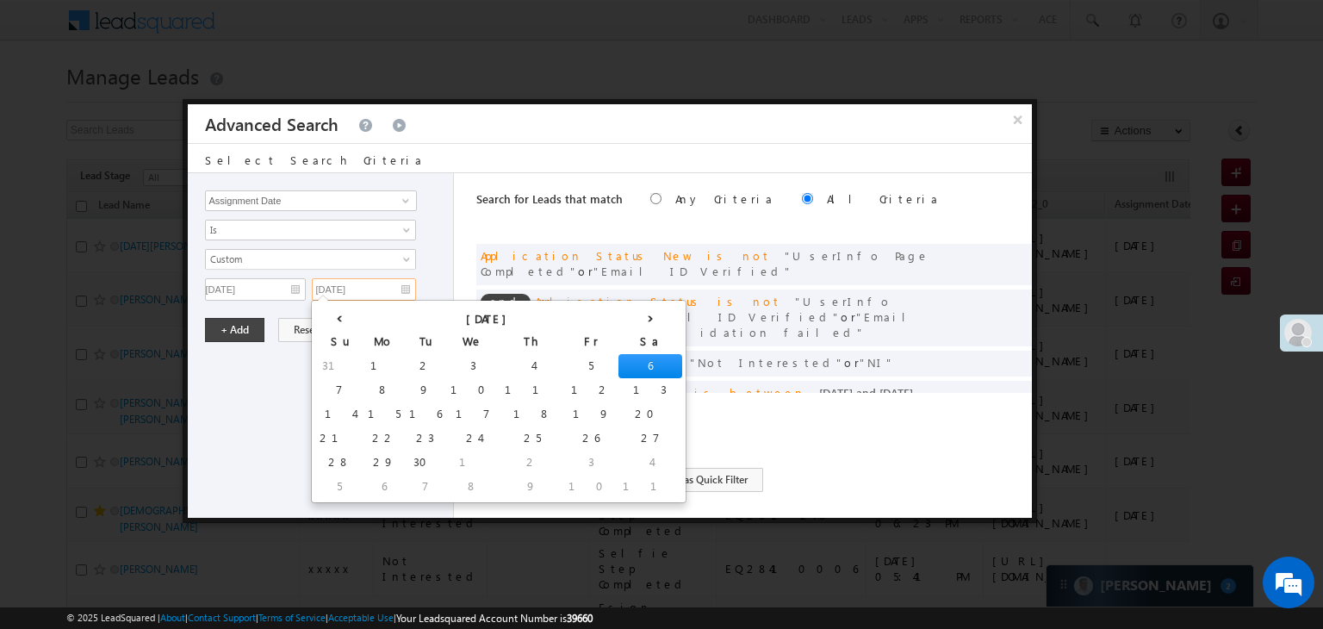
click at [388, 286] on input "09/06/25" at bounding box center [364, 289] width 104 height 22
click at [500, 356] on td "4" at bounding box center [532, 366] width 64 height 24
type input "[DATE]"
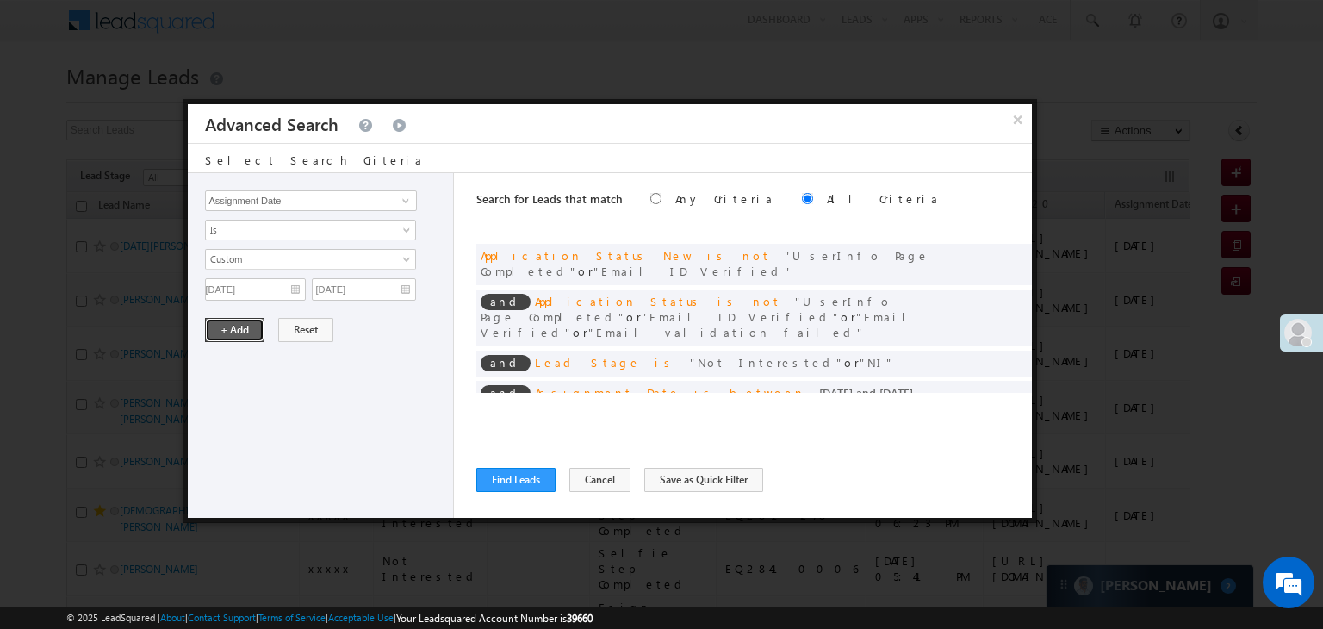
click at [231, 323] on button "+ Add" at bounding box center [234, 330] width 59 height 24
click at [507, 483] on button "Find Leads" at bounding box center [515, 480] width 79 height 24
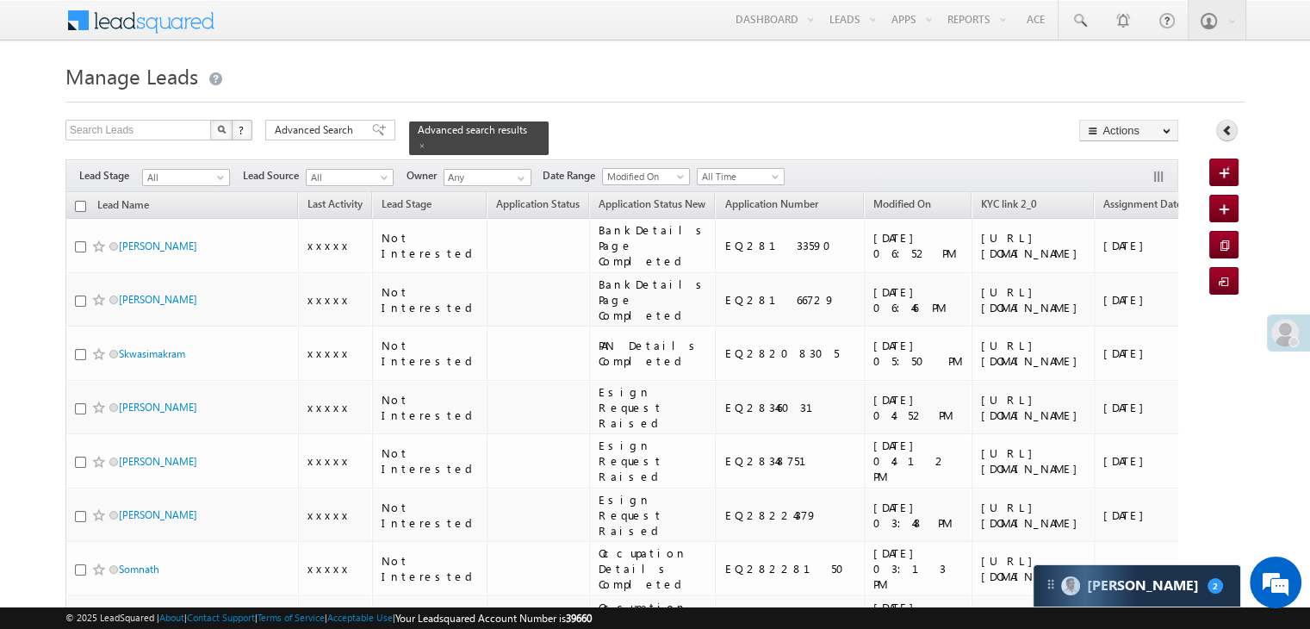
click at [1234, 123] on link at bounding box center [1227, 131] width 22 height 22
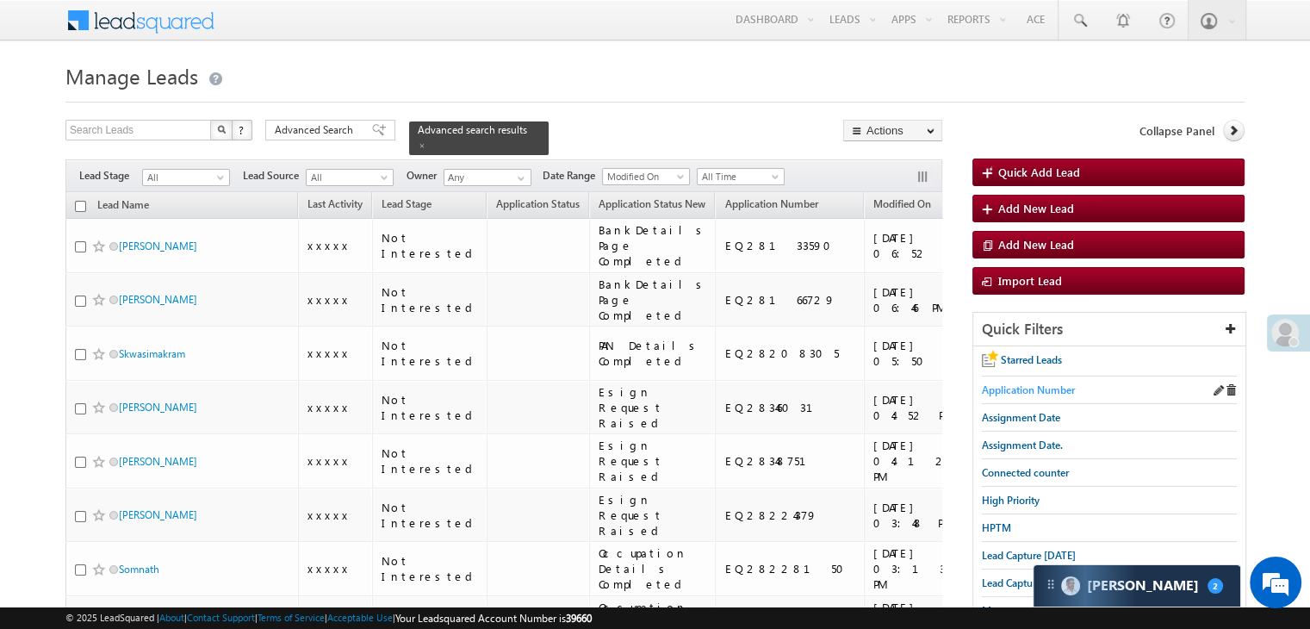
click at [1033, 390] on span "Application Number" at bounding box center [1028, 389] width 93 height 13
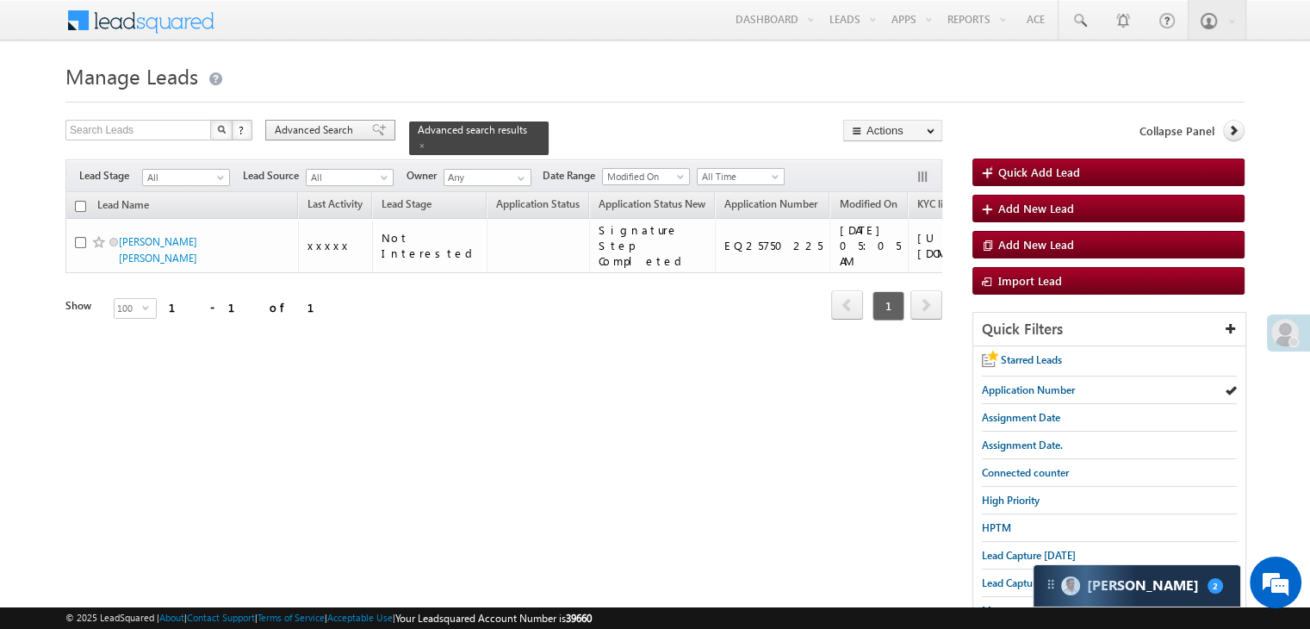
click at [368, 136] on div "Advanced Search" at bounding box center [330, 130] width 130 height 21
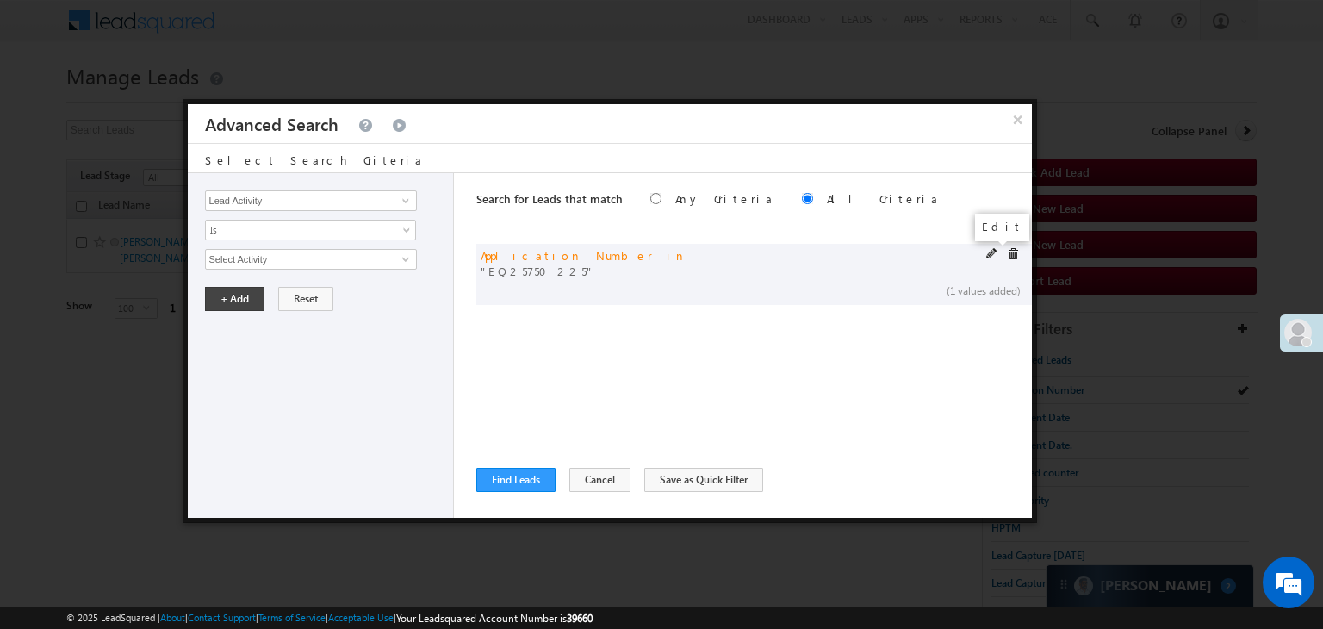
click at [992, 248] on span at bounding box center [992, 254] width 12 height 12
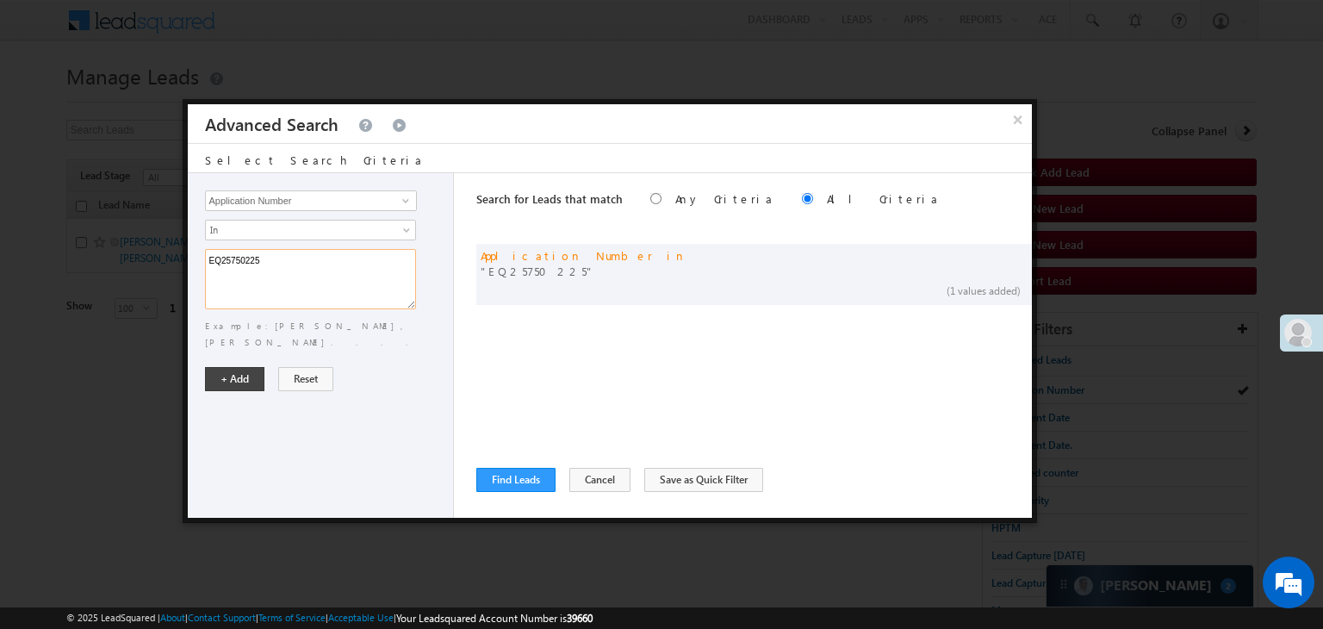
click at [372, 272] on textarea "EQ25750225" at bounding box center [310, 279] width 211 height 60
paste textarea "8202461 EQ28133590 EQ28166729 EQ28228150 EQ28270784 EQ28267486 EQ28261052 EQ146…"
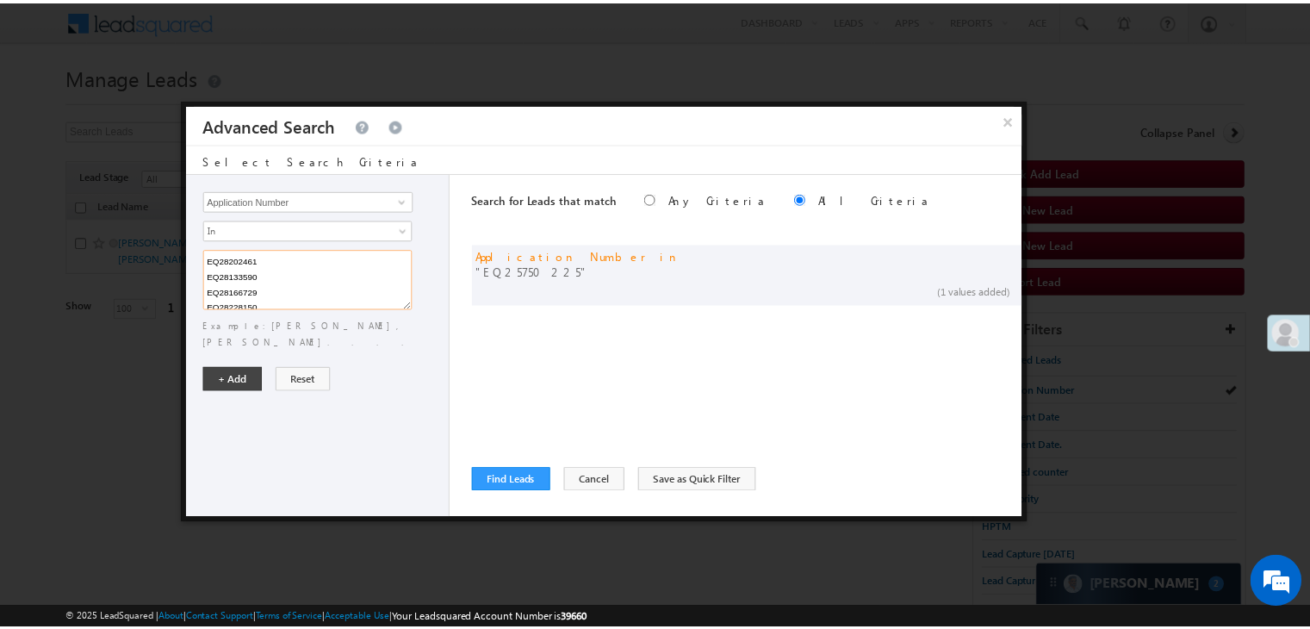
scroll to position [143, 0]
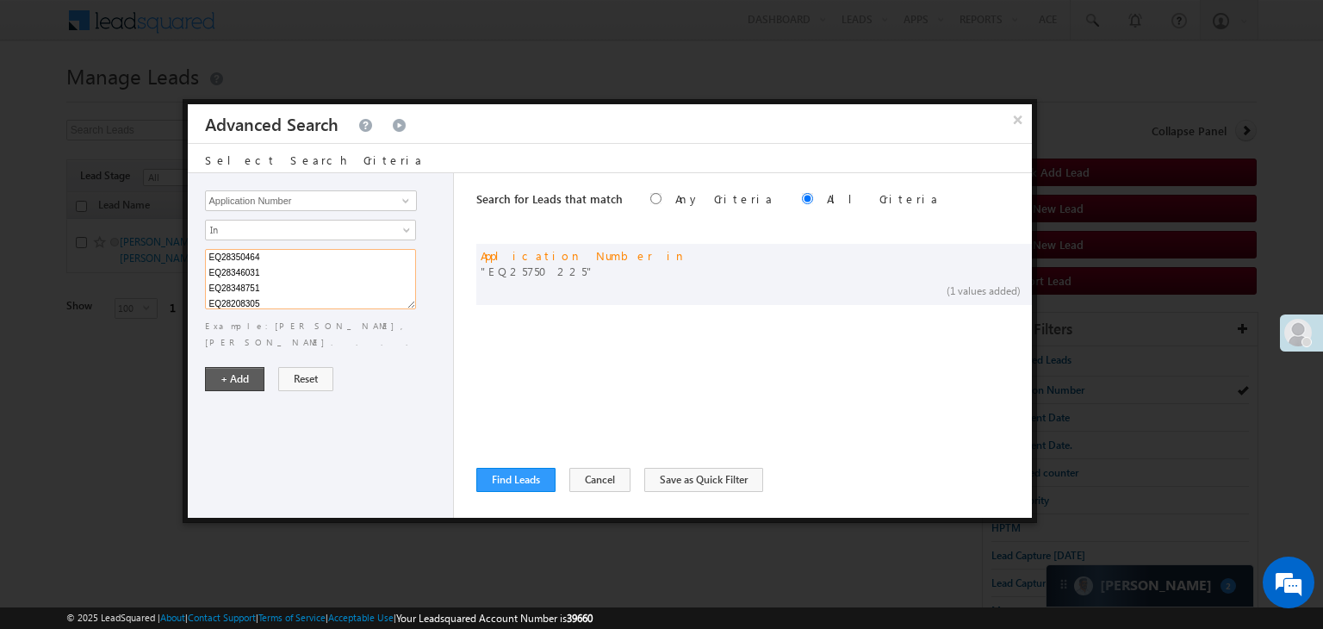
type textarea "EQ28202461 EQ28133590 EQ28166729 EQ28228150 EQ28270784 EQ28267486 EQ28261052 EQ…"
click at [235, 367] on button "+ Add" at bounding box center [234, 379] width 59 height 24
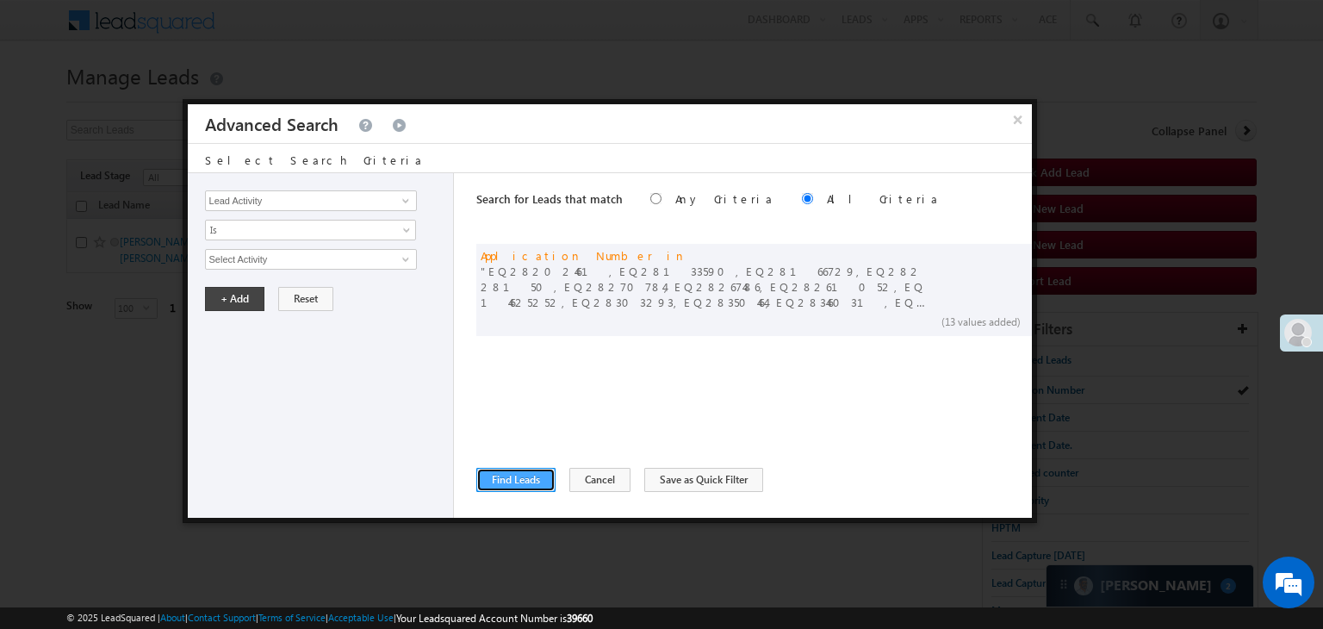
click at [518, 480] on button "Find Leads" at bounding box center [515, 480] width 79 height 24
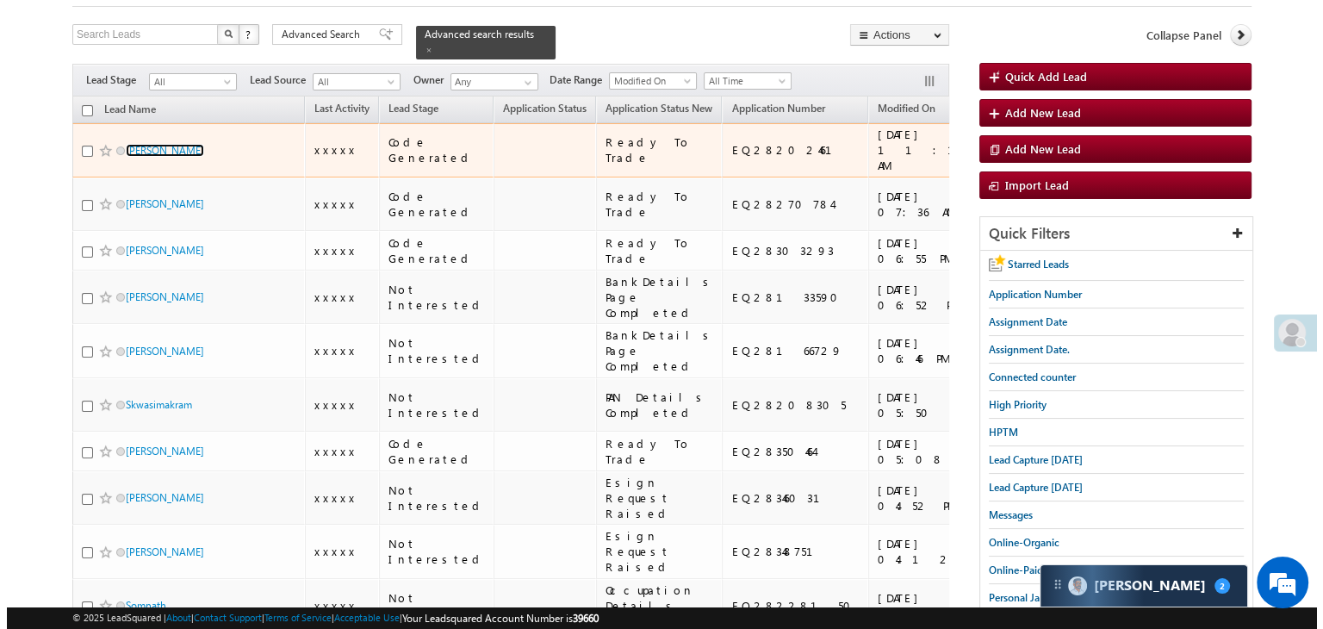
scroll to position [0, 0]
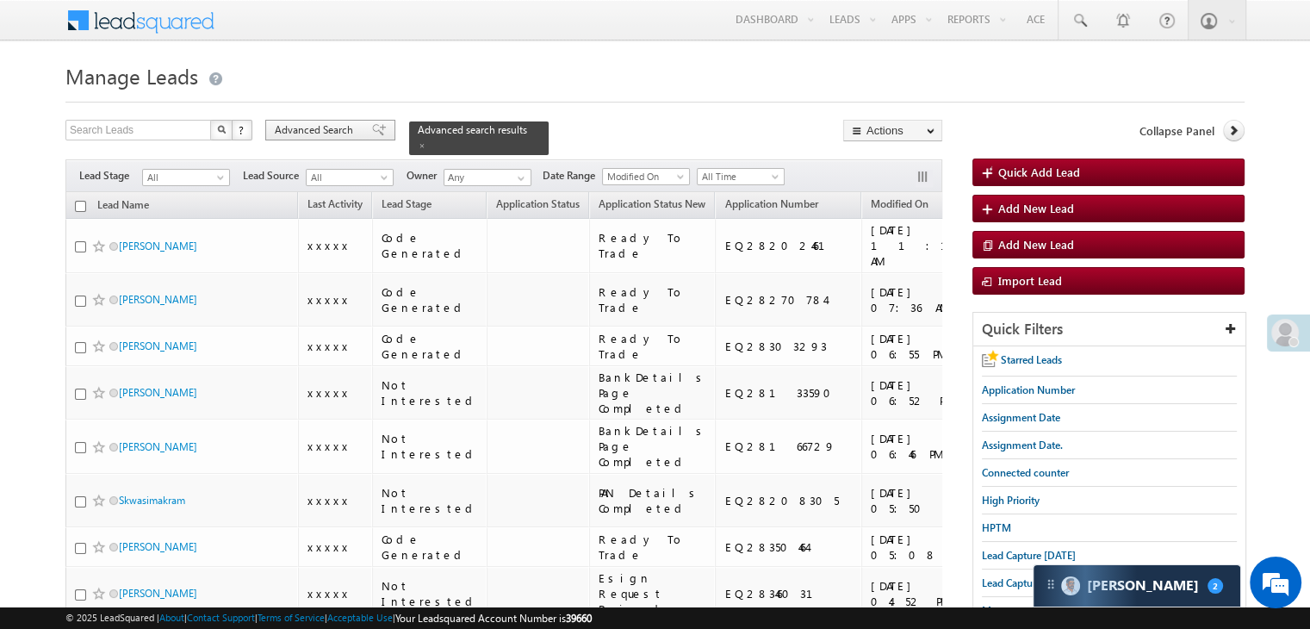
click at [326, 129] on span "Advanced Search" at bounding box center [317, 130] width 84 height 16
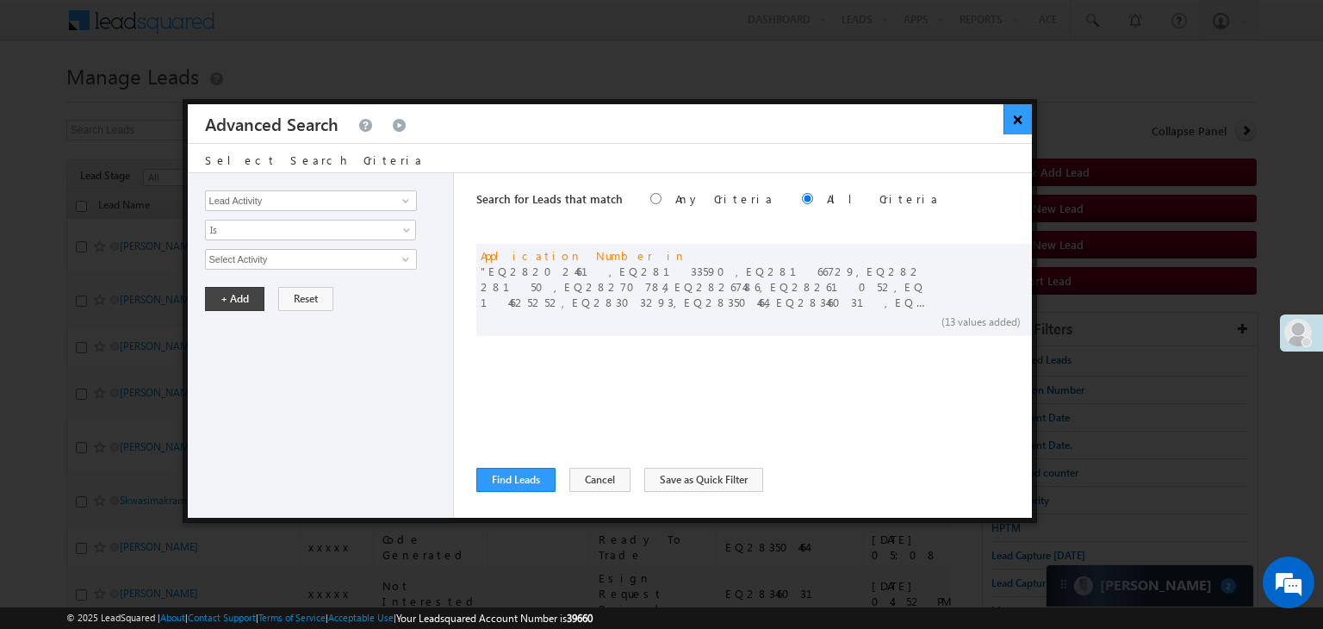
click at [1009, 121] on button "×" at bounding box center [1017, 119] width 28 height 30
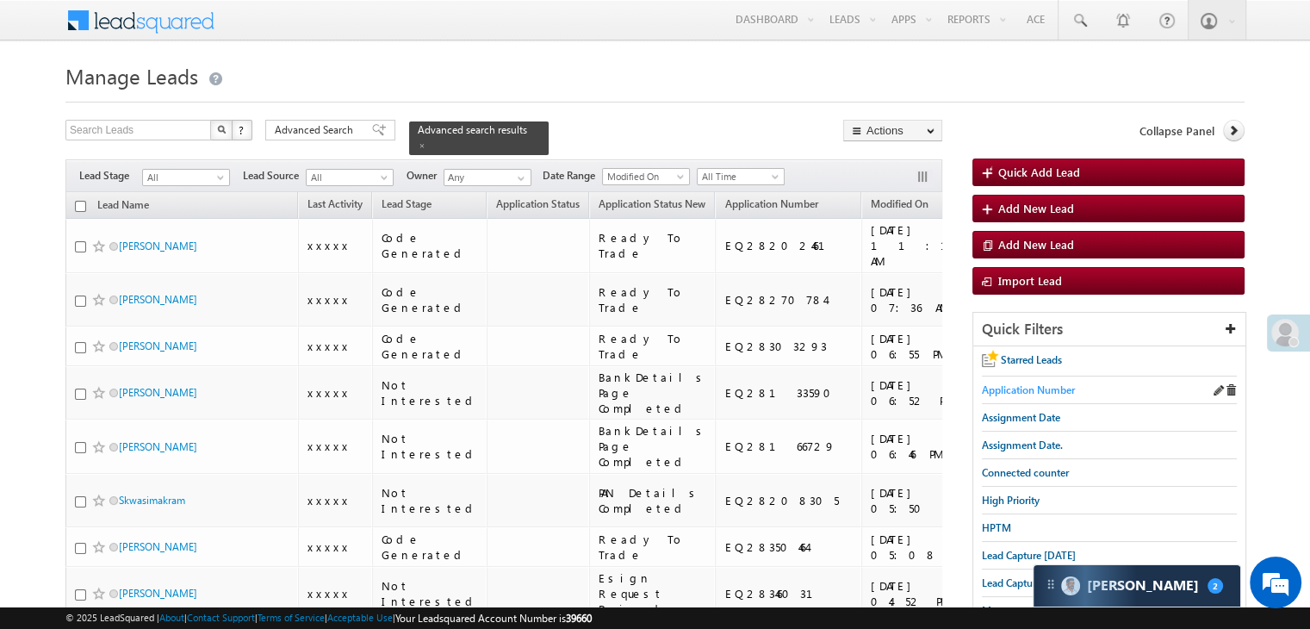
click at [1017, 393] on span "Application Number" at bounding box center [1028, 389] width 93 height 13
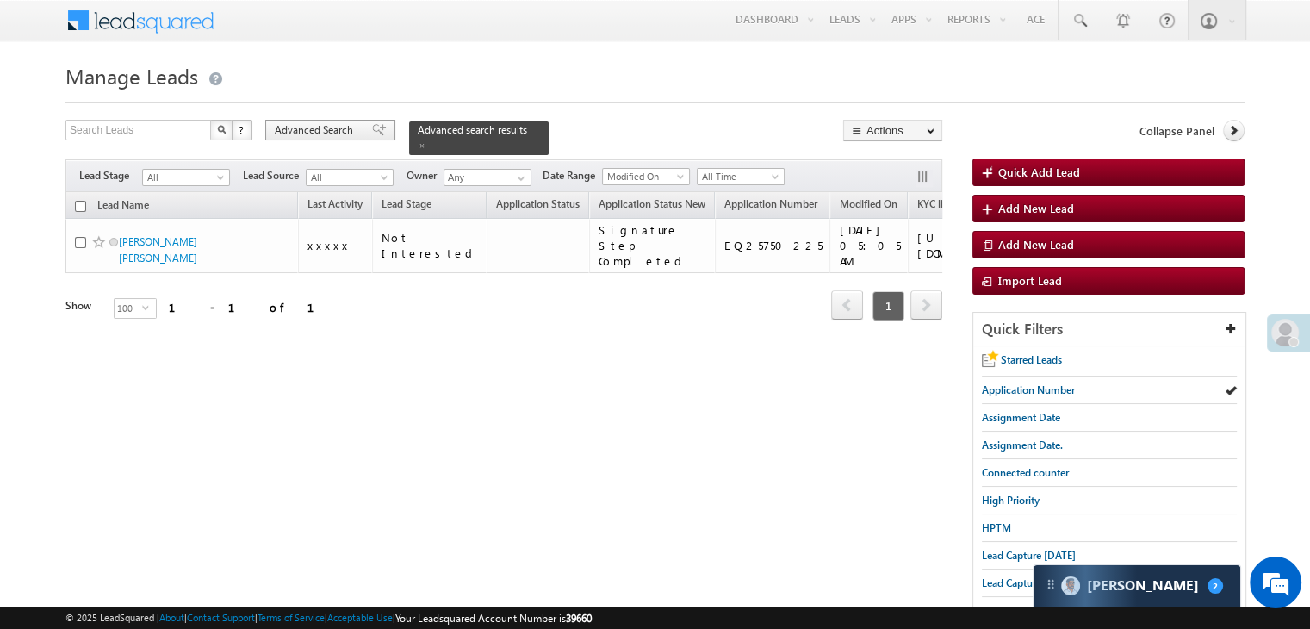
click at [331, 129] on span "Advanced Search" at bounding box center [317, 130] width 84 height 16
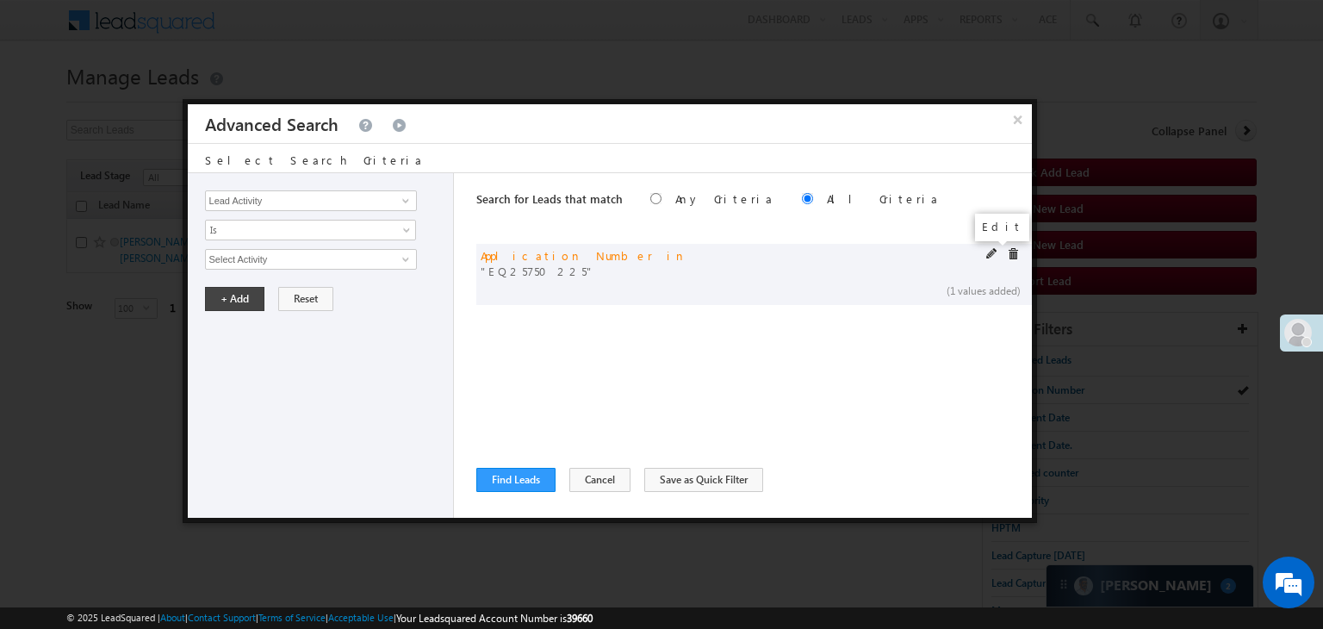
click at [989, 254] on span at bounding box center [992, 254] width 12 height 12
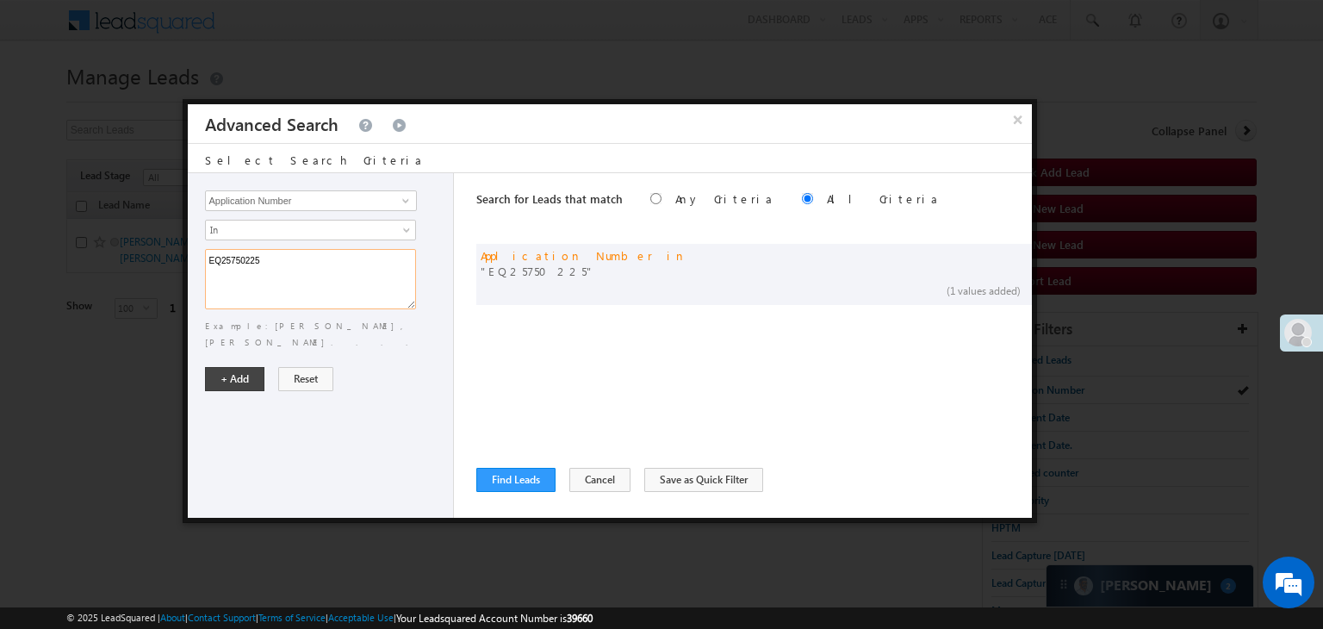
click at [358, 267] on textarea "EQ25750225" at bounding box center [310, 279] width 211 height 60
paste textarea "8368918 EQ28371375 EQ28383927 EQ28395146 EQ28410006 EQ28414278 EQ28414773 EQ284…"
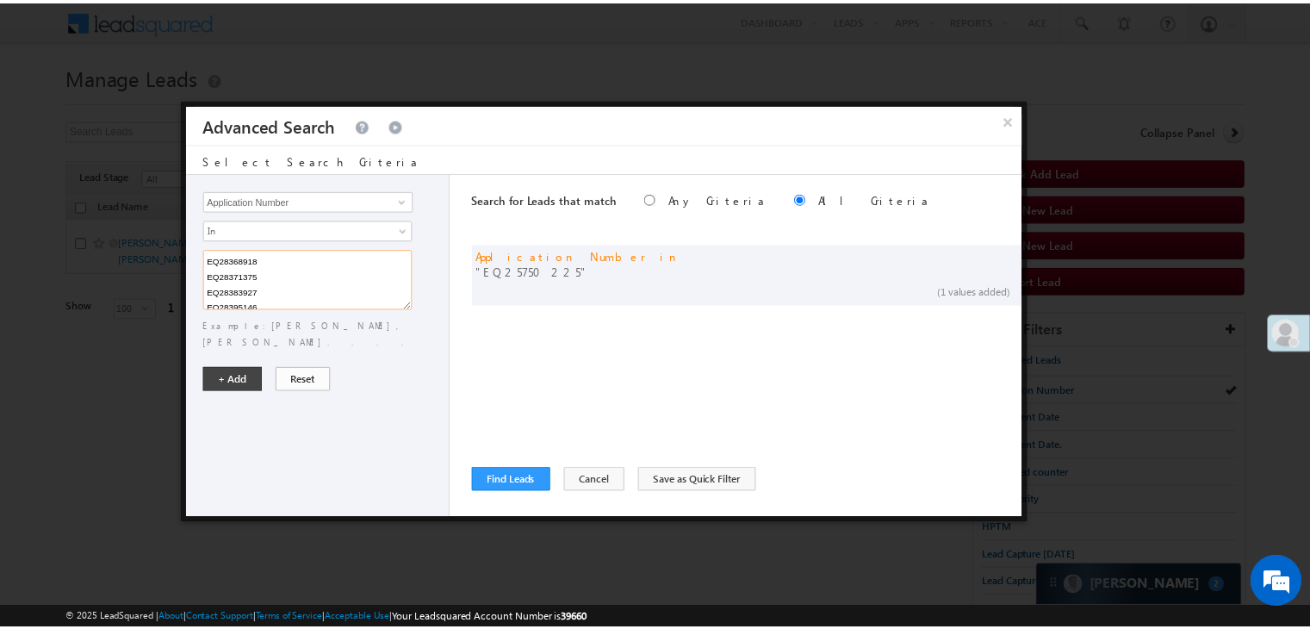
scroll to position [251, 0]
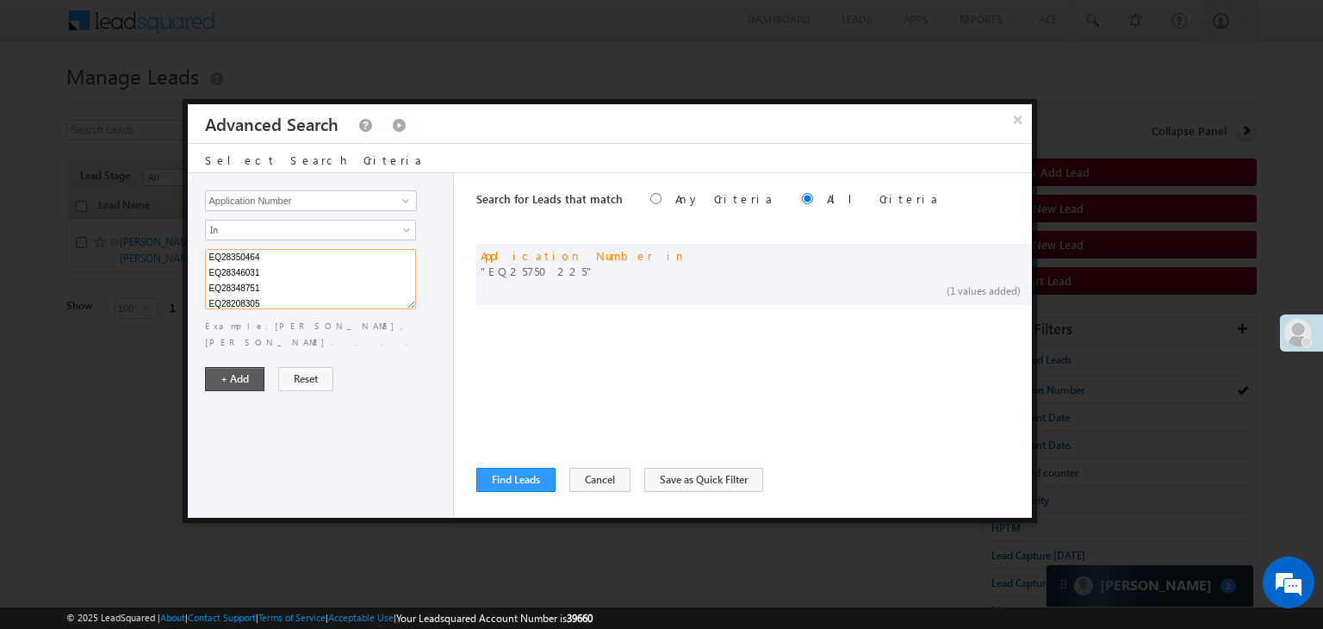
type textarea "EQ28368918 EQ28371375 EQ28383927 EQ28395146 EQ28410006 EQ28414278 EQ28414773 EQ…"
click at [217, 367] on button "+ Add" at bounding box center [234, 379] width 59 height 24
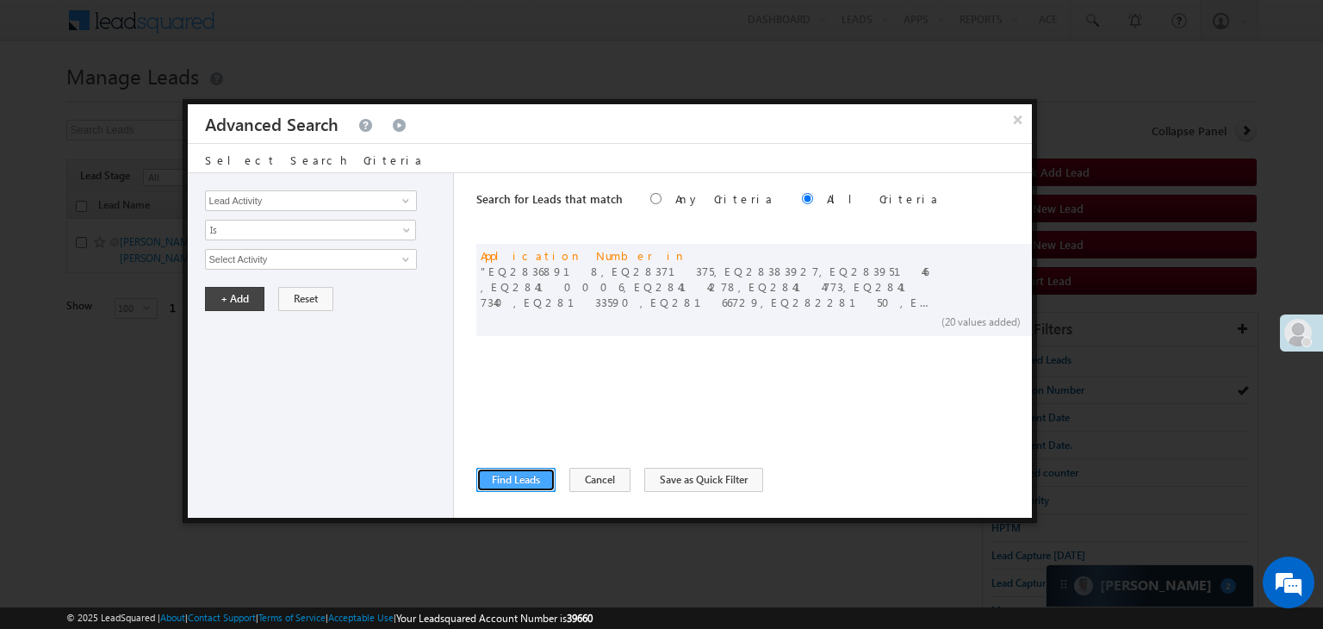
click at [533, 476] on button "Find Leads" at bounding box center [515, 480] width 79 height 24
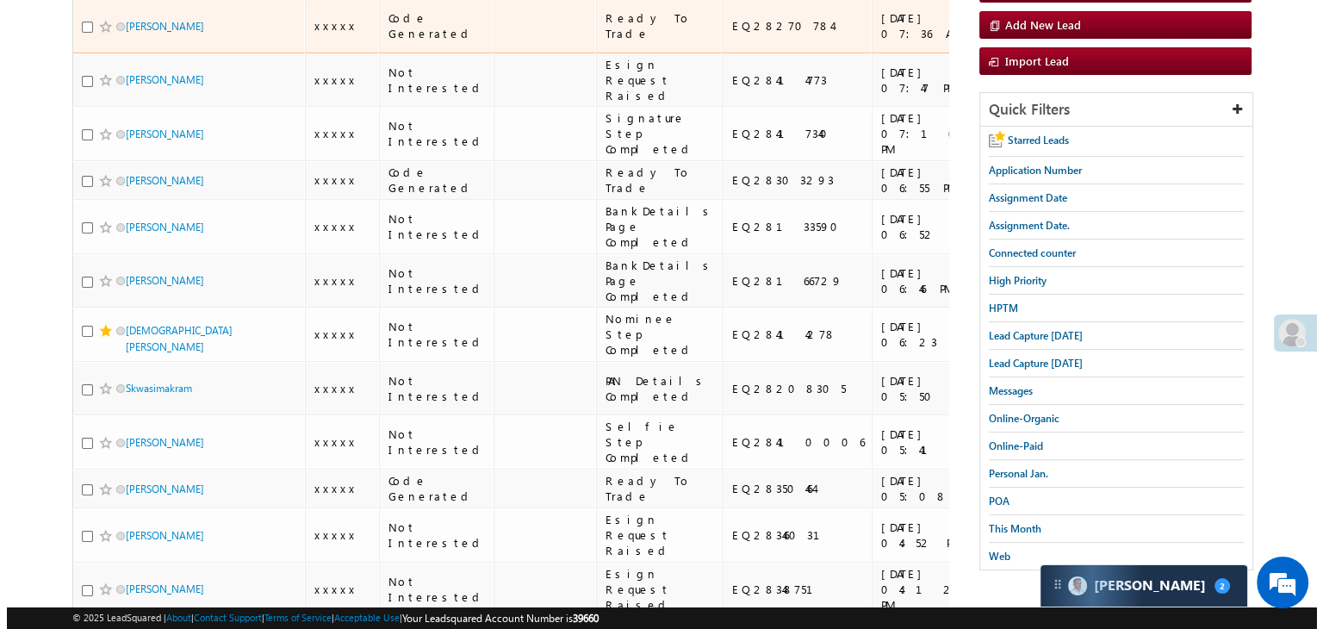
scroll to position [0, 0]
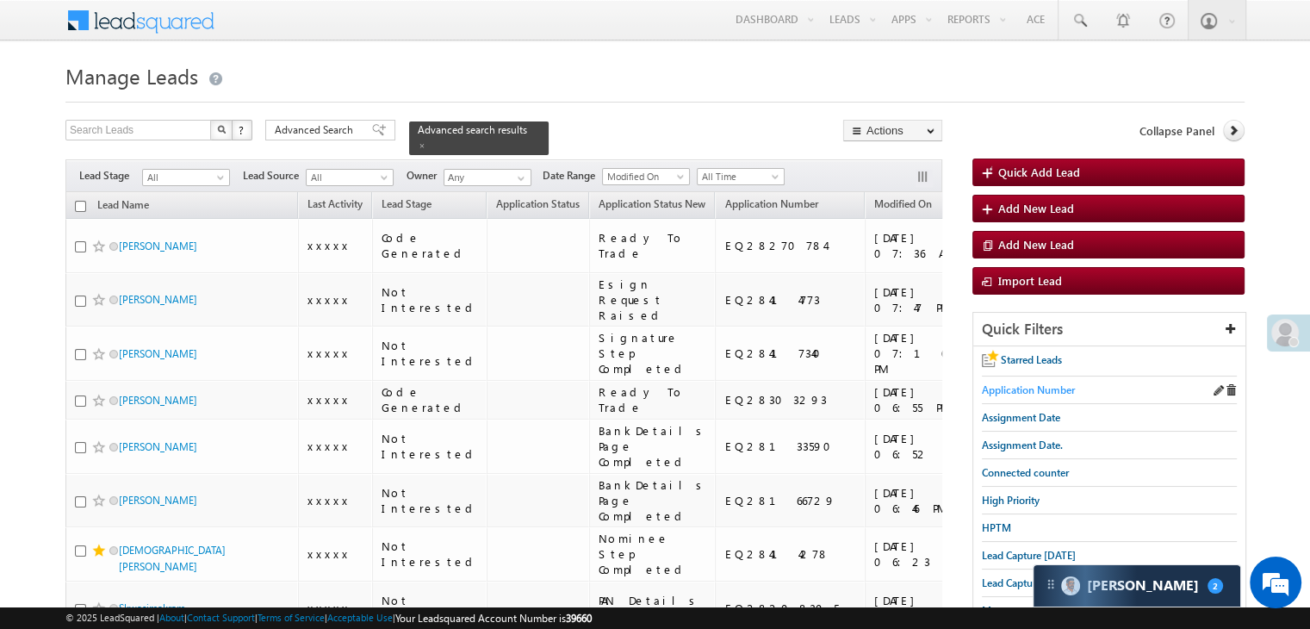
click at [1026, 387] on span "Application Number" at bounding box center [1028, 389] width 93 height 13
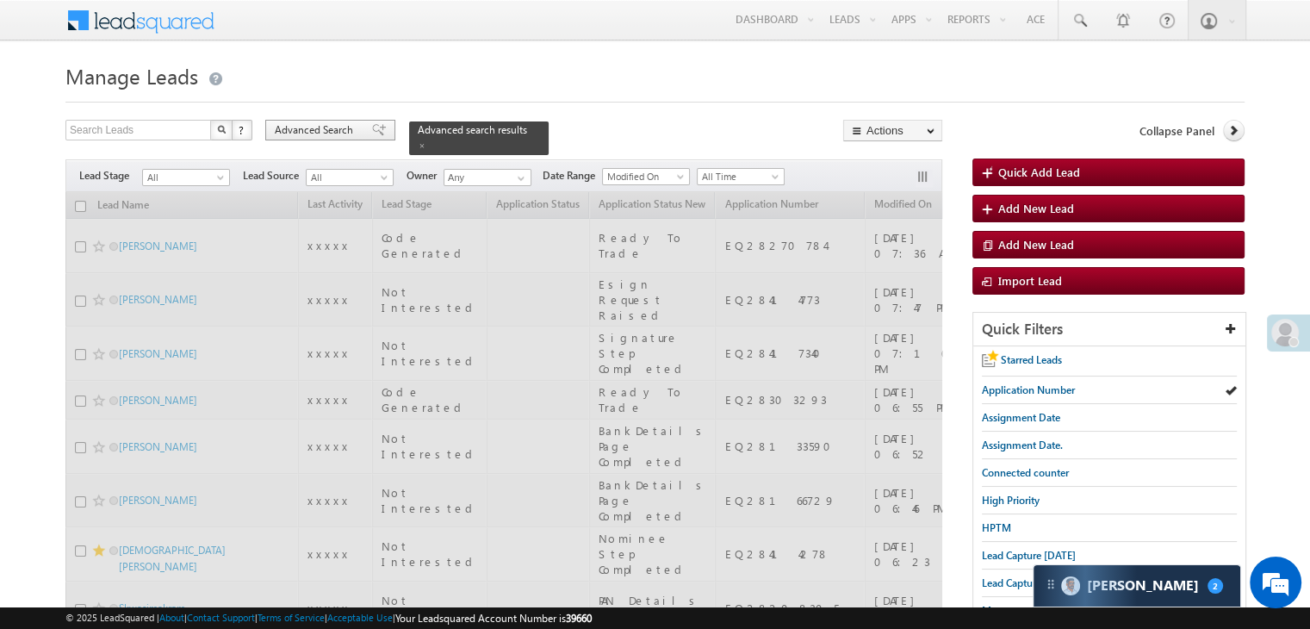
click at [317, 126] on span "Advanced Search" at bounding box center [317, 130] width 84 height 16
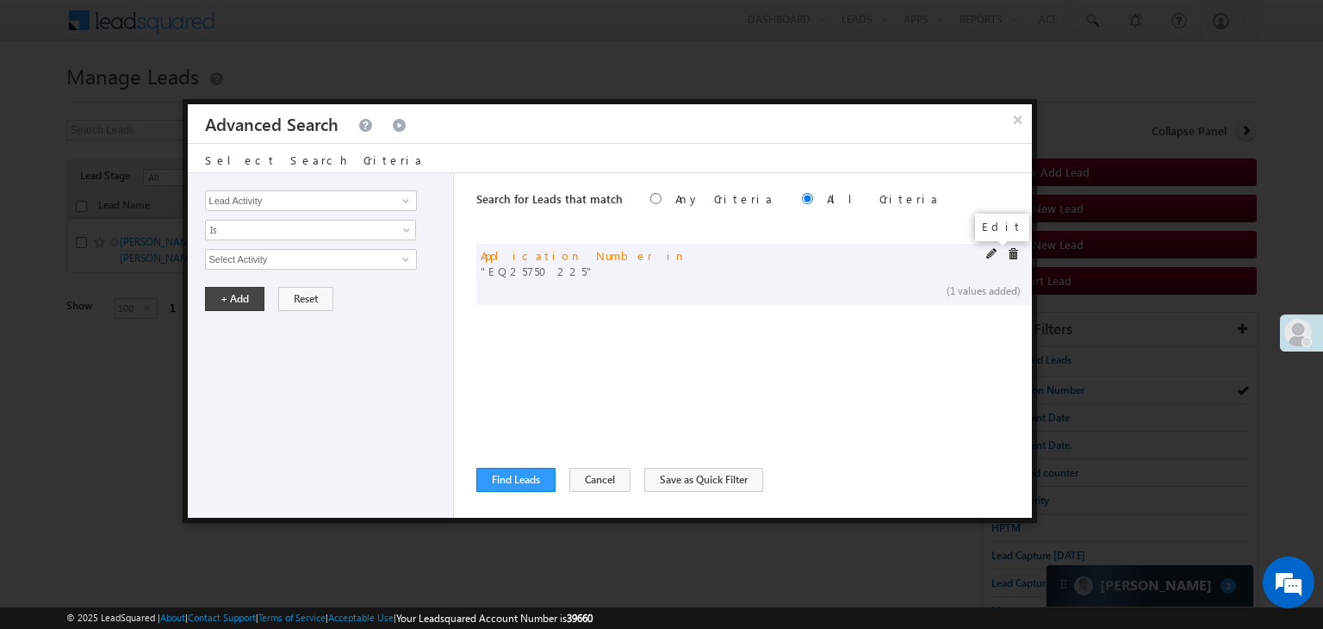
click at [989, 251] on span at bounding box center [992, 254] width 12 height 12
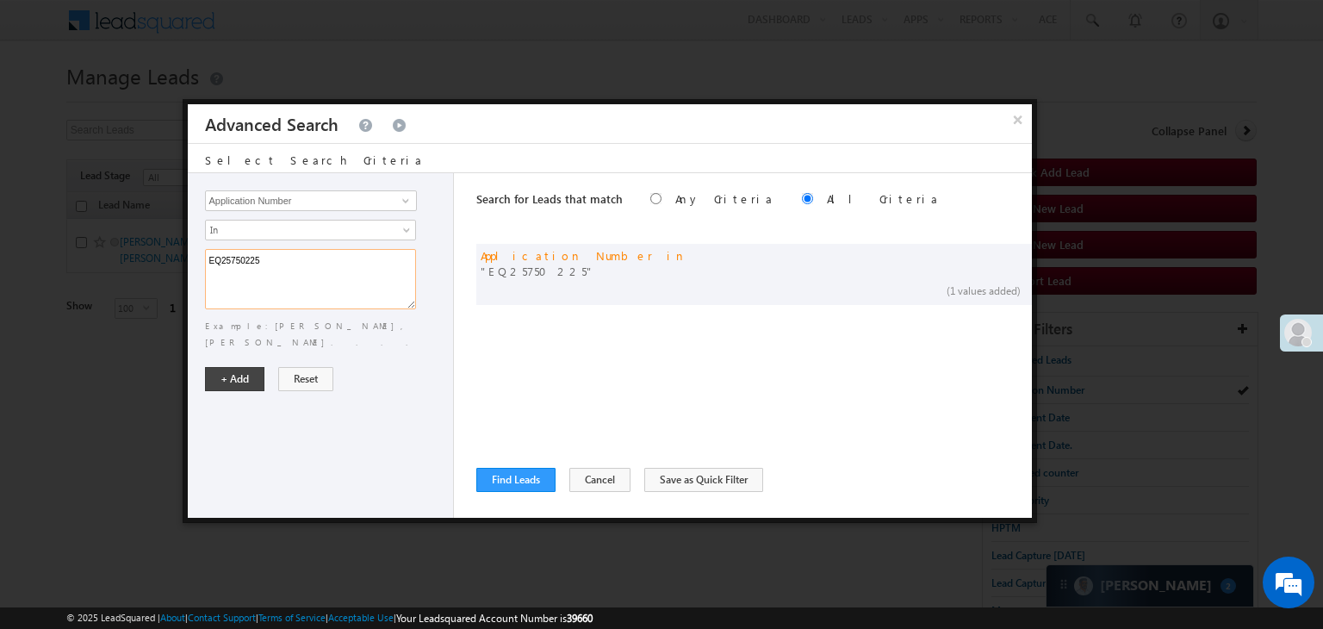
click at [334, 256] on textarea "EQ25750225" at bounding box center [310, 279] width 211 height 60
paste textarea "8493127 EQ28568963 EQ28472262 EQ14730280 EQ28514617 EQ28534667 EQ28558112 EQ283…"
type textarea "EQ28493127 EQ28568963 EQ28472262 EQ14730280 EQ28514617 EQ28534667 EQ28558112 EQ…"
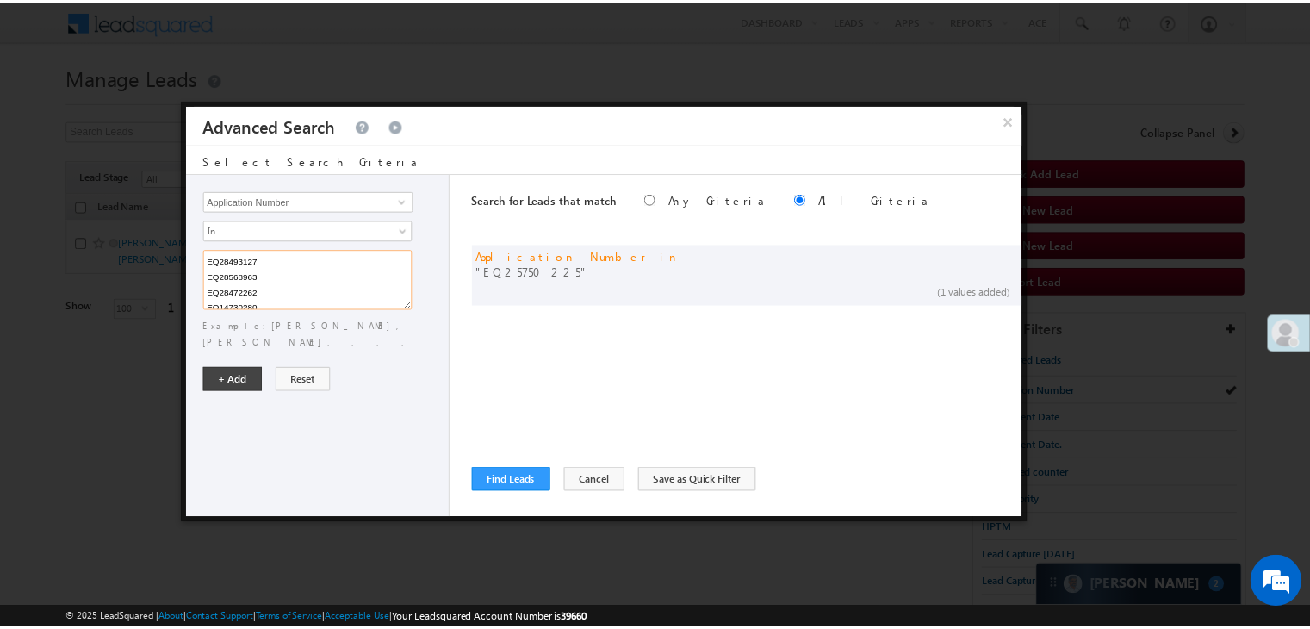
scroll to position [344, 0]
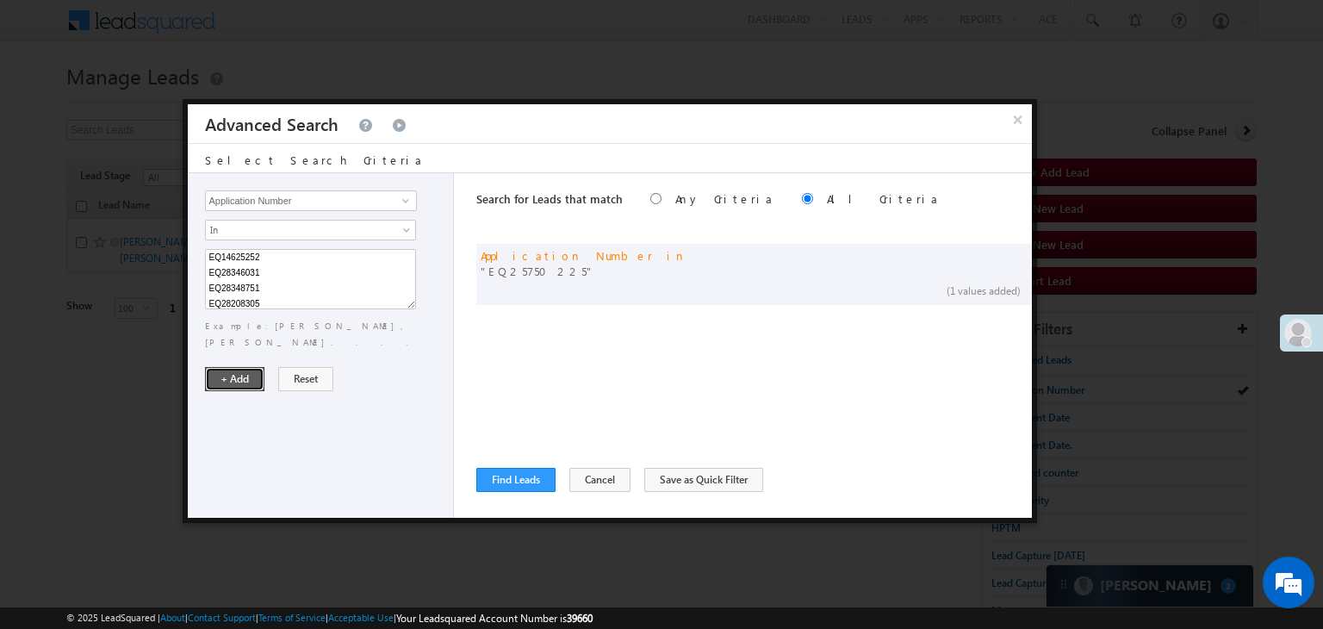
click at [248, 367] on button "+ Add" at bounding box center [234, 379] width 59 height 24
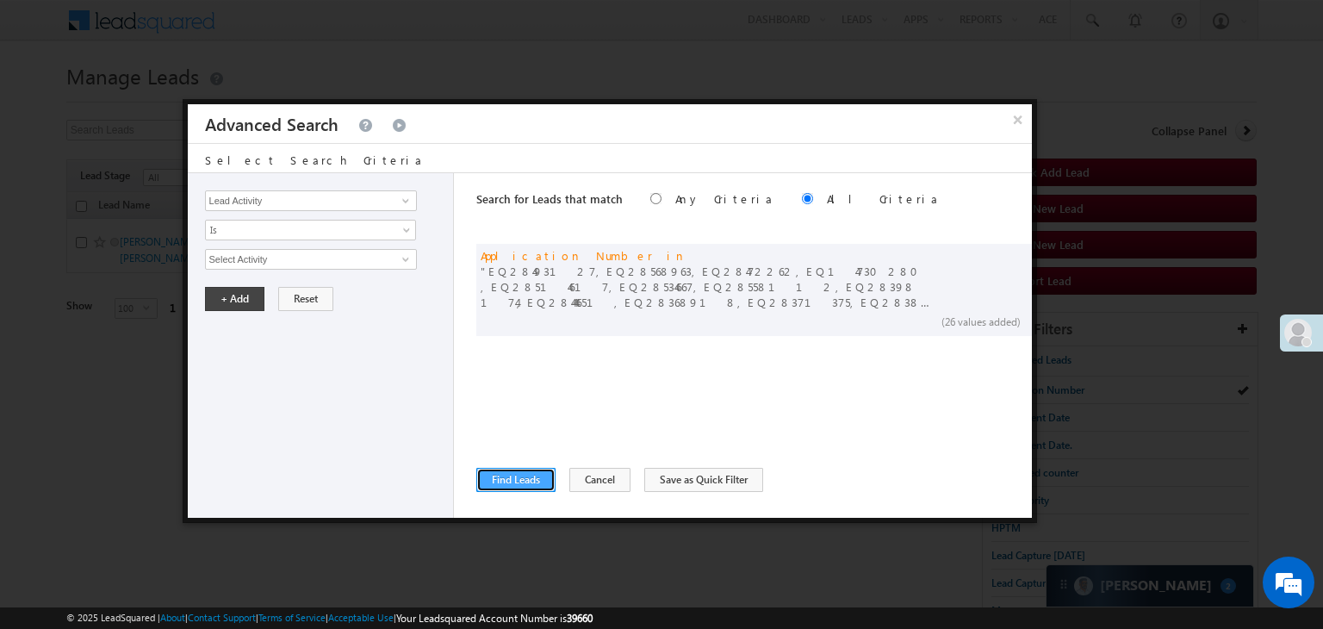
click at [516, 473] on button "Find Leads" at bounding box center [515, 480] width 79 height 24
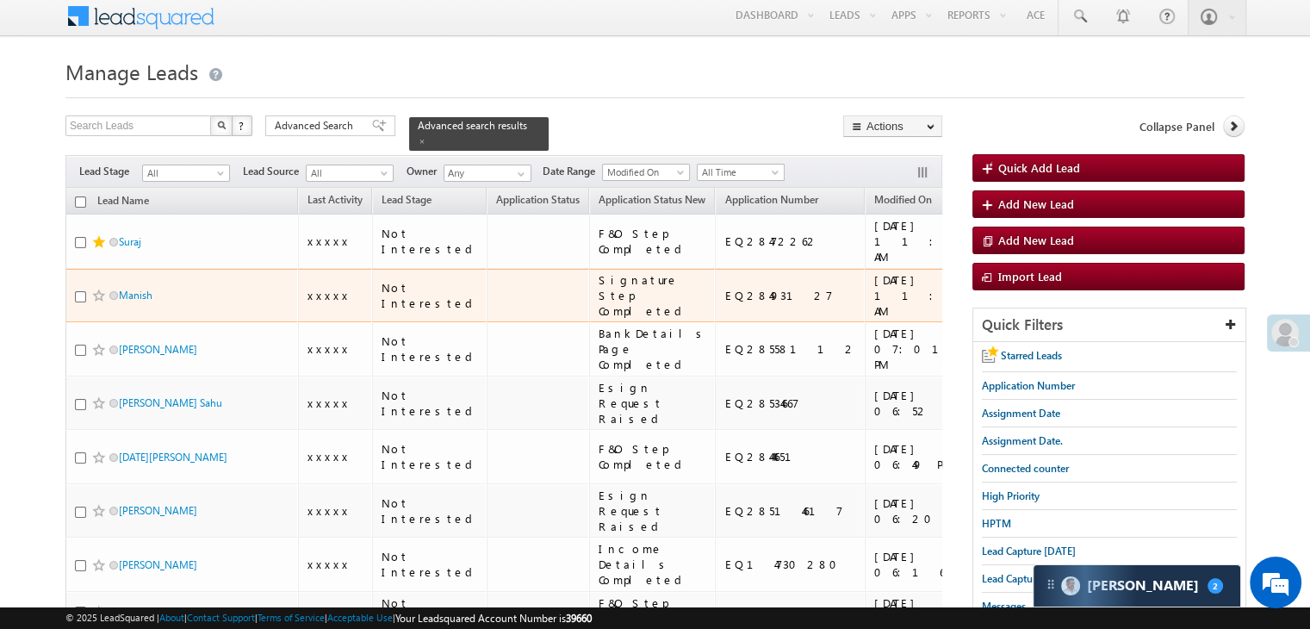
scroll to position [0, 0]
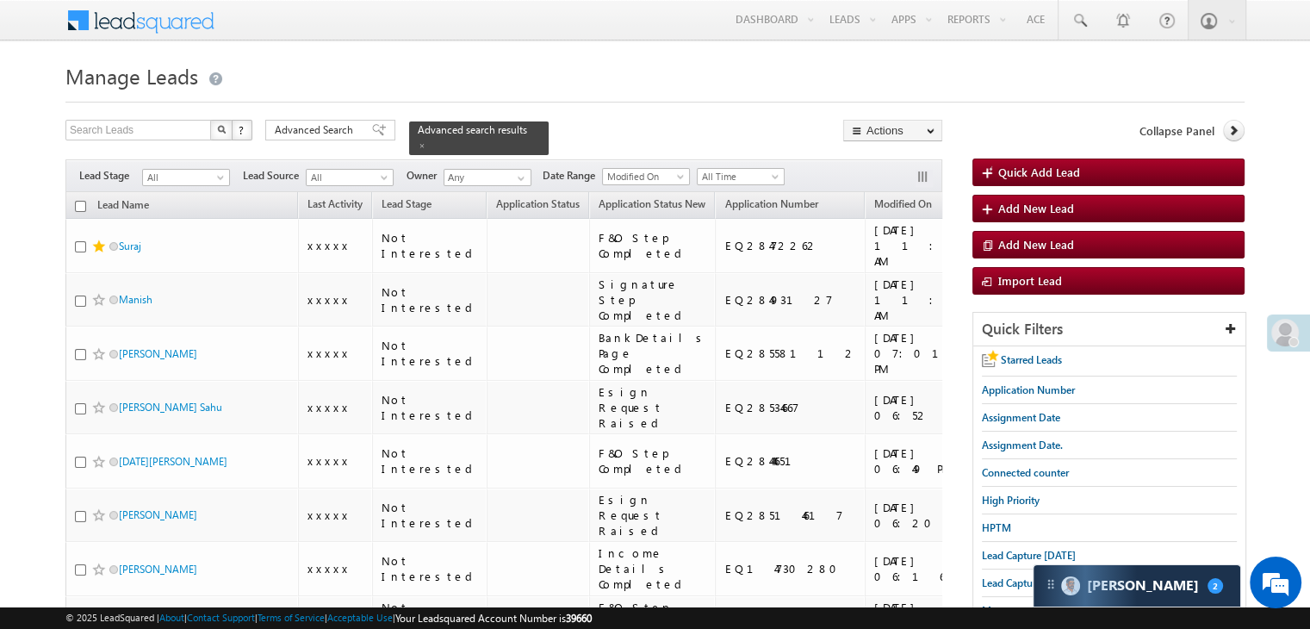
drag, startPoint x: 1230, startPoint y: 132, endPoint x: 1208, endPoint y: 138, distance: 22.4
click at [1230, 132] on icon at bounding box center [1233, 130] width 12 height 12
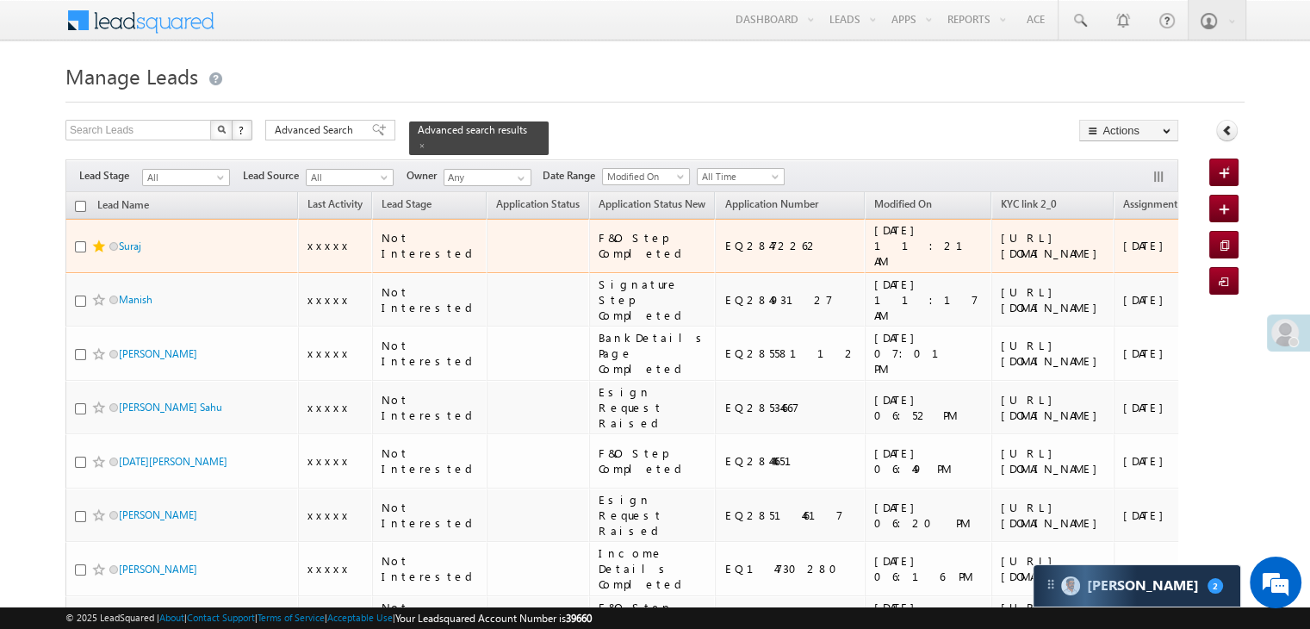
scroll to position [86, 0]
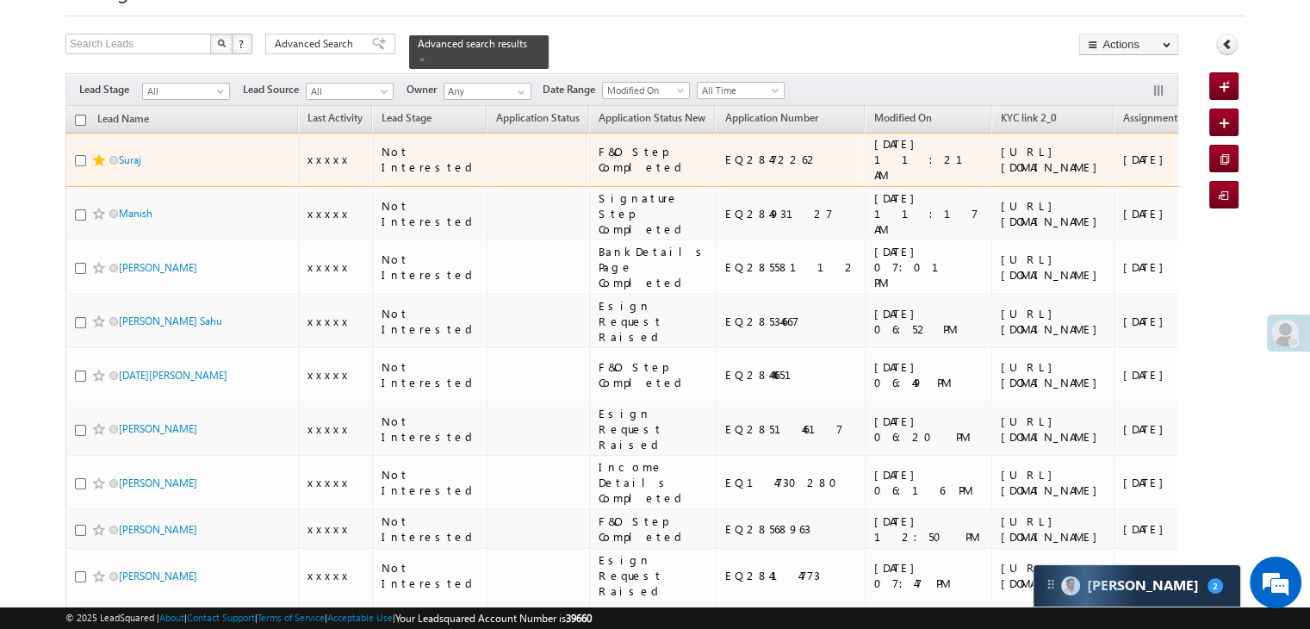
click at [79, 166] on input "checkbox" at bounding box center [80, 160] width 11 height 11
checkbox input "true"
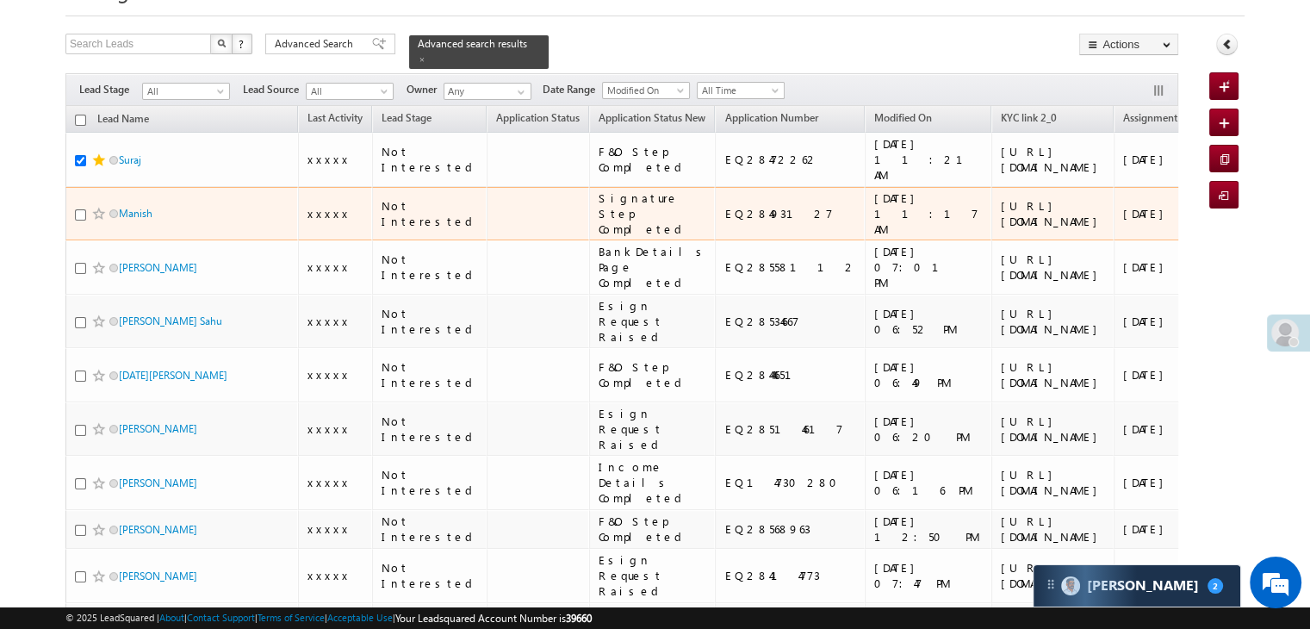
click at [76, 222] on div at bounding box center [101, 213] width 53 height 17
click at [79, 220] on input "checkbox" at bounding box center [80, 214] width 11 height 11
checkbox input "true"
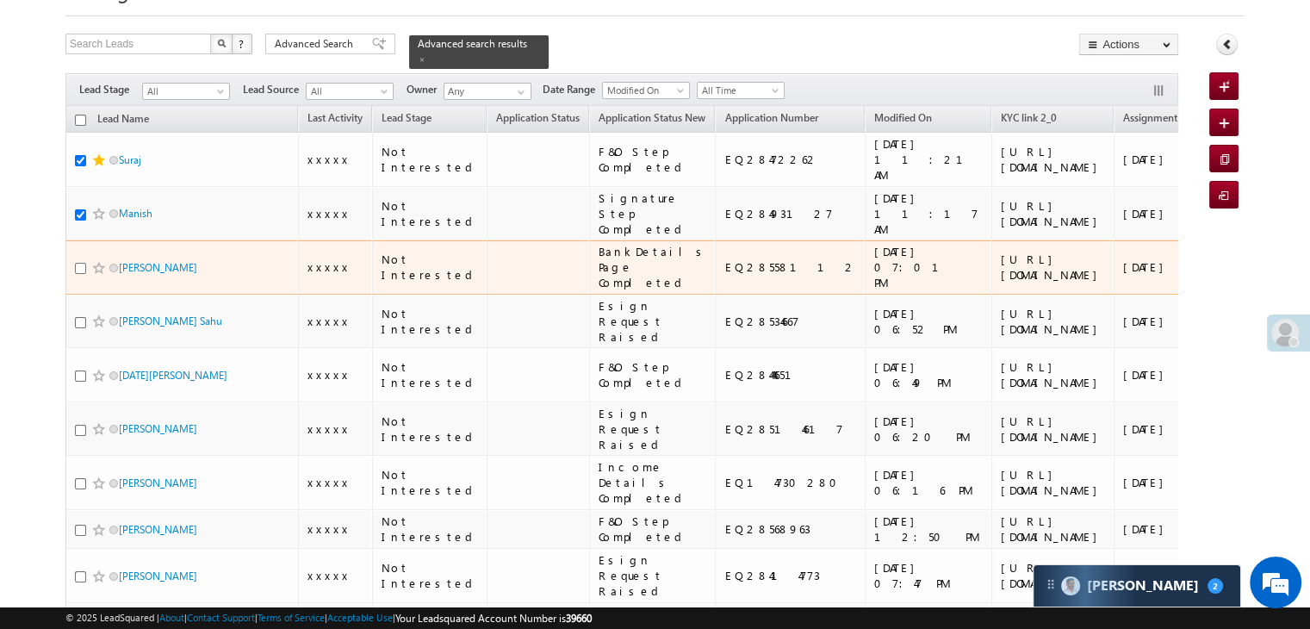
click at [80, 274] on input "checkbox" at bounding box center [80, 268] width 11 height 11
checkbox input "true"
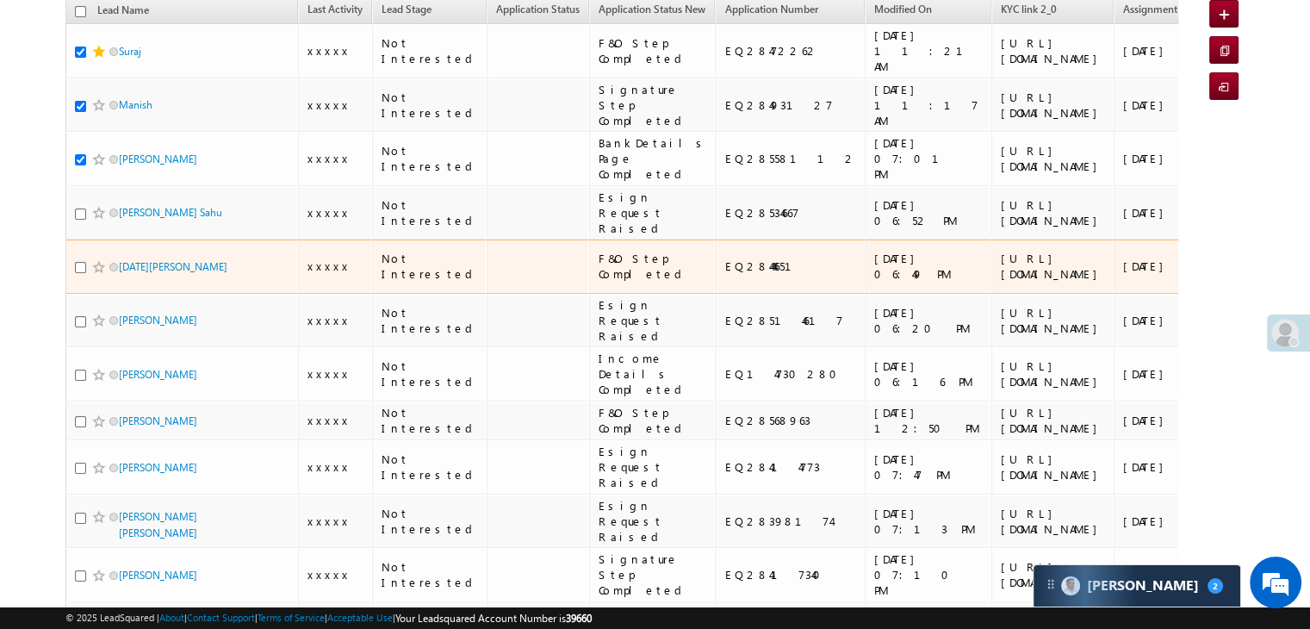
scroll to position [258, 0]
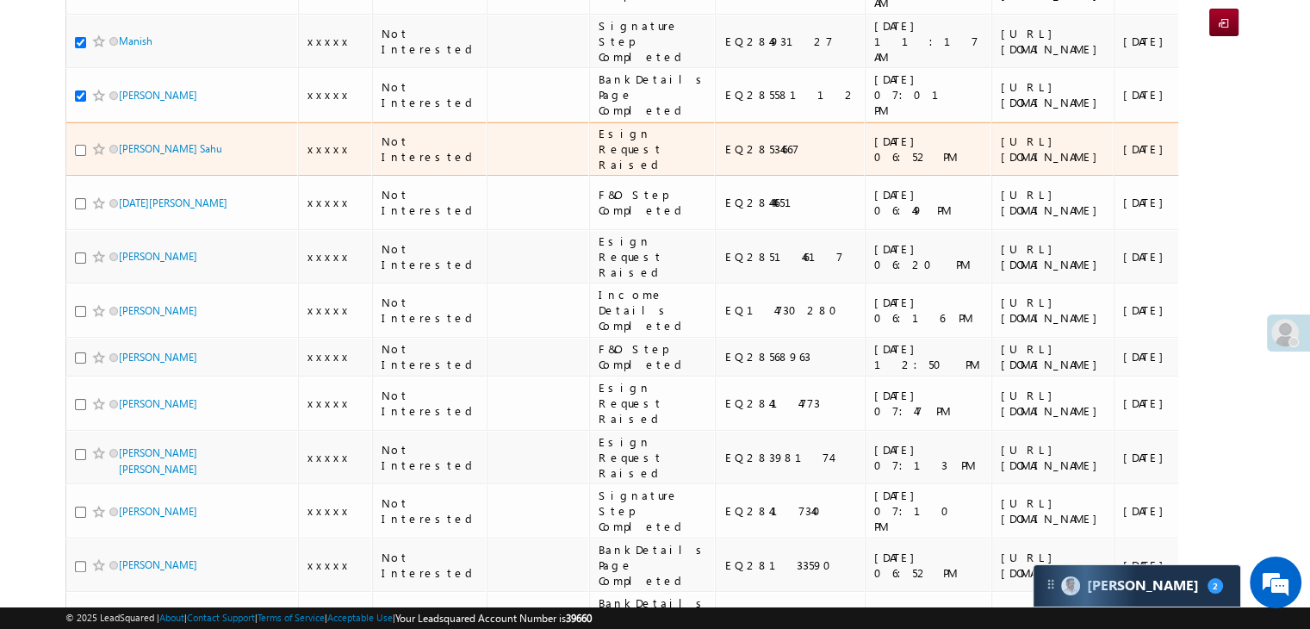
click at [78, 156] on input "checkbox" at bounding box center [80, 150] width 11 height 11
checkbox input "true"
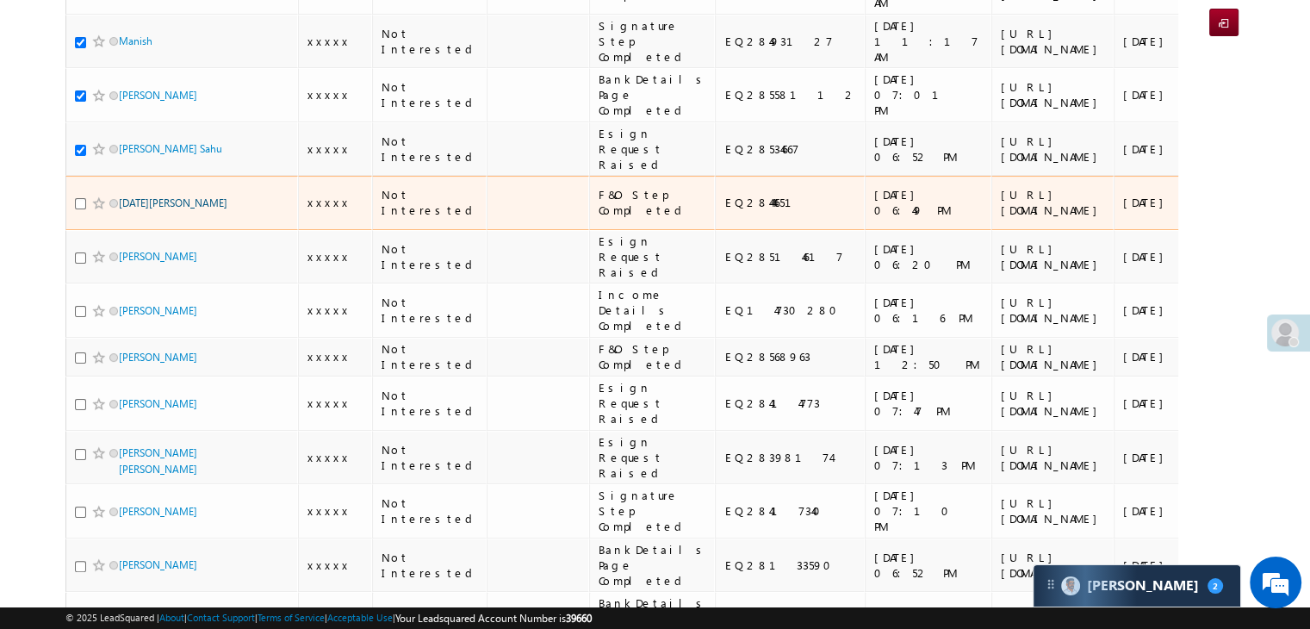
scroll to position [431, 0]
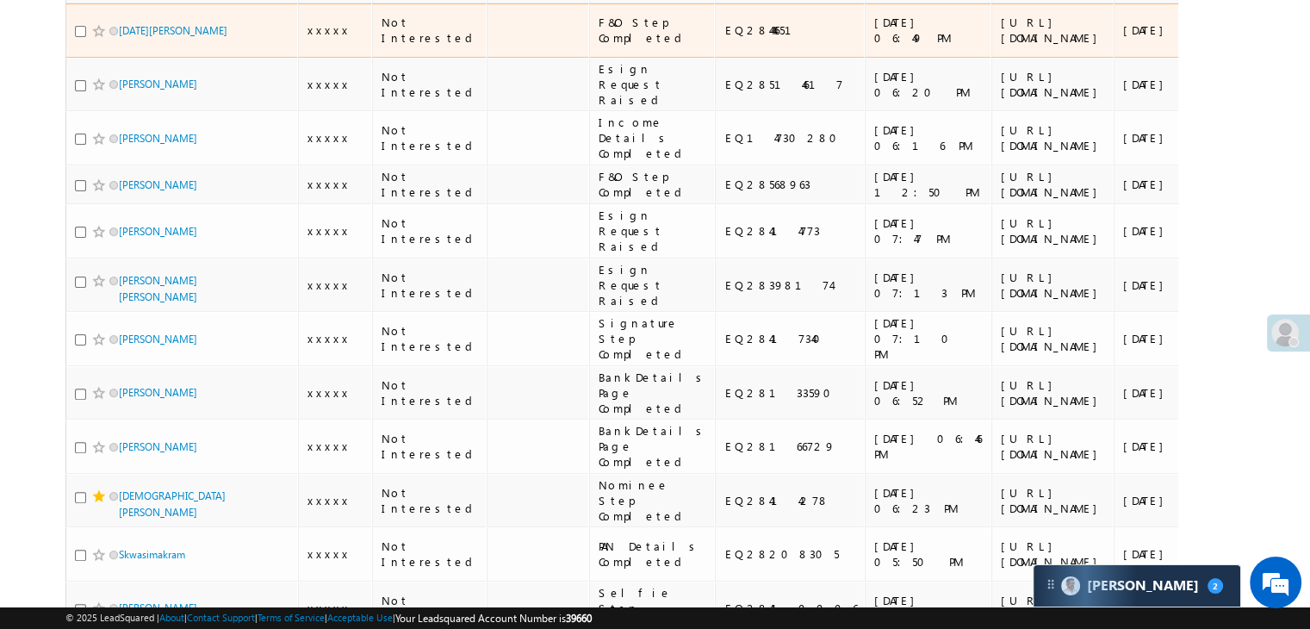
click at [81, 37] on input "checkbox" at bounding box center [80, 31] width 11 height 11
checkbox input "true"
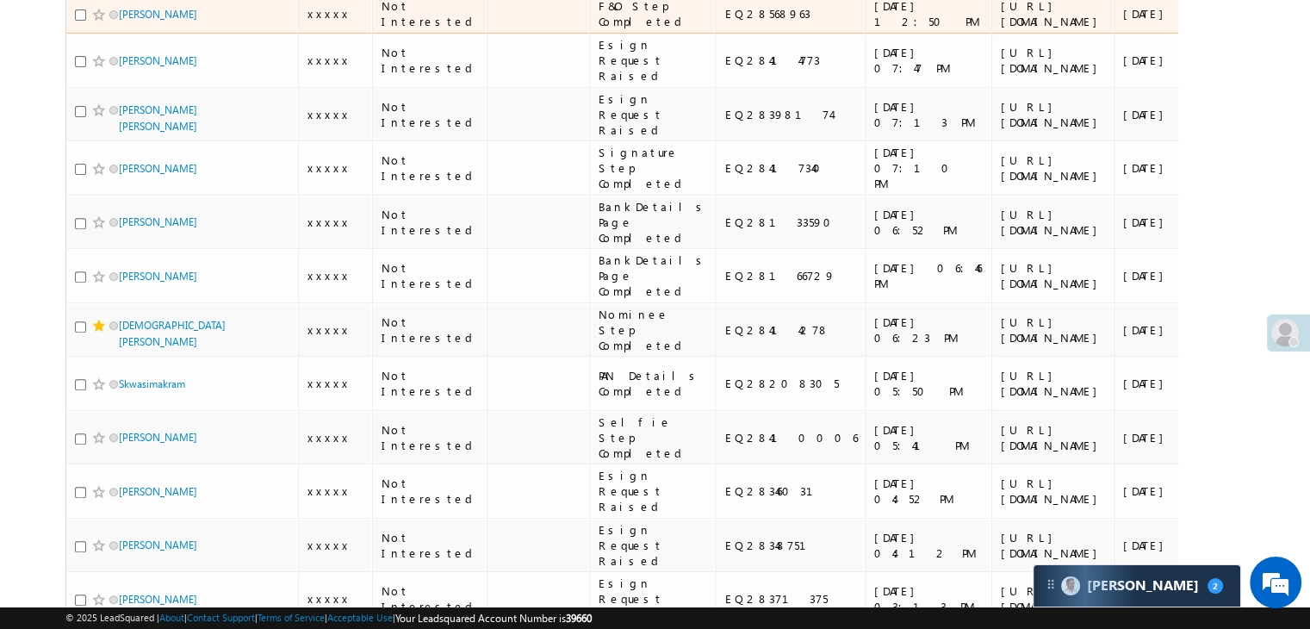
scroll to position [603, 0]
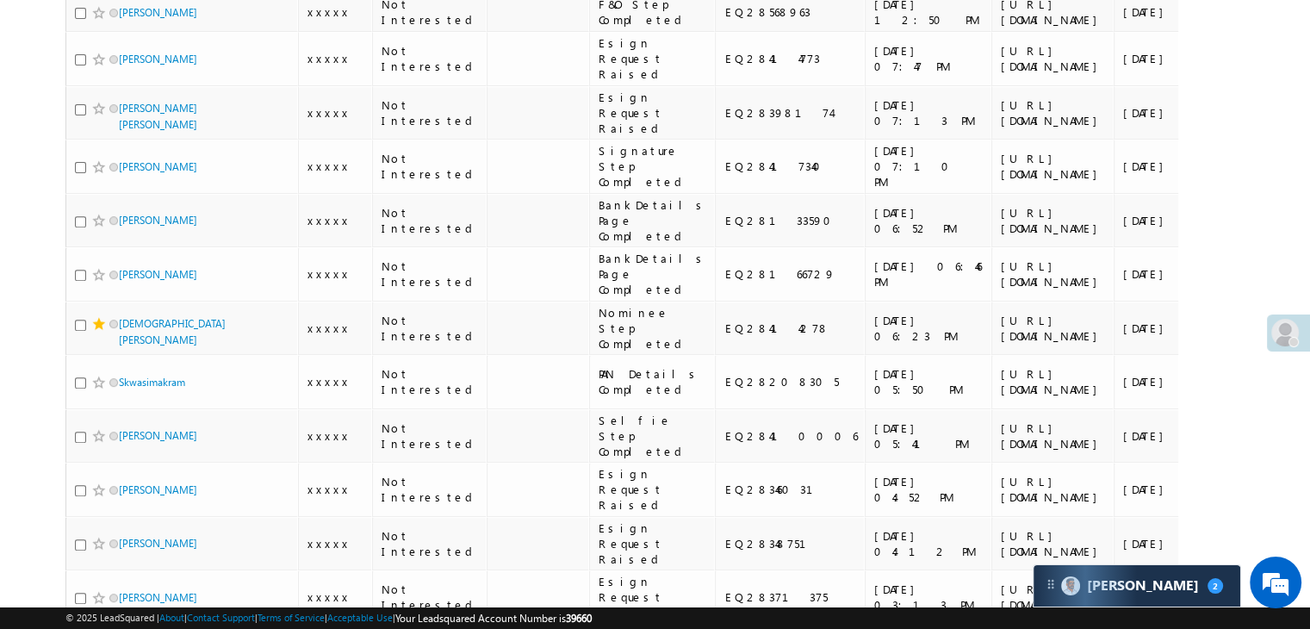
checkbox input "true"
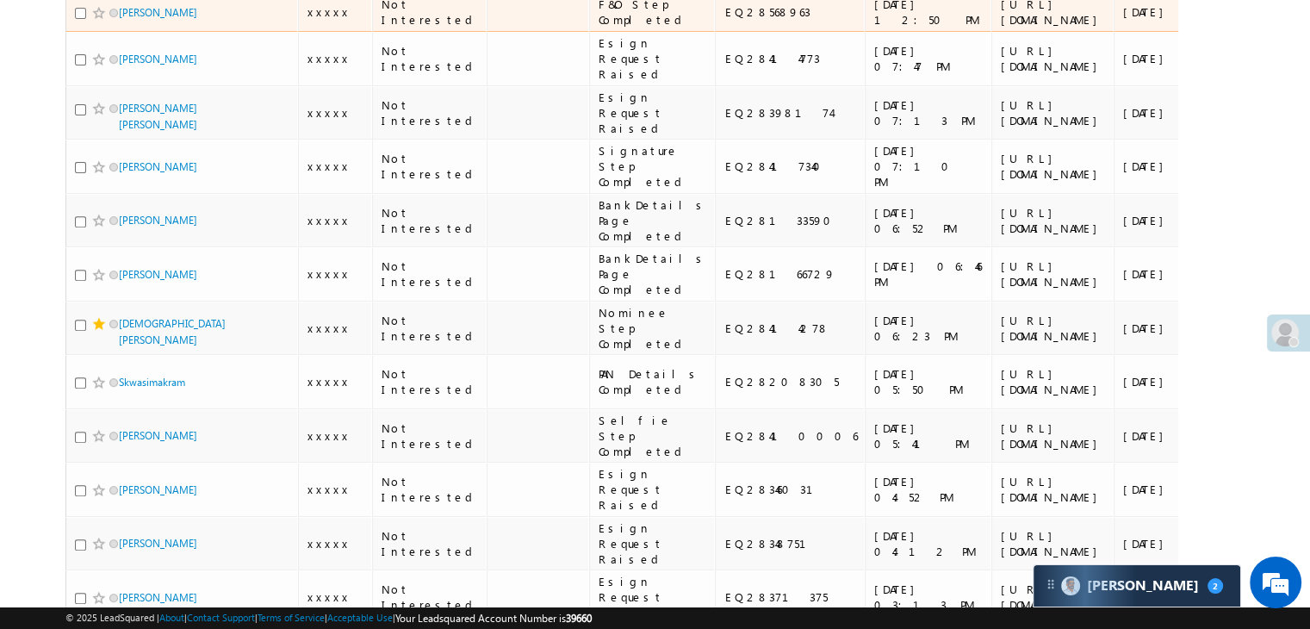
click at [80, 19] on input "checkbox" at bounding box center [80, 13] width 11 height 11
checkbox input "true"
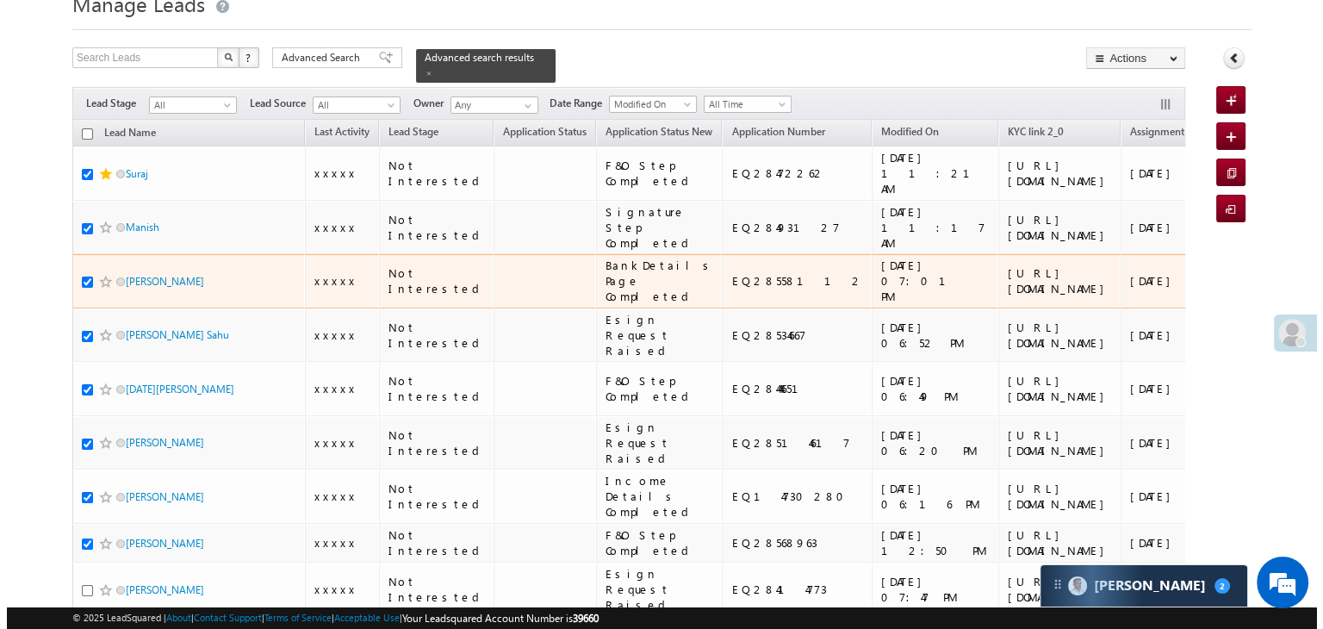
scroll to position [0, 0]
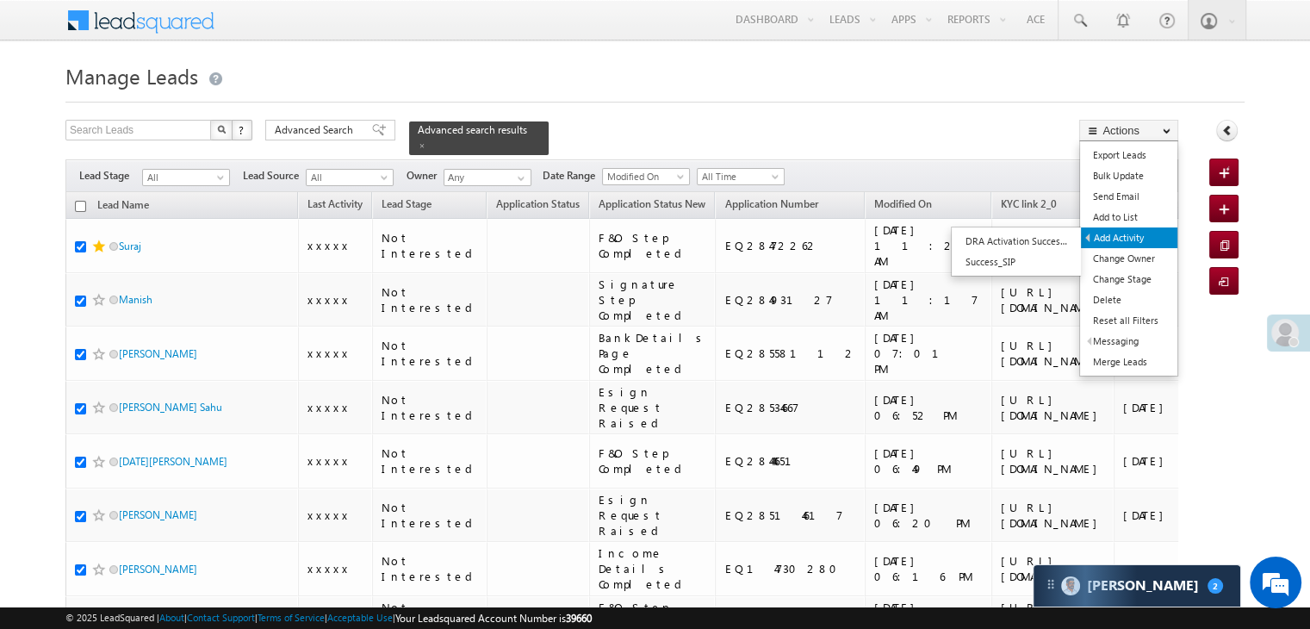
click at [1115, 235] on link "Add Activity" at bounding box center [1129, 237] width 96 height 21
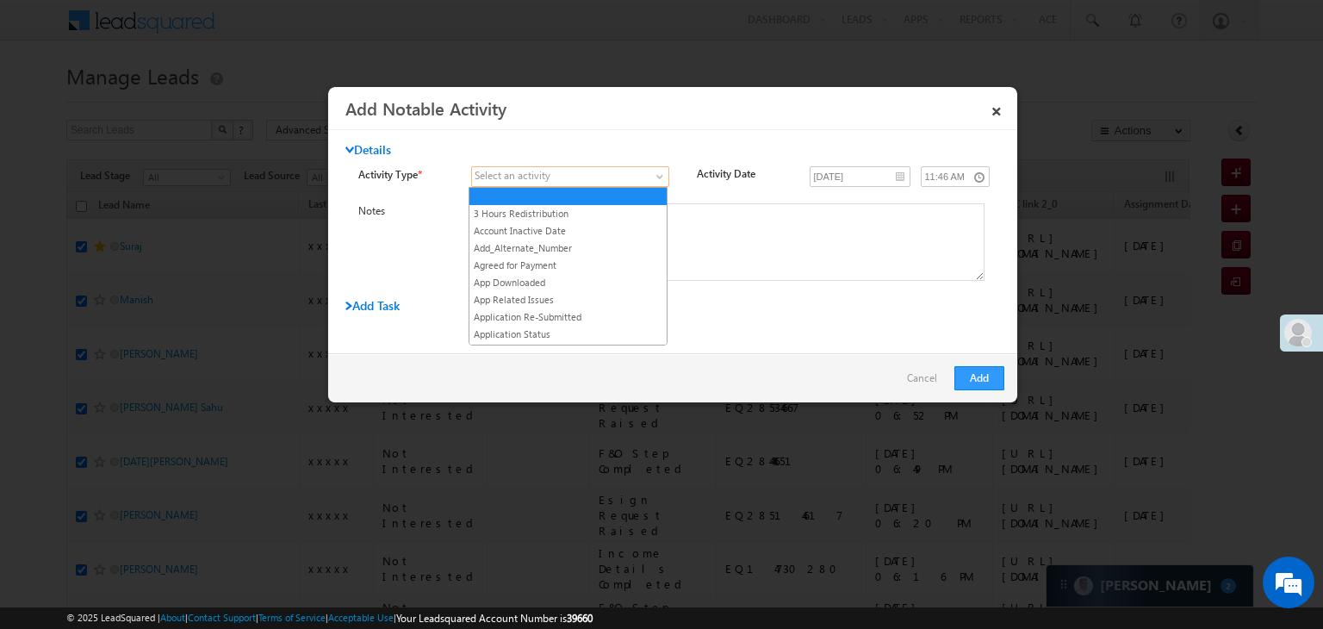
click at [622, 175] on span at bounding box center [560, 177] width 176 height 16
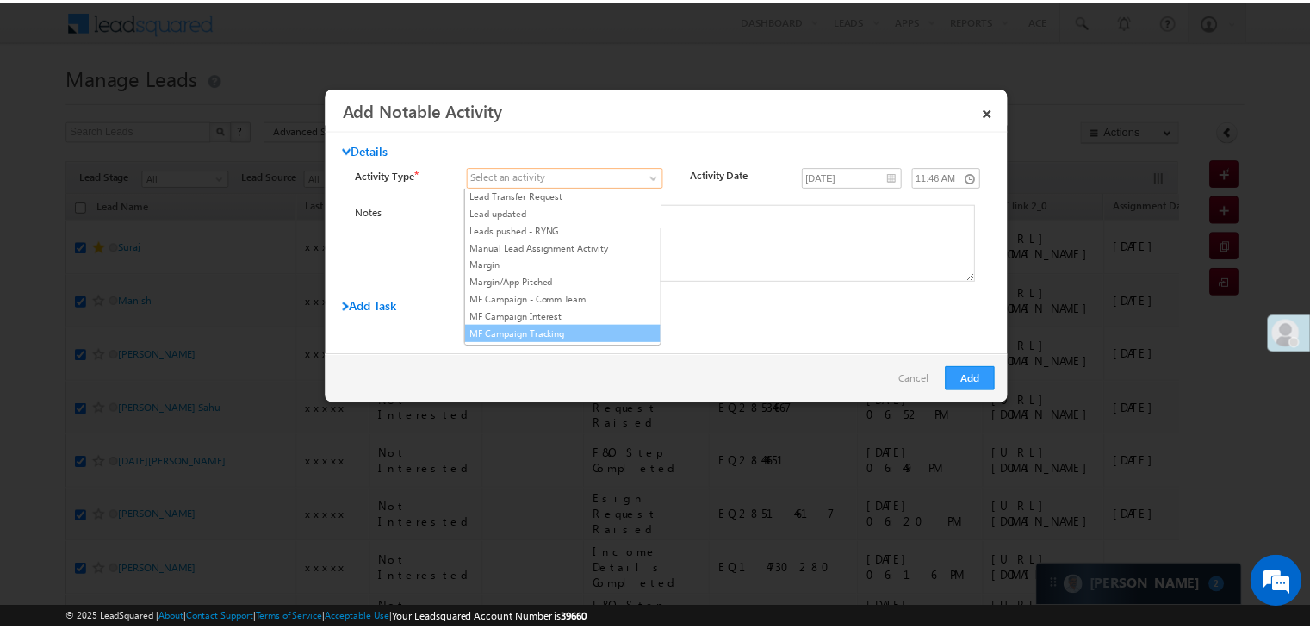
scroll to position [1464, 0]
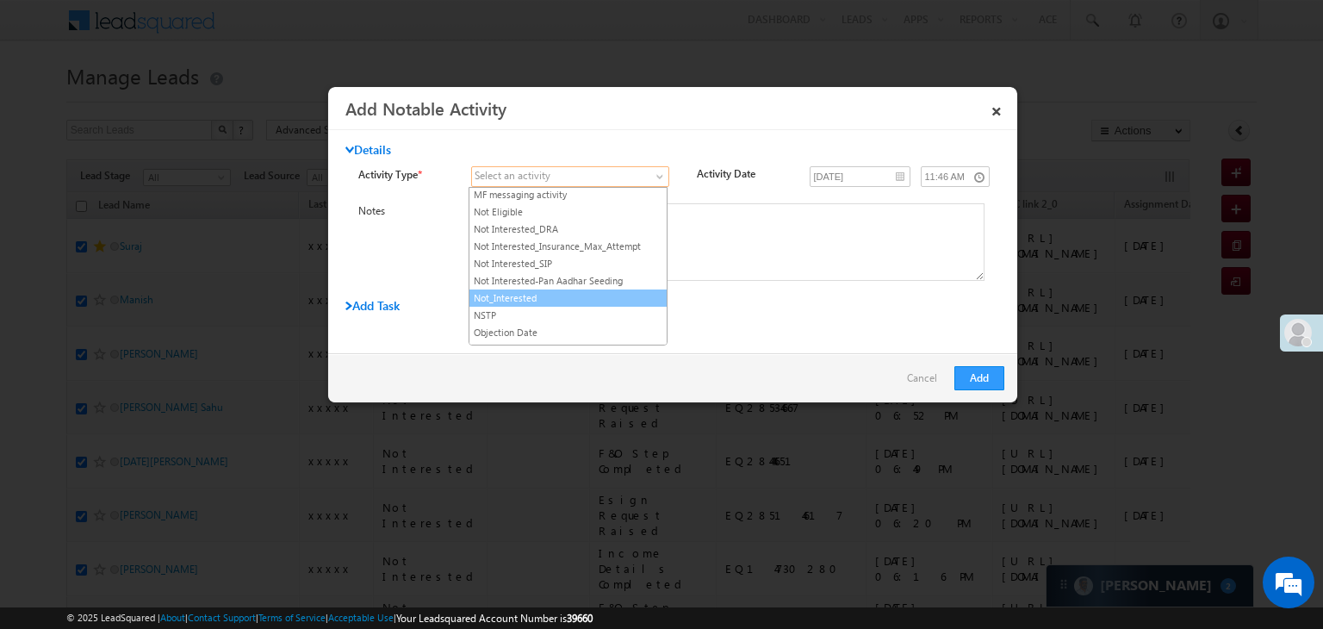
click at [562, 290] on link "Not_Interested" at bounding box center [567, 298] width 197 height 16
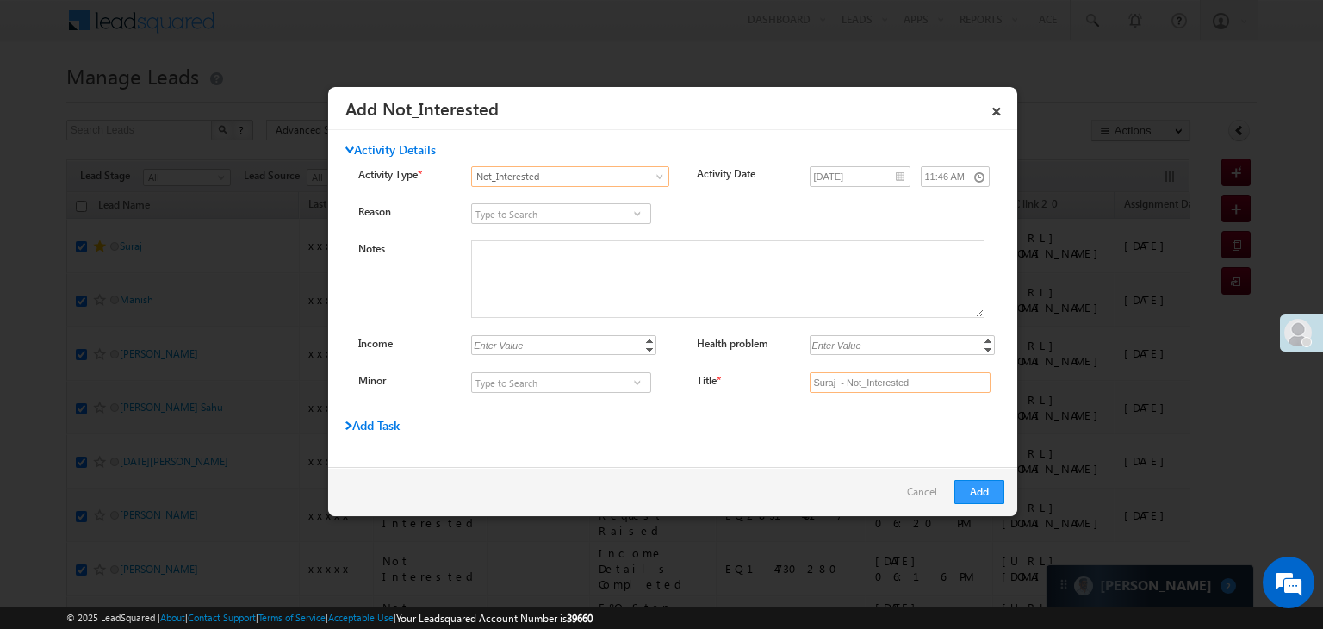
click at [918, 378] on input "Suraj - Not_Interested" at bounding box center [899, 382] width 181 height 21
click at [918, 378] on input "Title *" at bounding box center [899, 382] width 181 height 21
type input "na"
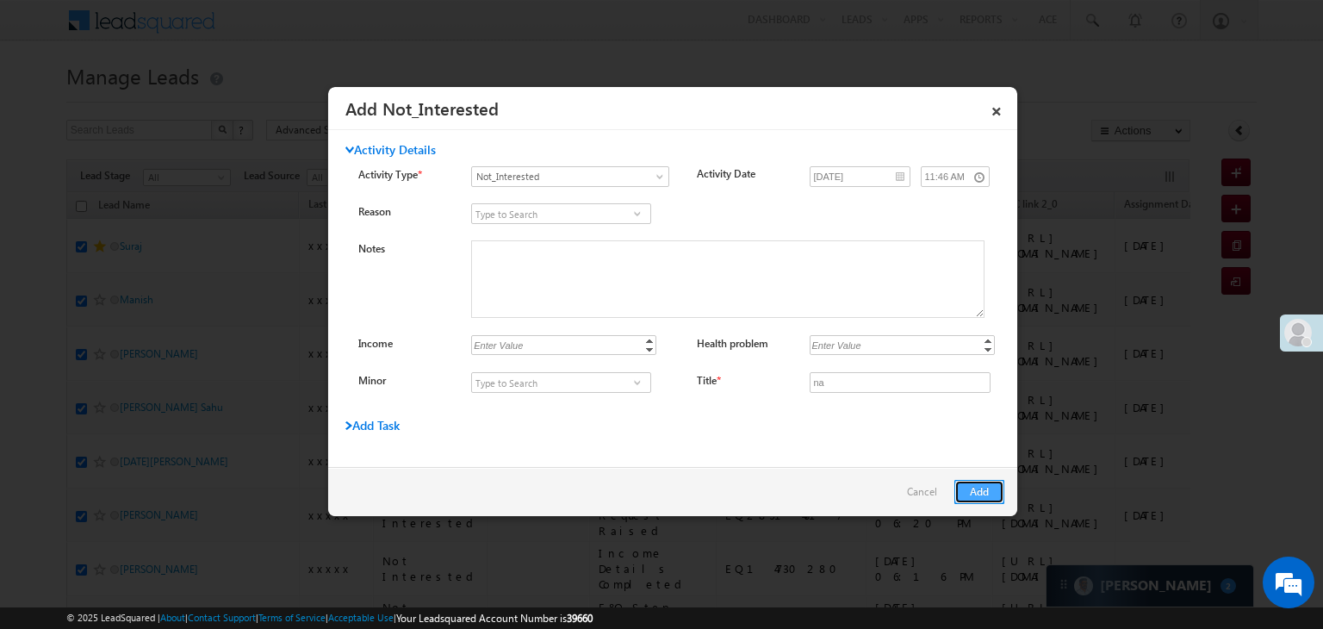
click at [982, 494] on button "Add" at bounding box center [979, 492] width 50 height 24
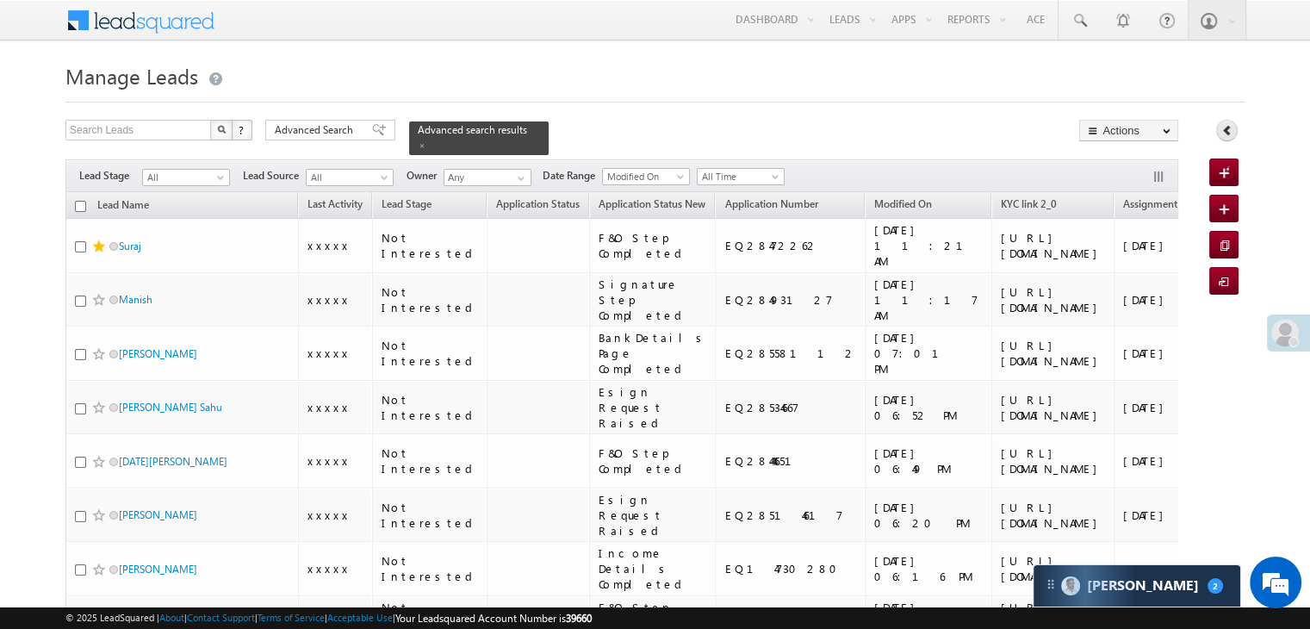
click at [1226, 127] on icon at bounding box center [1227, 130] width 12 height 12
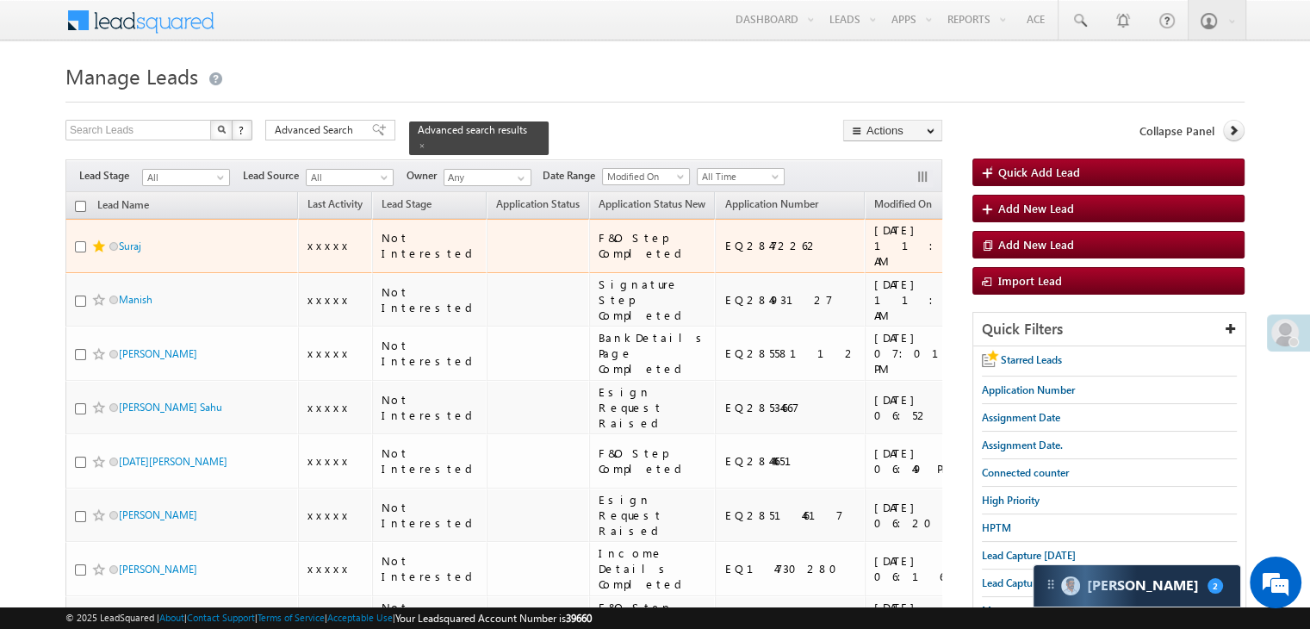
click at [79, 252] on input "checkbox" at bounding box center [80, 246] width 11 height 11
checkbox input "true"
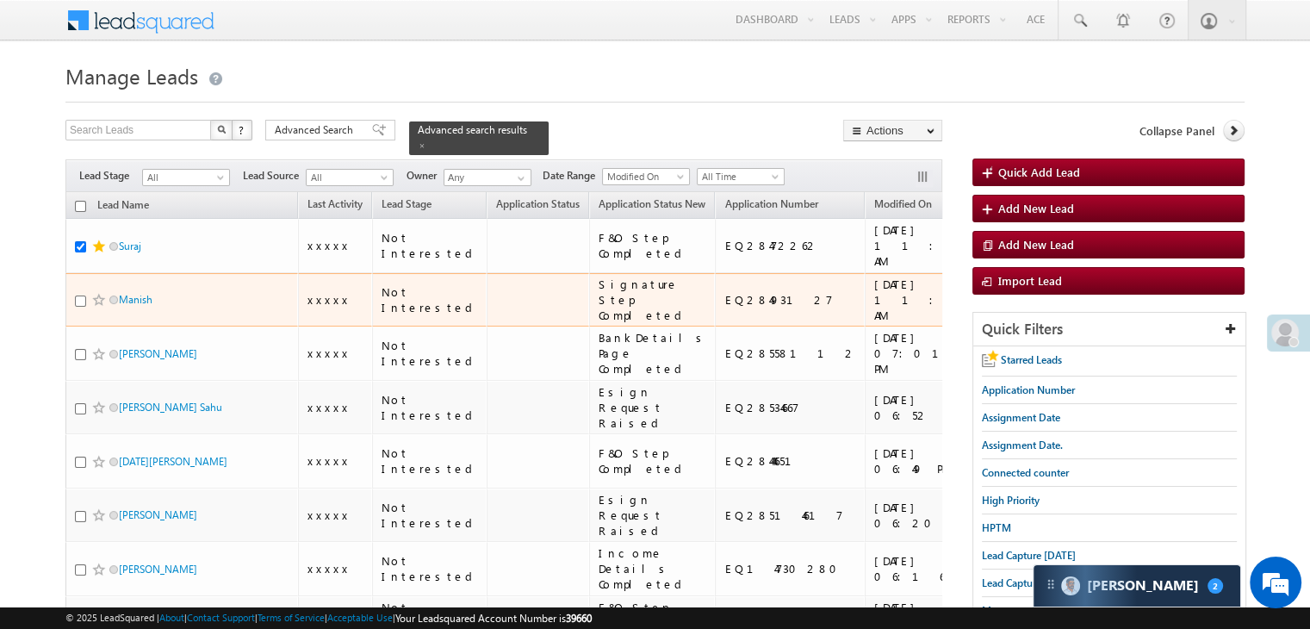
click at [81, 307] on input "checkbox" at bounding box center [80, 300] width 11 height 11
checkbox input "true"
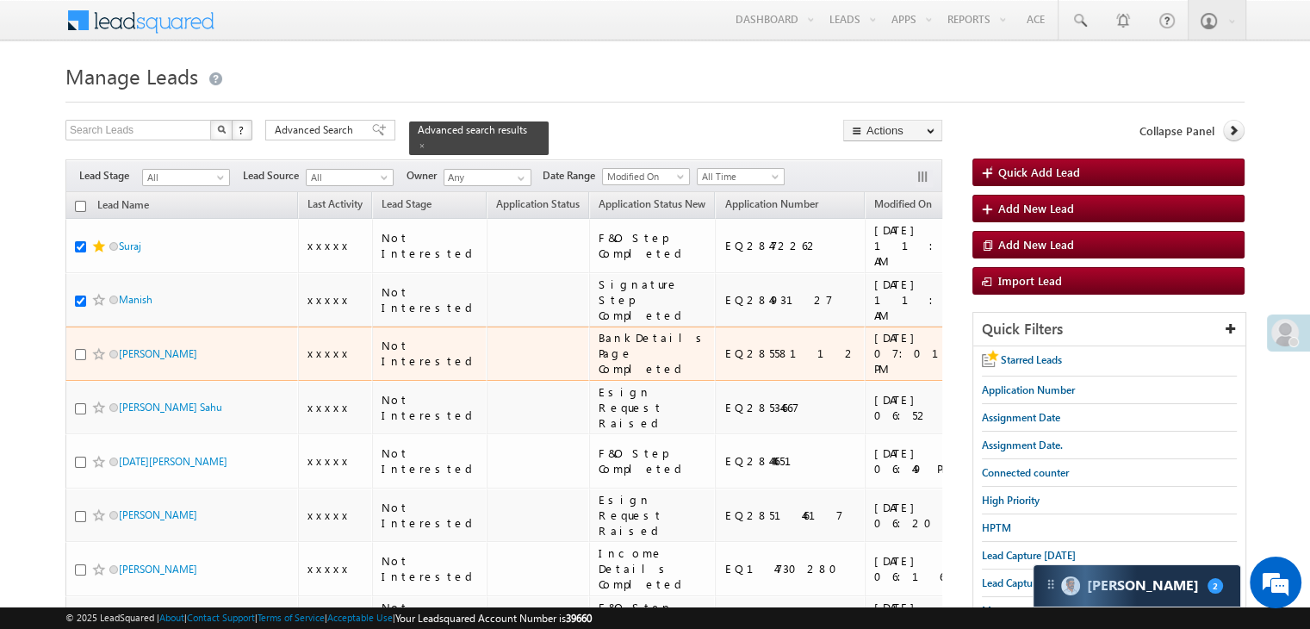
click at [78, 360] on input "checkbox" at bounding box center [80, 354] width 11 height 11
checkbox input "true"
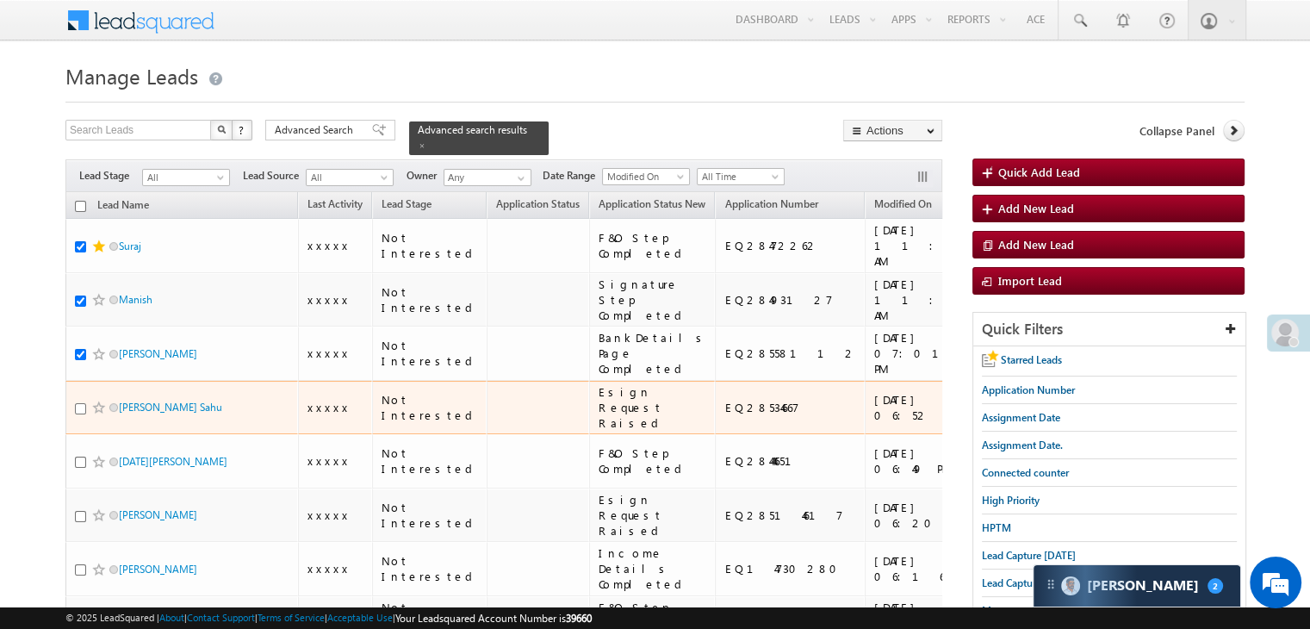
click at [80, 414] on input "checkbox" at bounding box center [80, 408] width 11 height 11
checkbox input "true"
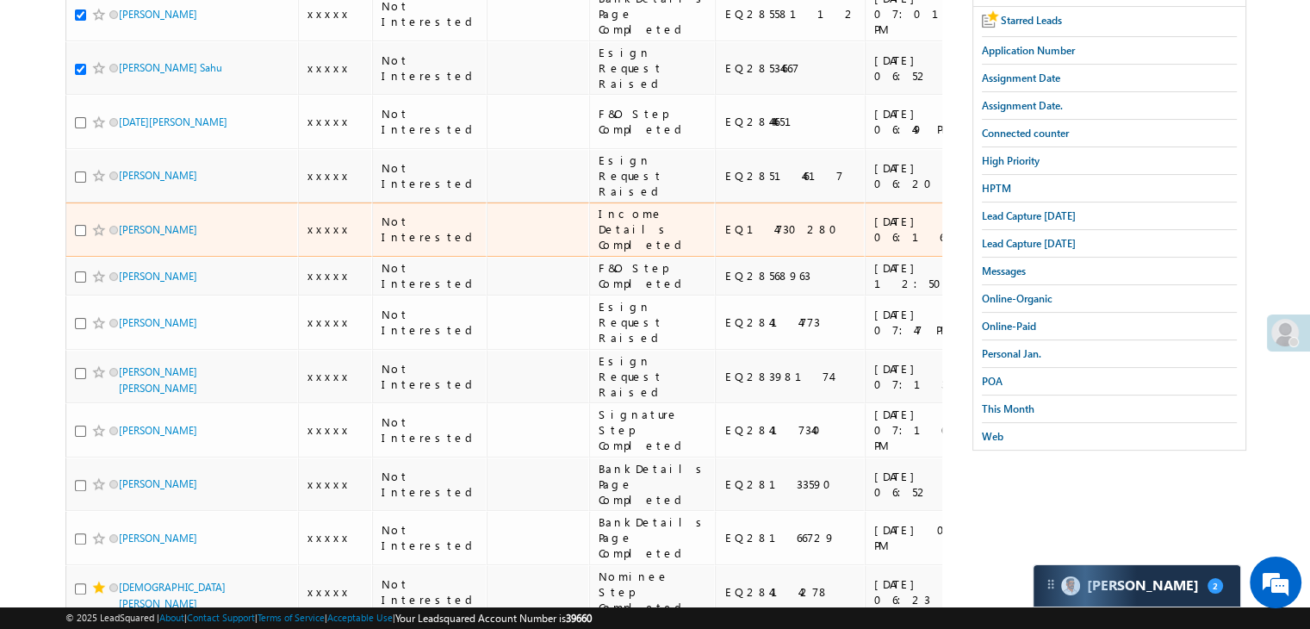
scroll to position [431, 0]
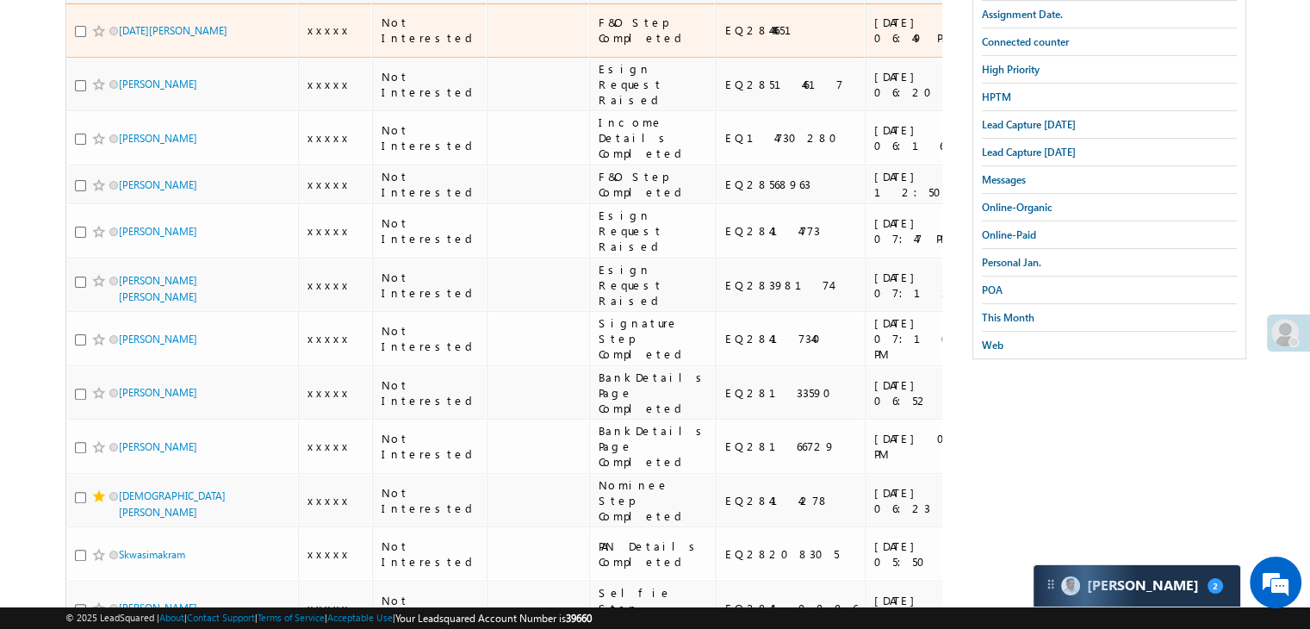
click at [85, 37] on input "checkbox" at bounding box center [80, 31] width 11 height 11
checkbox input "true"
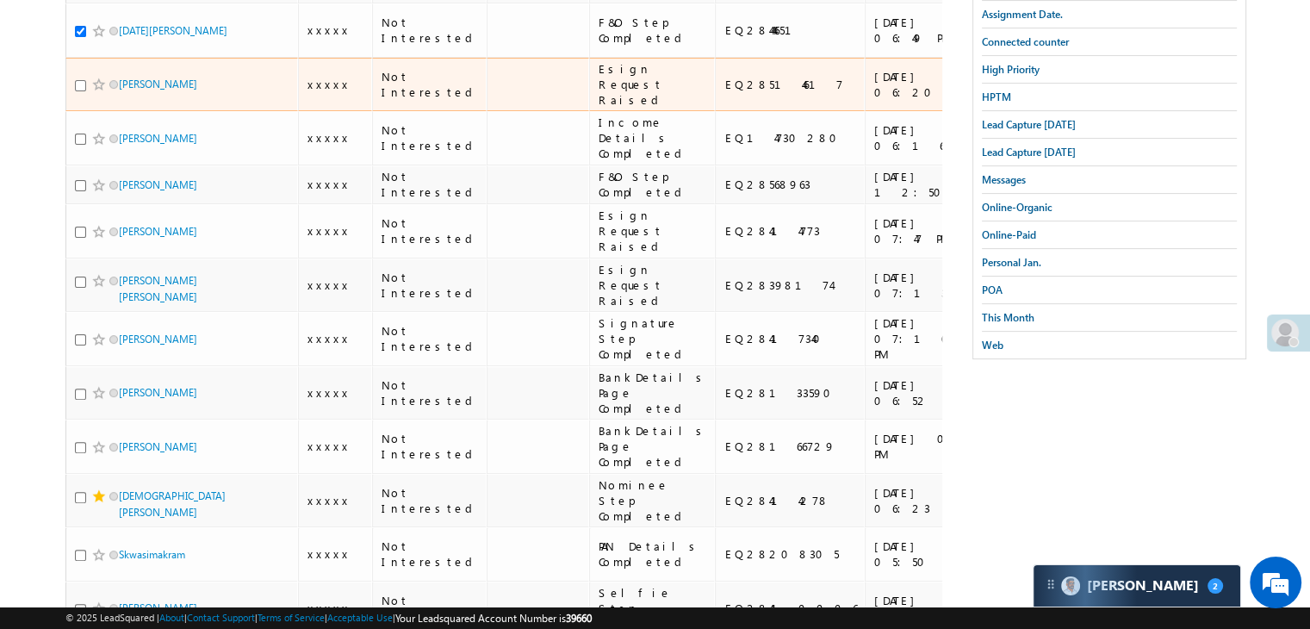
click at [81, 91] on input "checkbox" at bounding box center [80, 85] width 11 height 11
checkbox input "true"
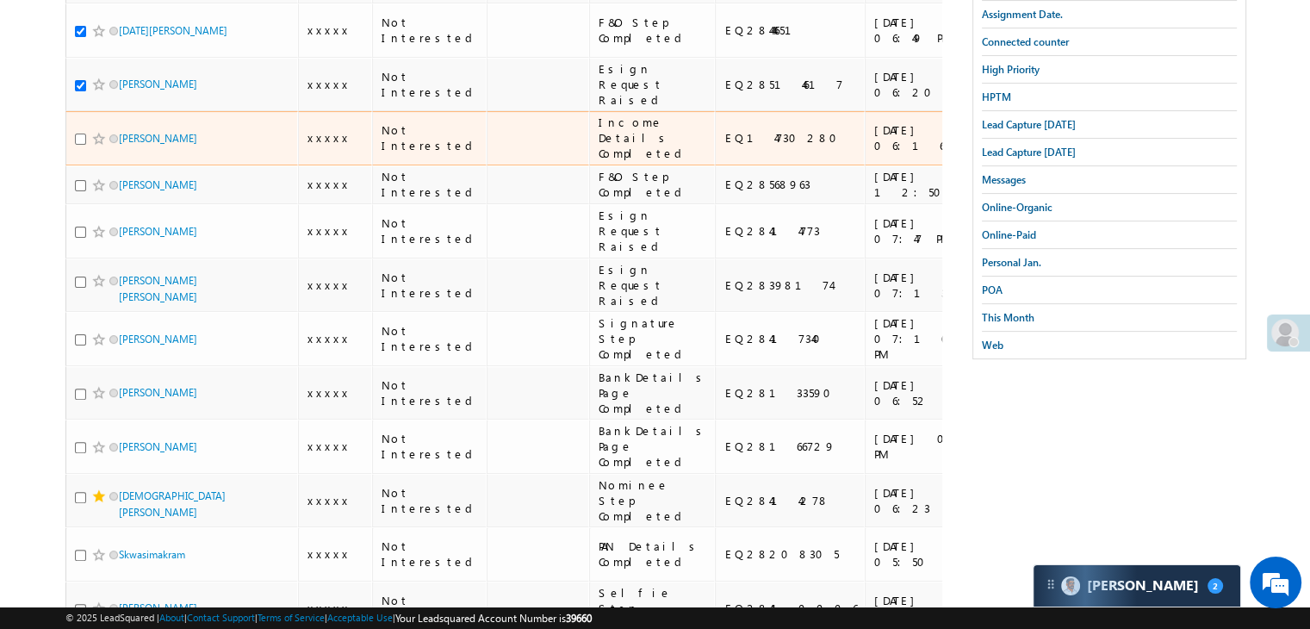
click at [79, 145] on input "checkbox" at bounding box center [80, 138] width 11 height 11
checkbox input "true"
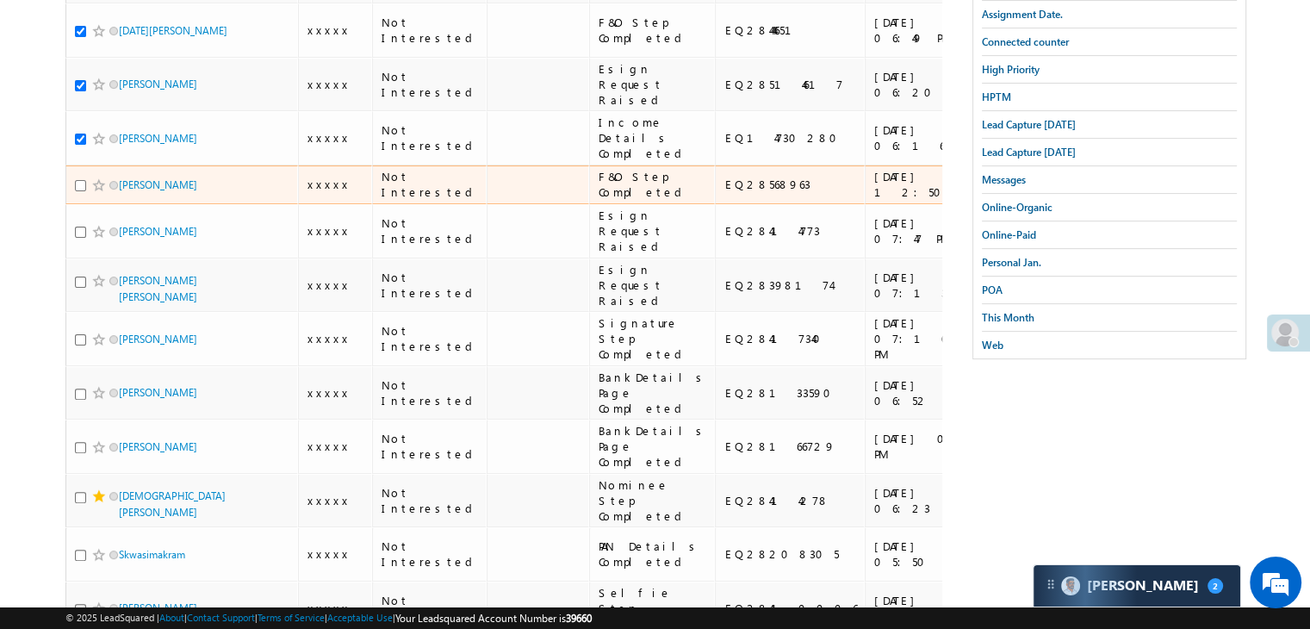
click at [80, 191] on input "checkbox" at bounding box center [80, 185] width 11 height 11
checkbox input "true"
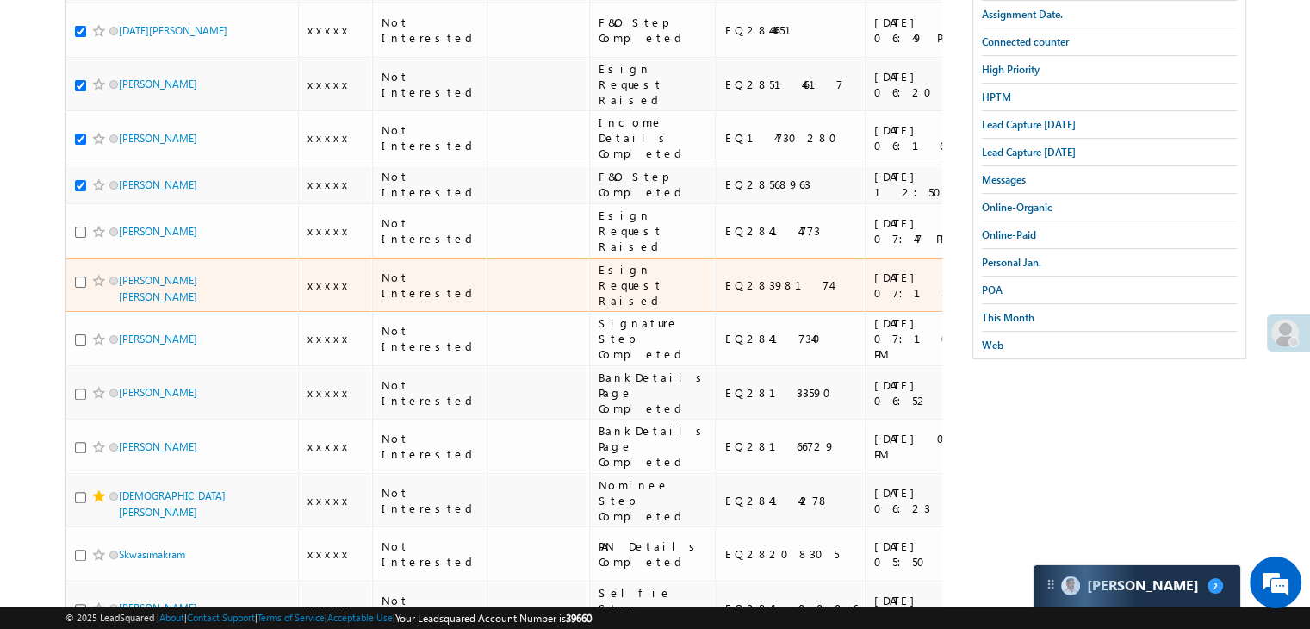
scroll to position [689, 0]
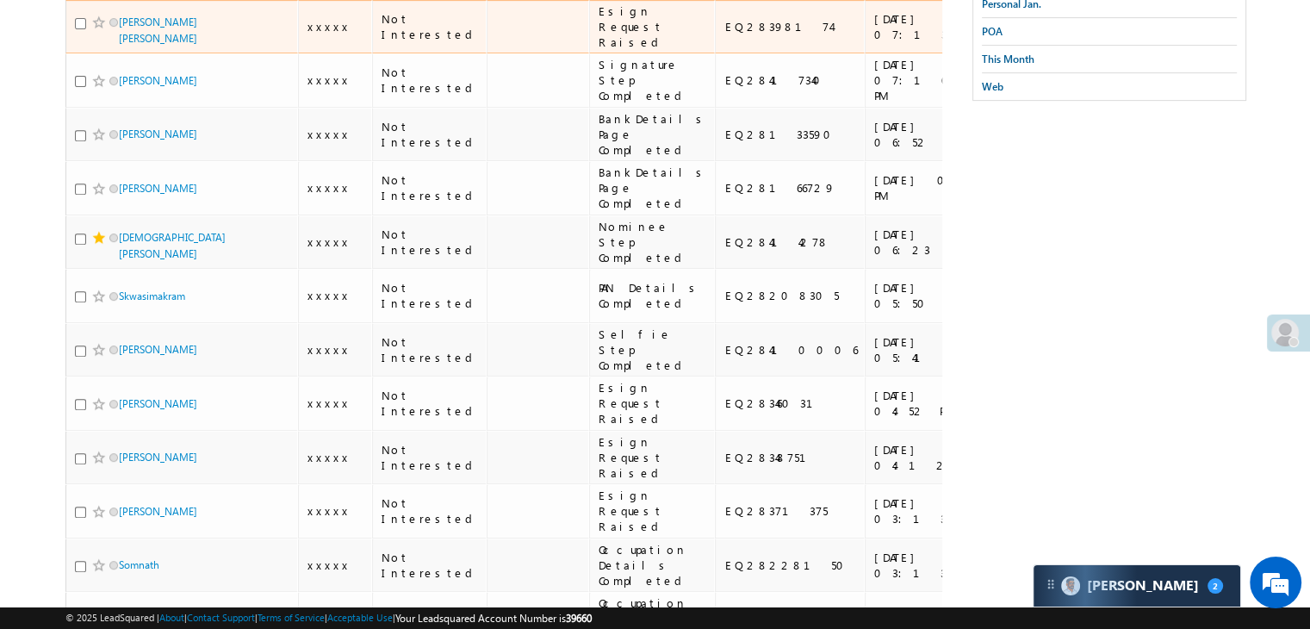
click at [80, 29] on input "checkbox" at bounding box center [80, 23] width 11 height 11
checkbox input "true"
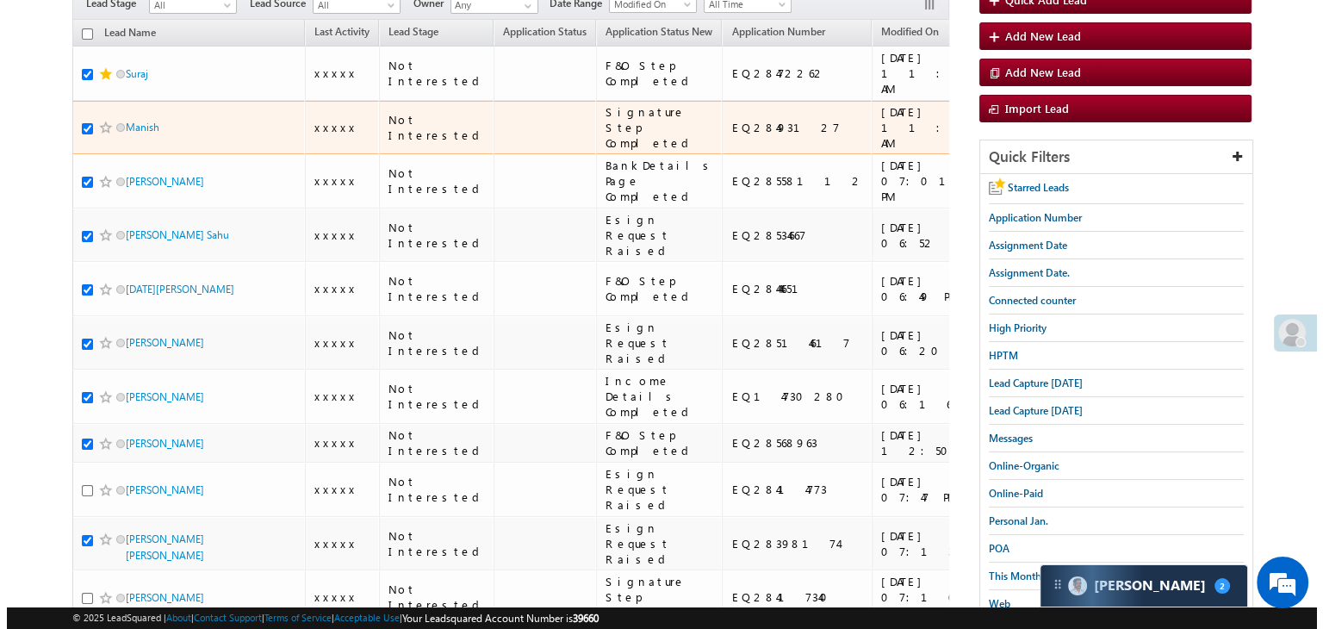
scroll to position [0, 0]
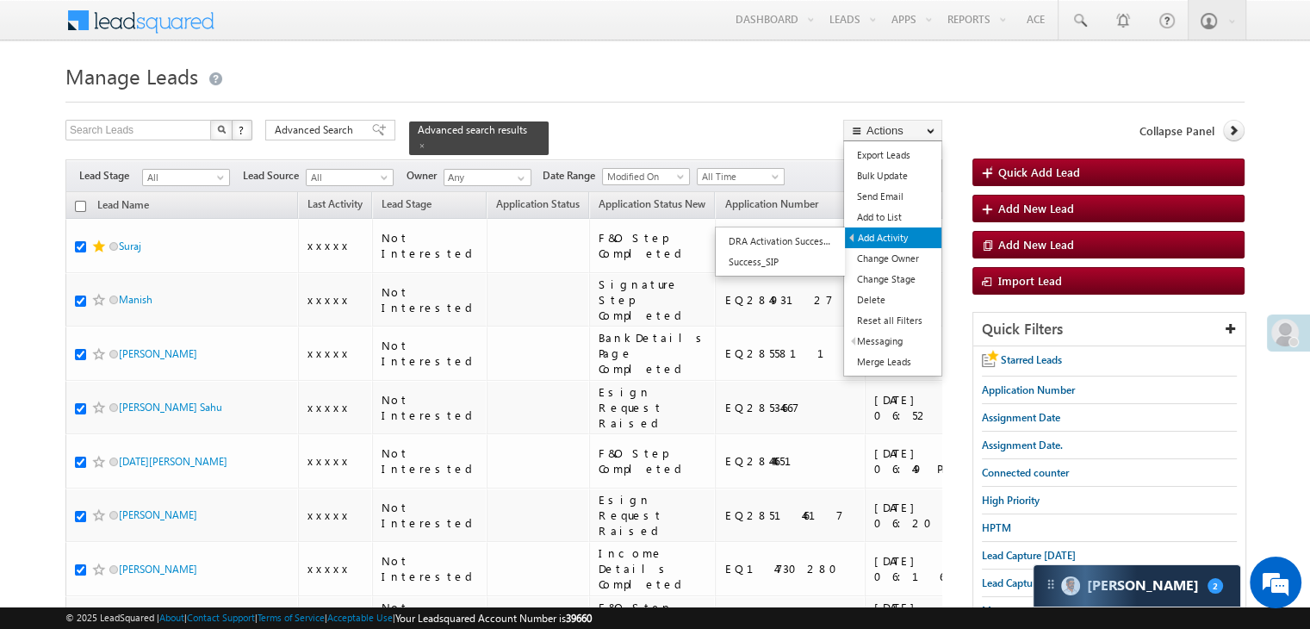
click at [890, 241] on link "Add Activity" at bounding box center [893, 237] width 96 height 21
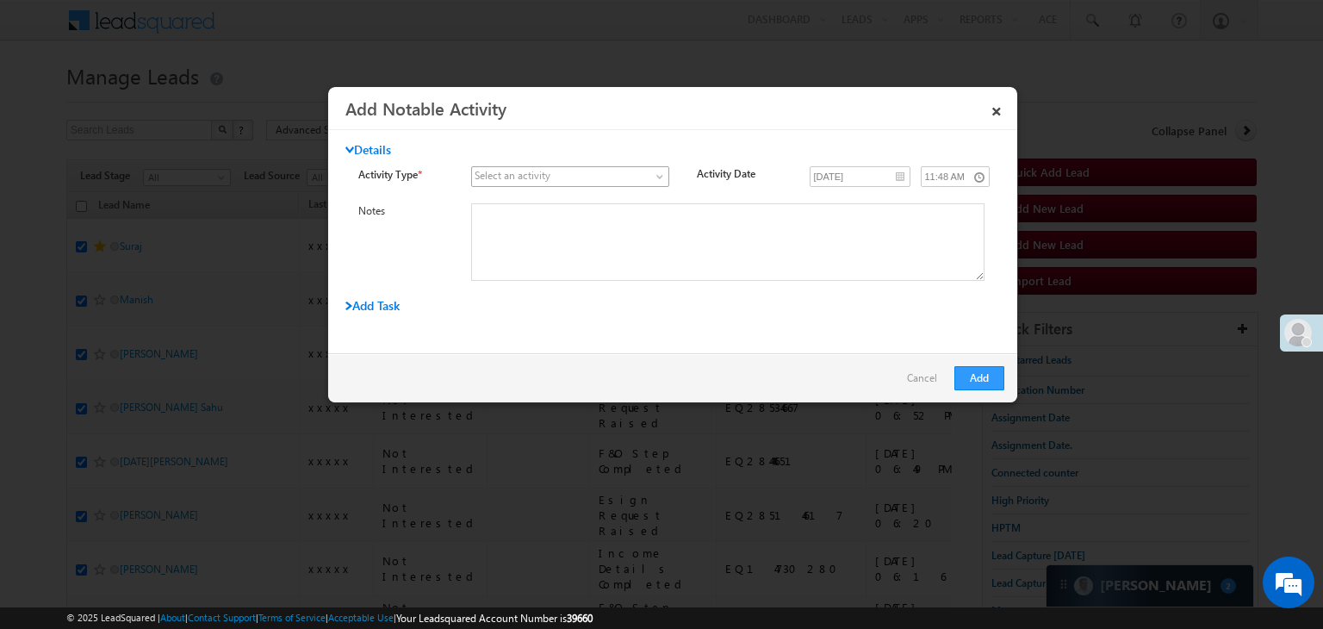
click at [603, 175] on span at bounding box center [560, 177] width 176 height 16
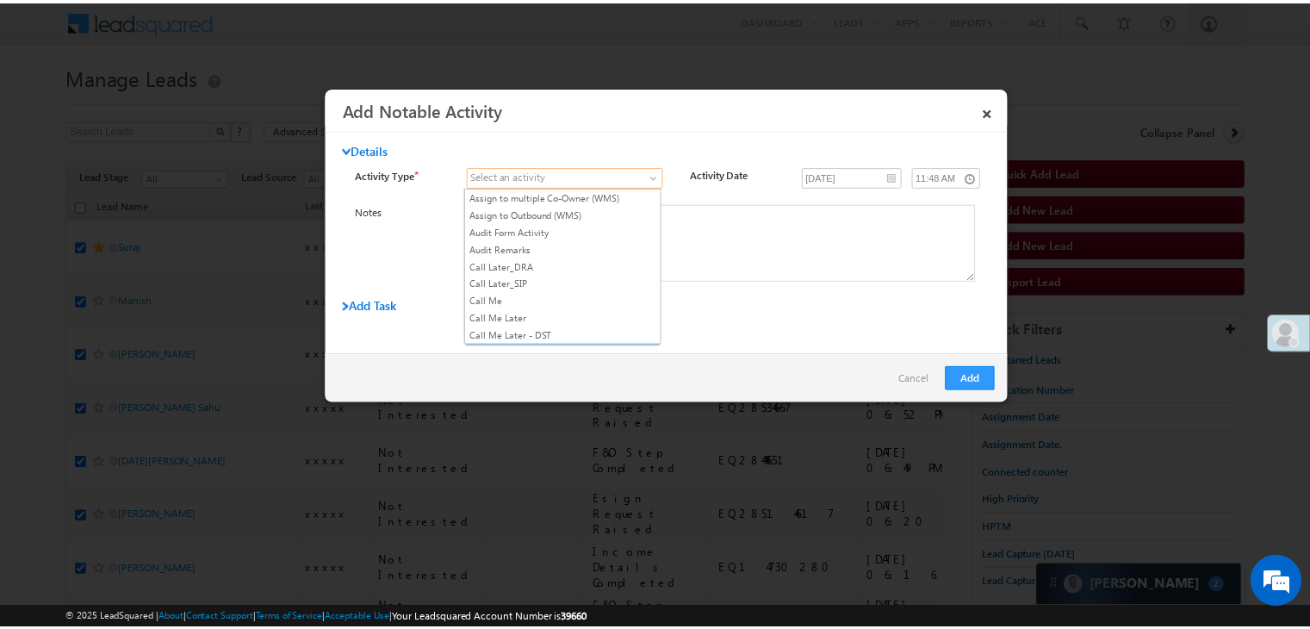
scroll to position [258, 0]
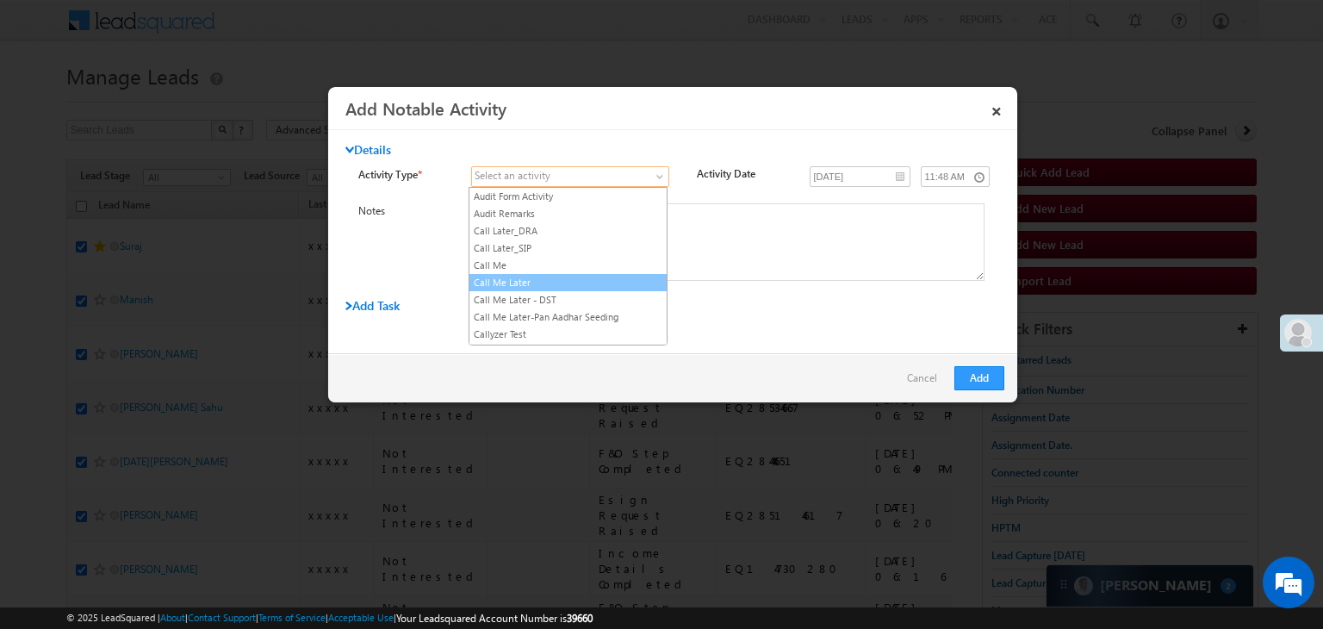
click at [547, 275] on link "Call Me Later" at bounding box center [567, 283] width 197 height 16
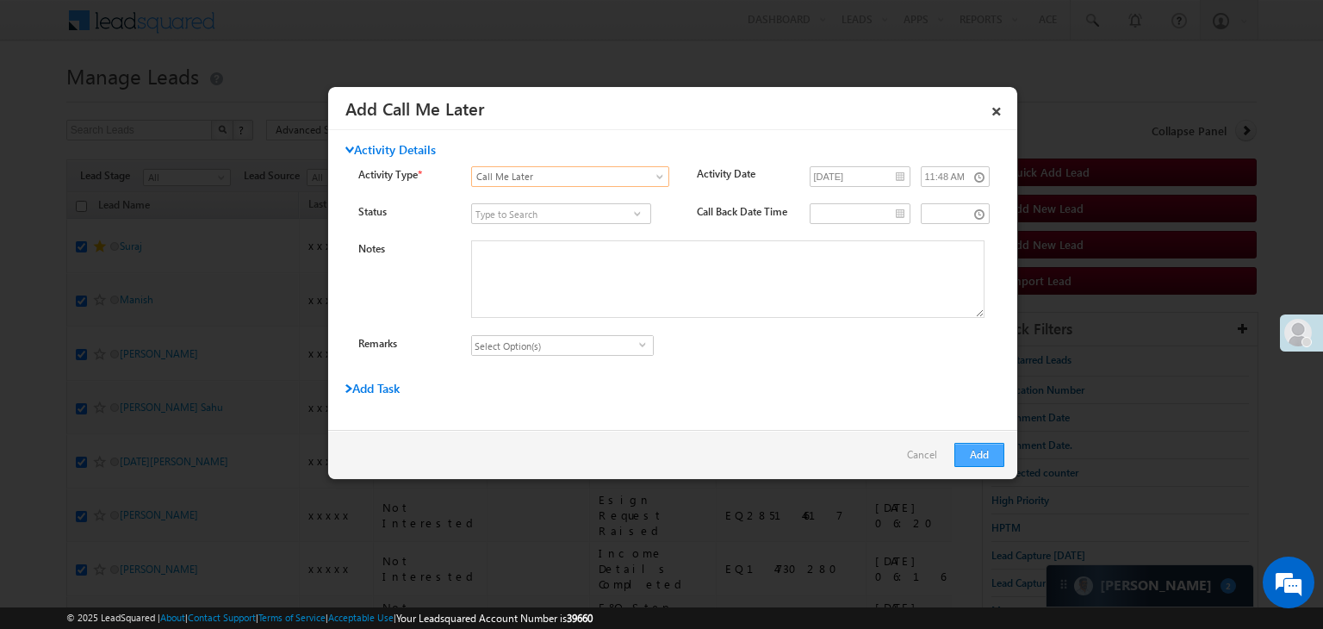
drag, startPoint x: 961, startPoint y: 438, endPoint x: 963, endPoint y: 447, distance: 8.8
click at [961, 445] on div "Add Cancel" at bounding box center [672, 454] width 689 height 49
drag, startPoint x: 965, startPoint y: 453, endPoint x: 0, endPoint y: 2, distance: 1065.6
click at [965, 453] on button "Add" at bounding box center [979, 455] width 50 height 24
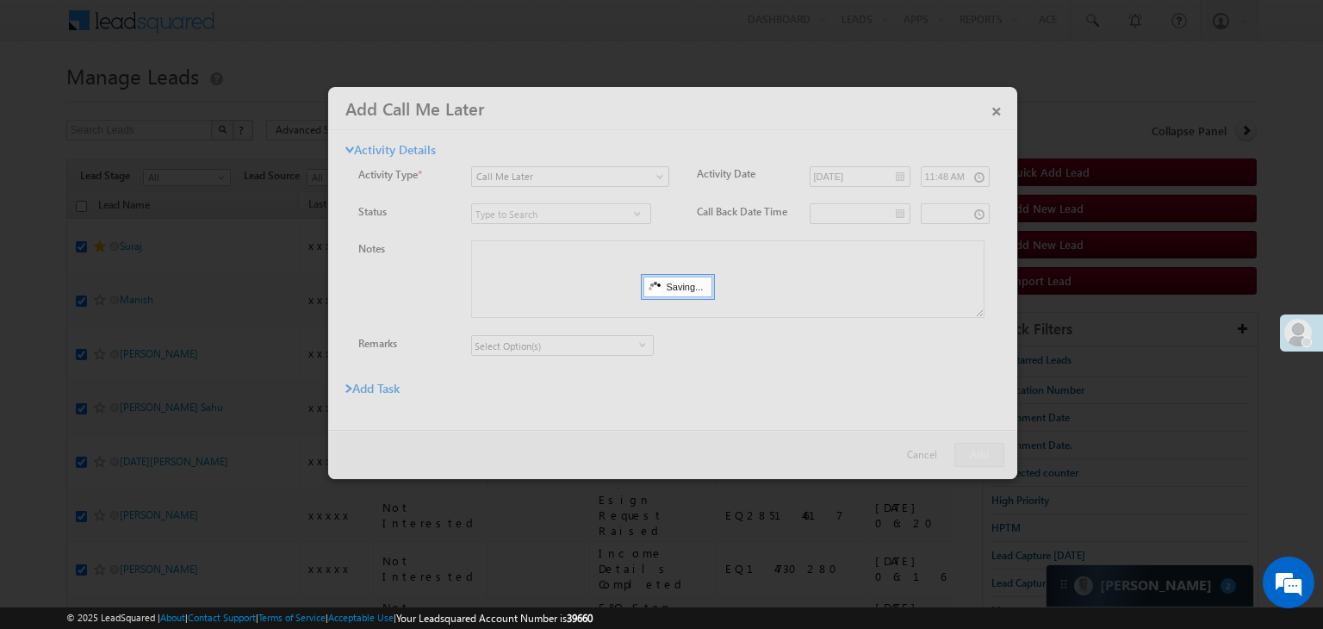
click at [982, 455] on div at bounding box center [672, 283] width 689 height 392
